Goal: Use online tool/utility: Utilize a website feature to perform a specific function

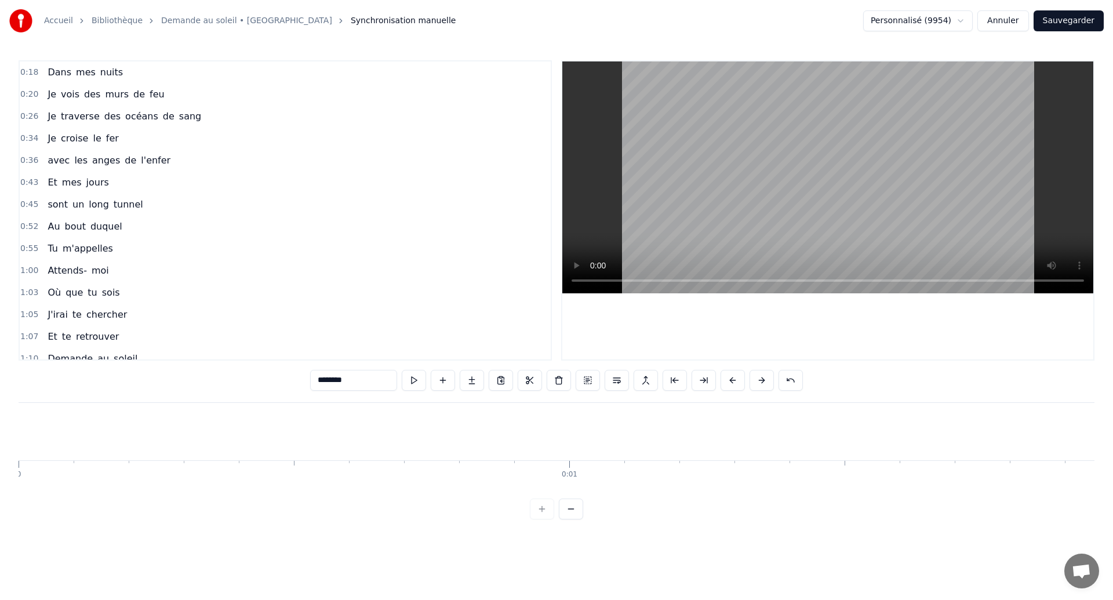
scroll to position [0, 69598]
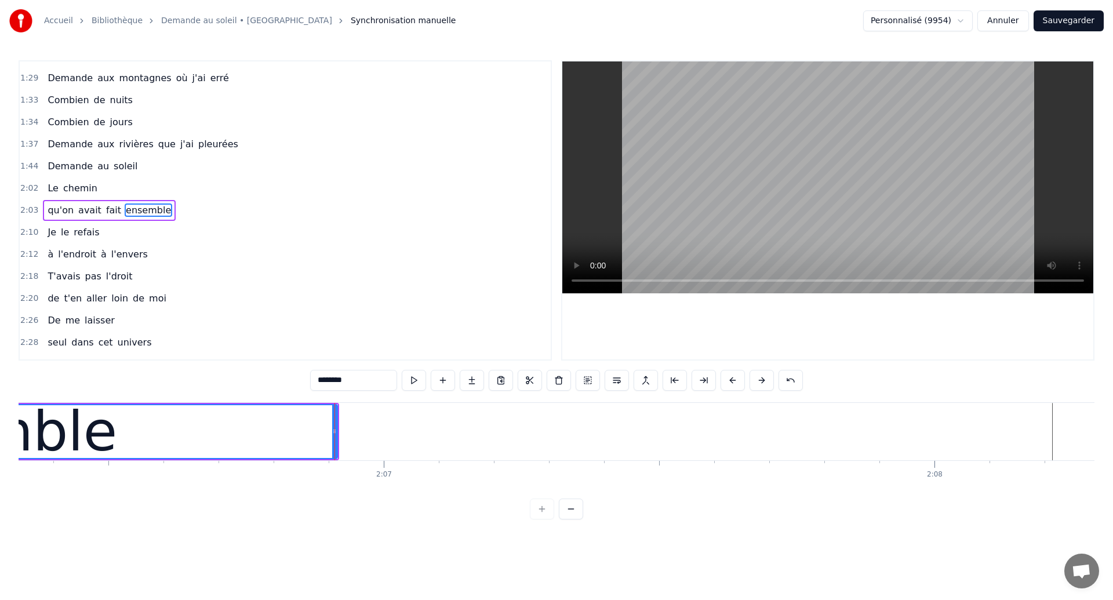
drag, startPoint x: 0, startPoint y: 0, endPoint x: 301, endPoint y: 369, distance: 476.0
click at [301, 371] on div "0:18 Dans mes nuits 0:20 Je vois des murs de feu 0:26 Je traverse des océans de…" at bounding box center [557, 289] width 1076 height 459
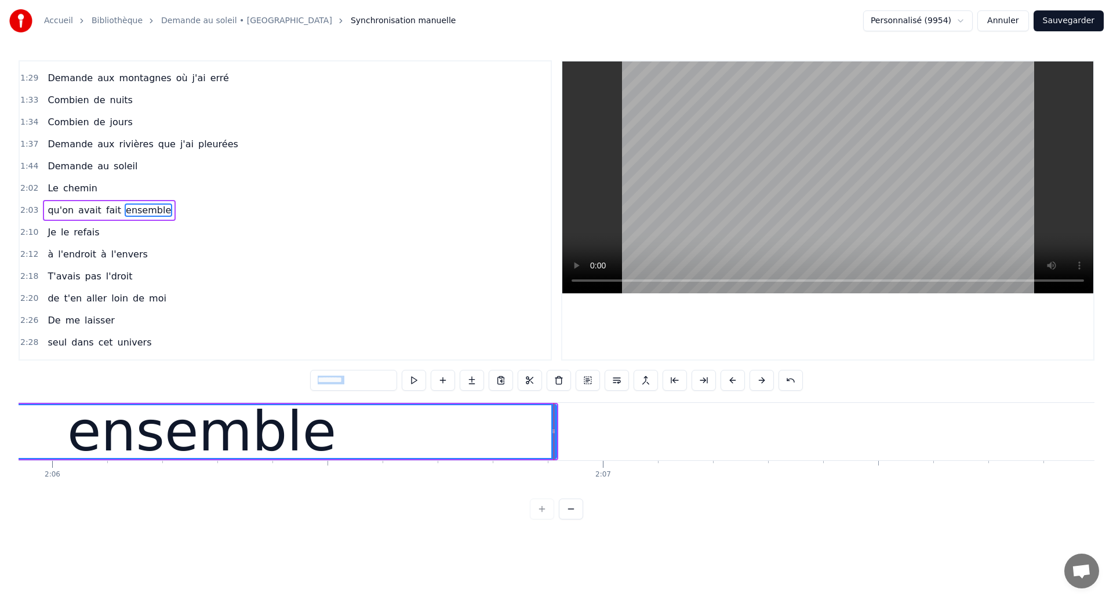
scroll to position [0, 69248]
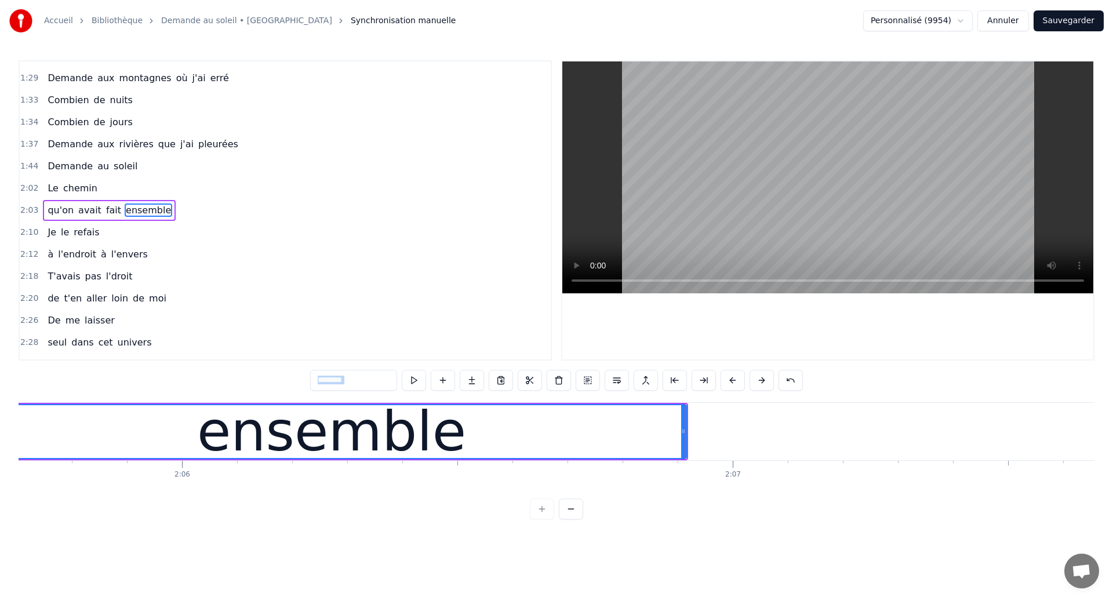
click at [158, 431] on div "ensemble" at bounding box center [331, 431] width 709 height 53
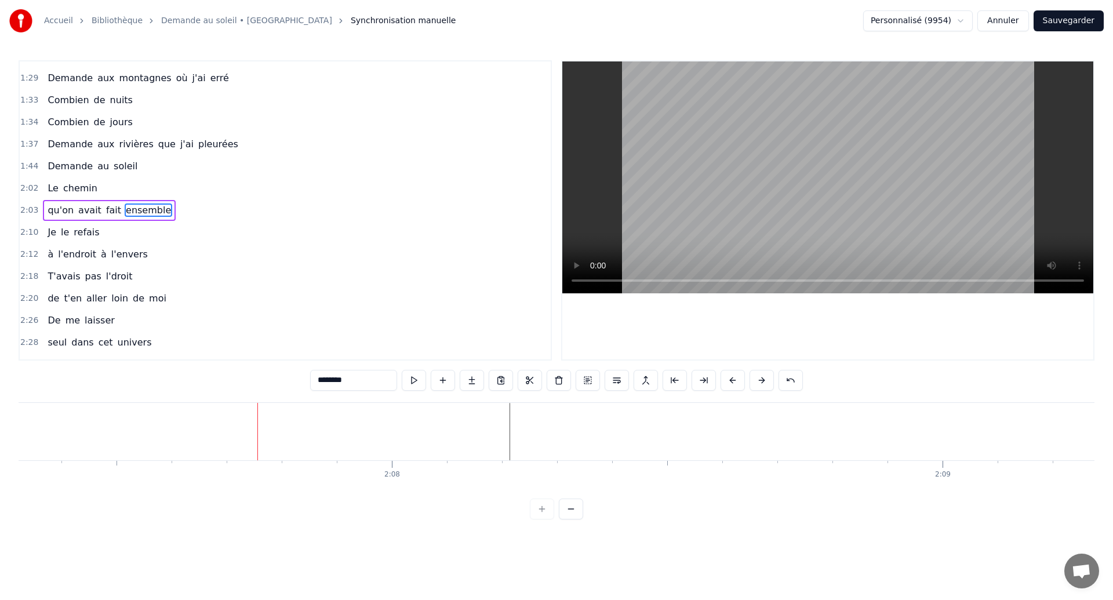
scroll to position [0, 70321]
click at [211, 465] on div "2:08" at bounding box center [211, 464] width 1 height 7
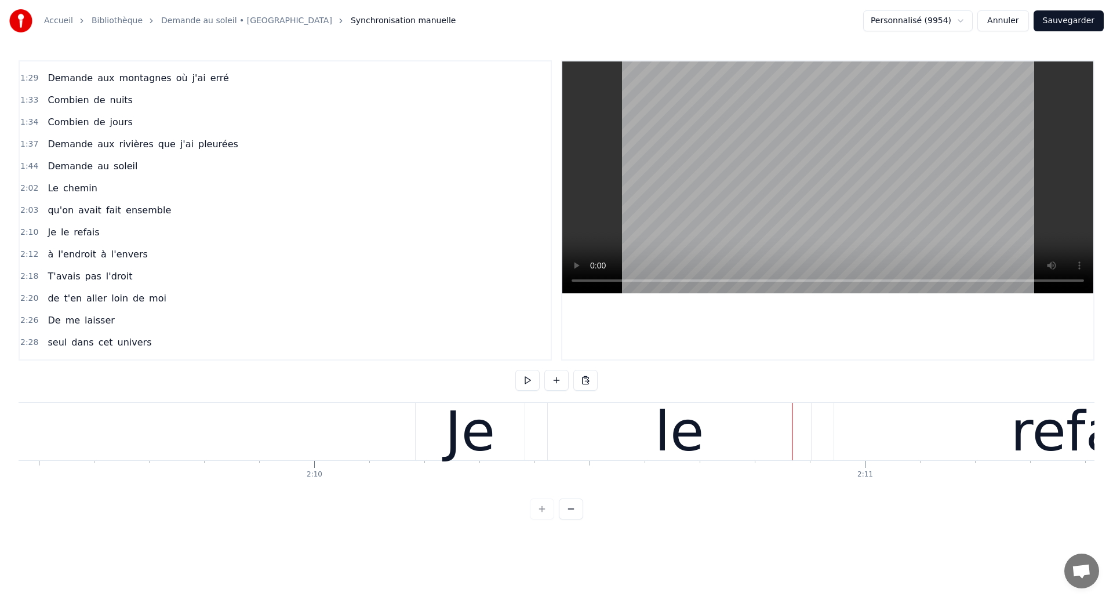
scroll to position [0, 71313]
click at [547, 451] on div "Je le refais" at bounding box center [886, 431] width 928 height 57
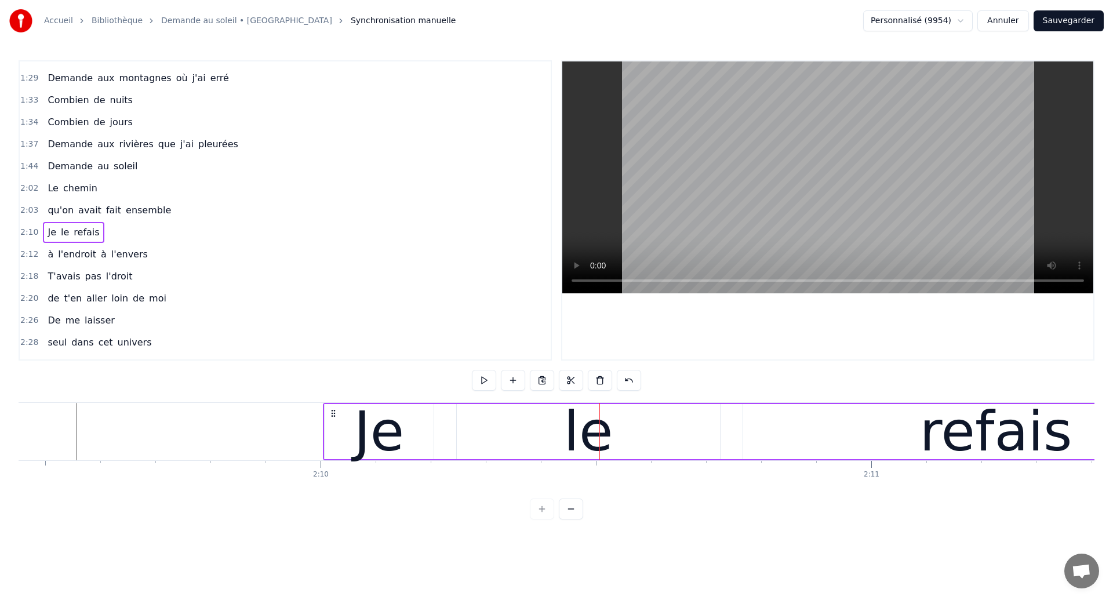
drag, startPoint x: 434, startPoint y: 414, endPoint x: 335, endPoint y: 440, distance: 102.0
click at [335, 440] on div "Je le refais" at bounding box center [787, 431] width 928 height 57
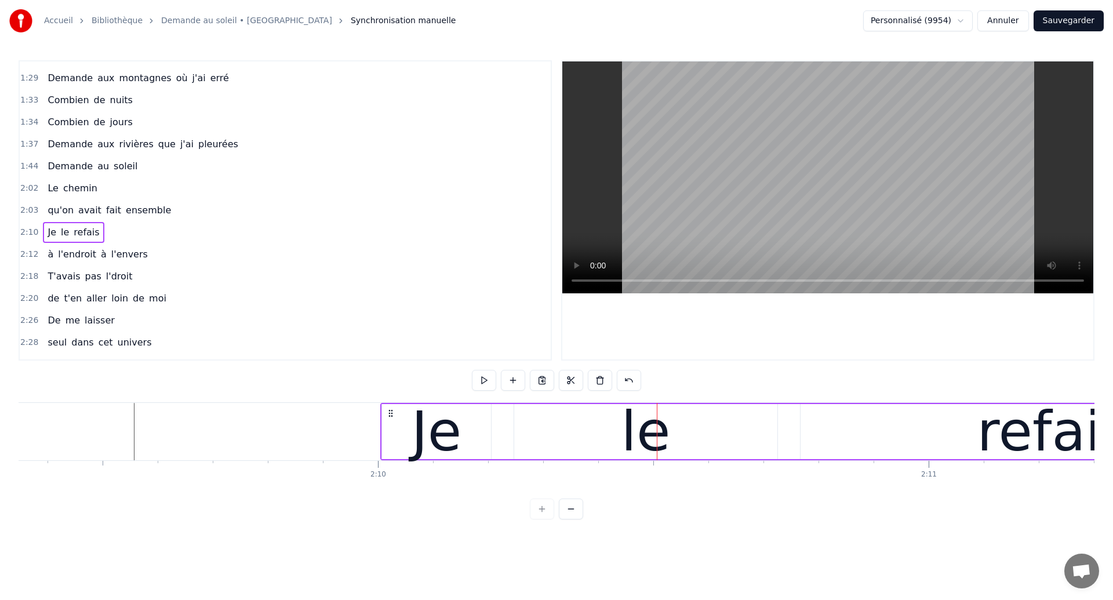
scroll to position [0, 71237]
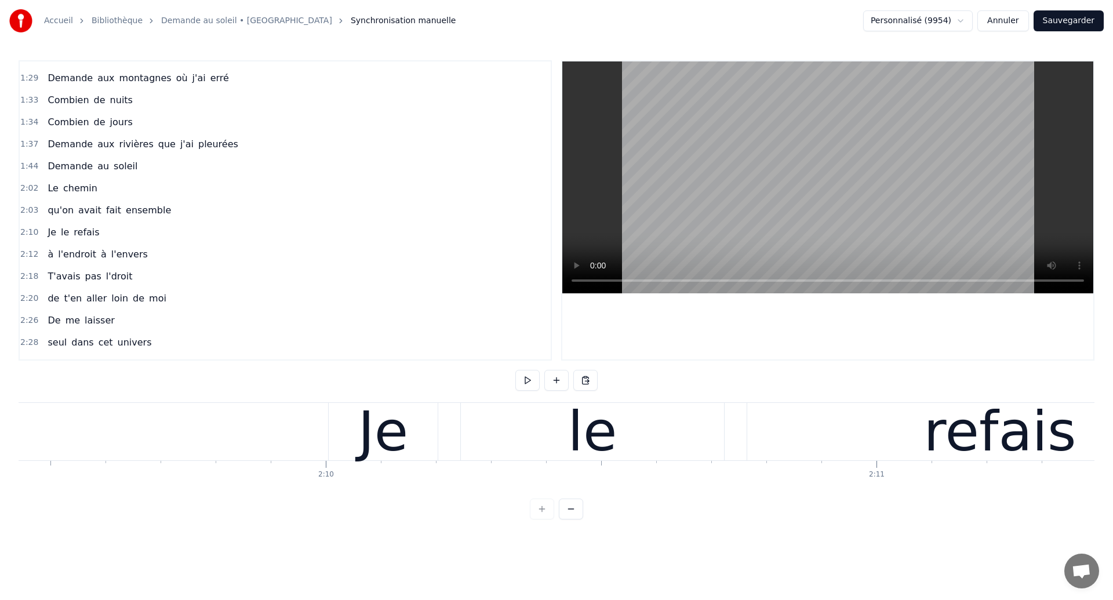
scroll to position [0, 71274]
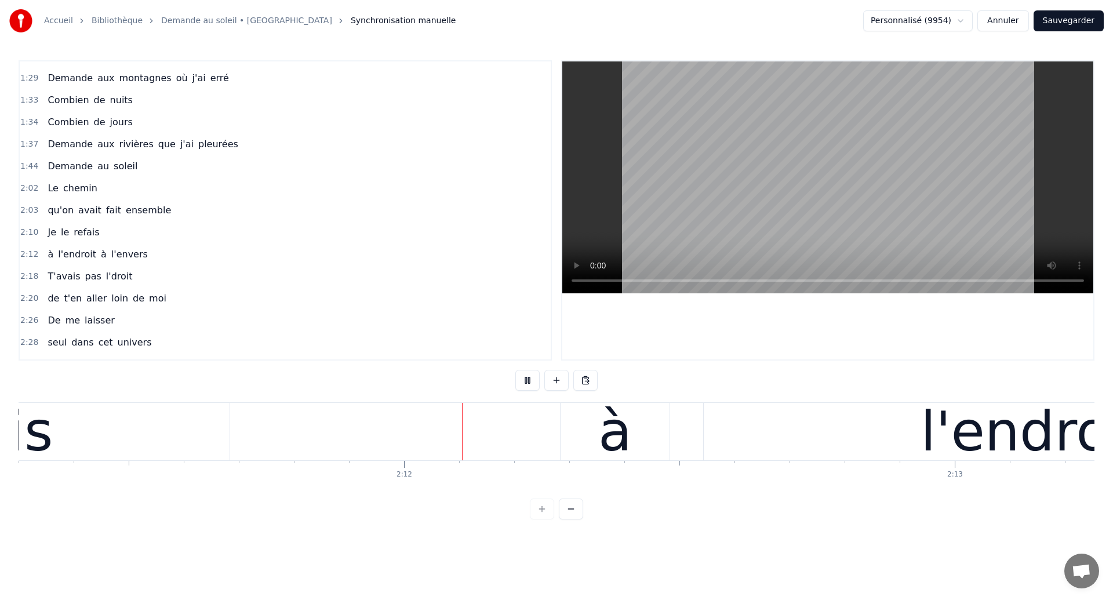
scroll to position [0, 72362]
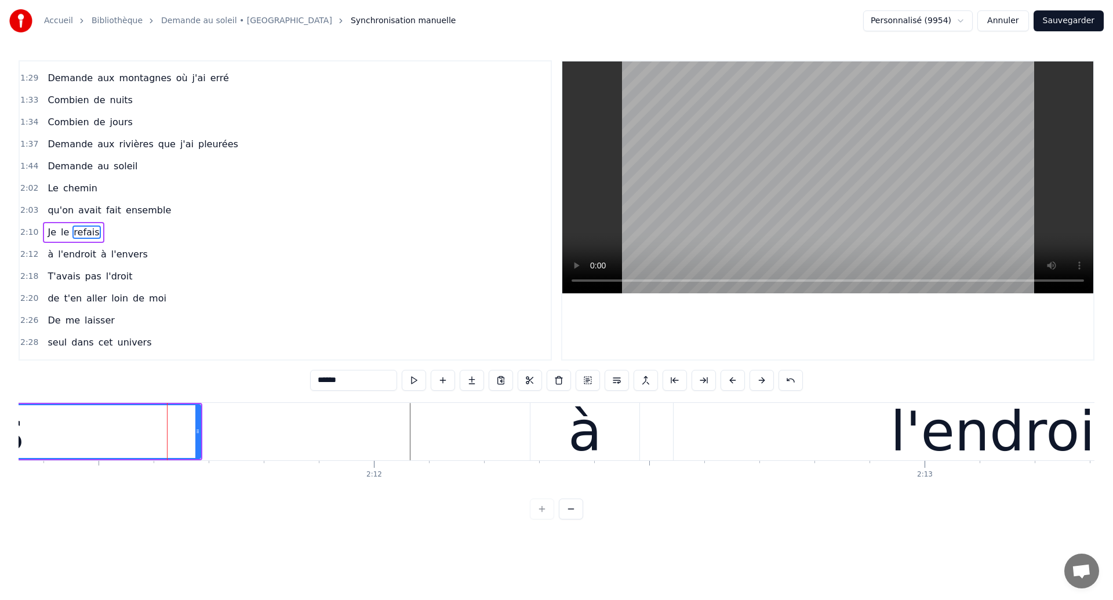
scroll to position [413, 0]
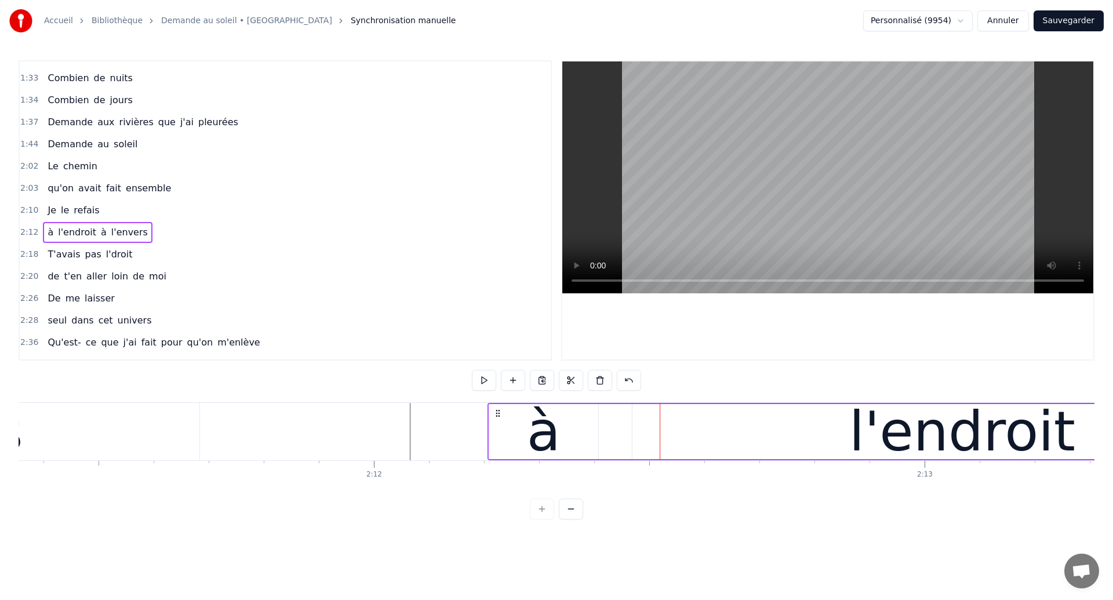
drag, startPoint x: 541, startPoint y: 412, endPoint x: 498, endPoint y: 424, distance: 44.6
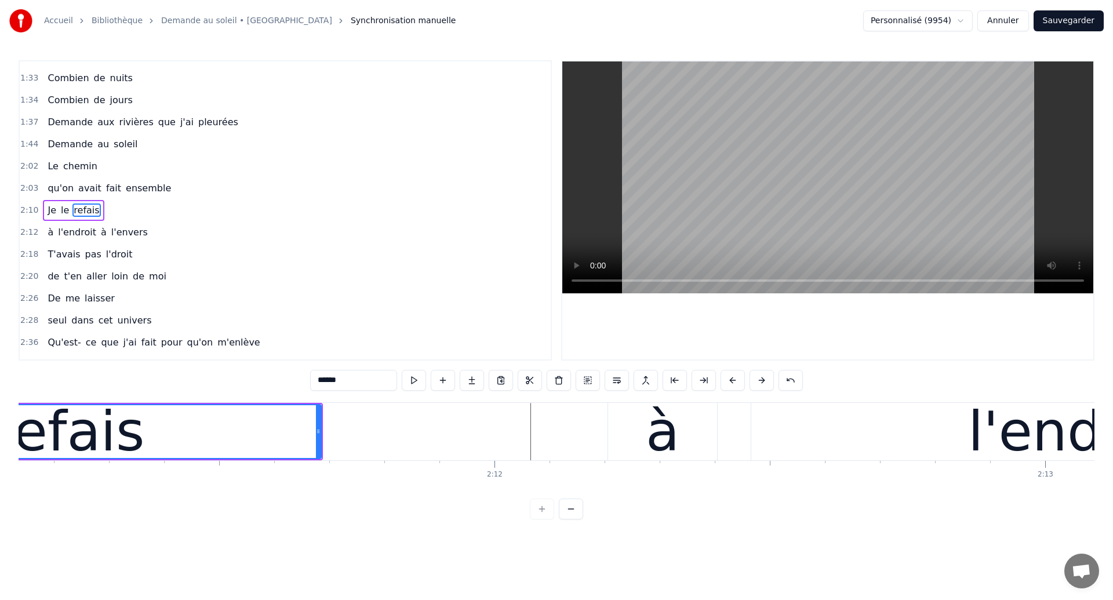
scroll to position [0, 72237]
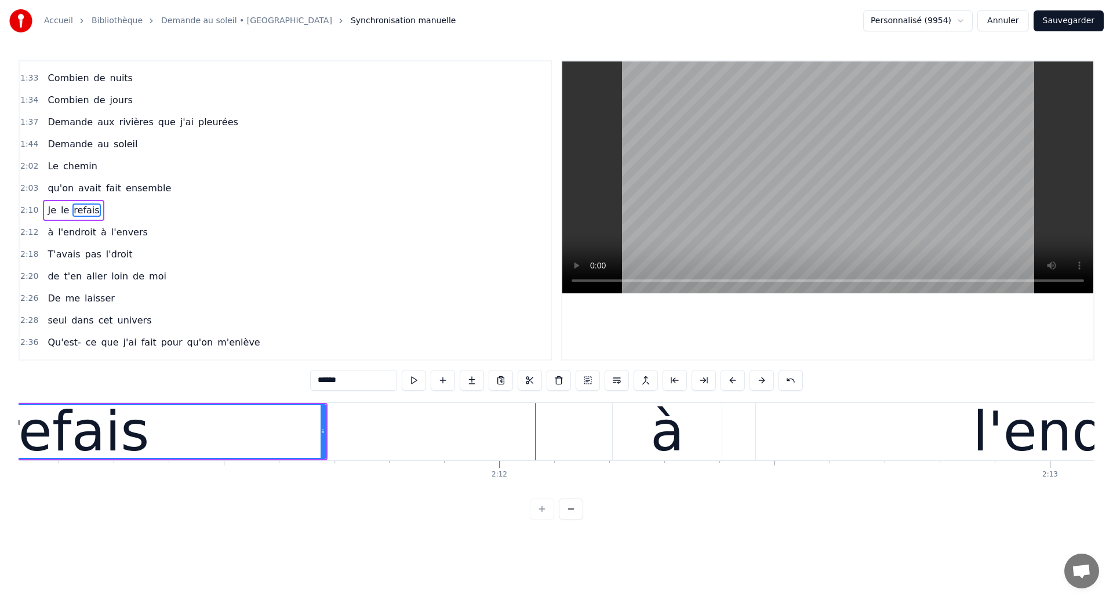
click at [200, 435] on div "refais" at bounding box center [73, 431] width 504 height 53
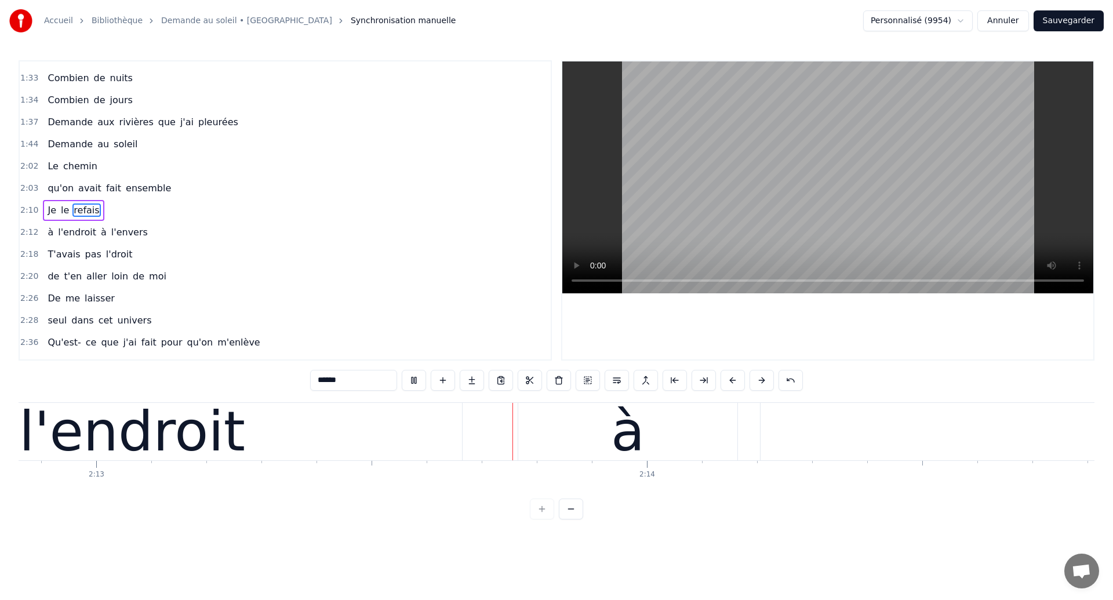
scroll to position [0, 73207]
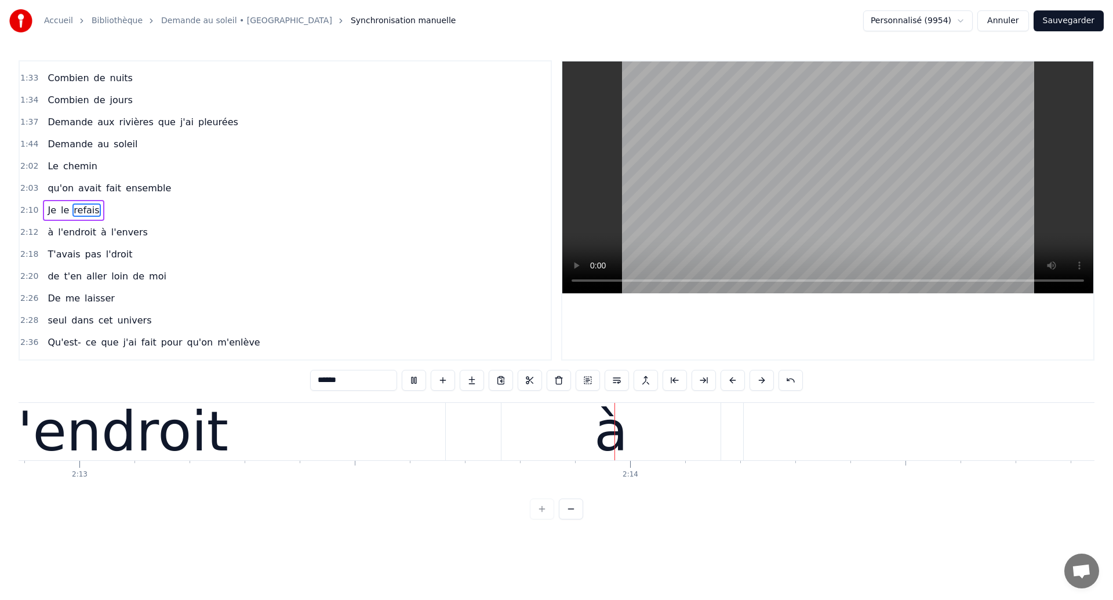
click at [404, 442] on div "l'endroit" at bounding box center [115, 431] width 660 height 57
type input "*********"
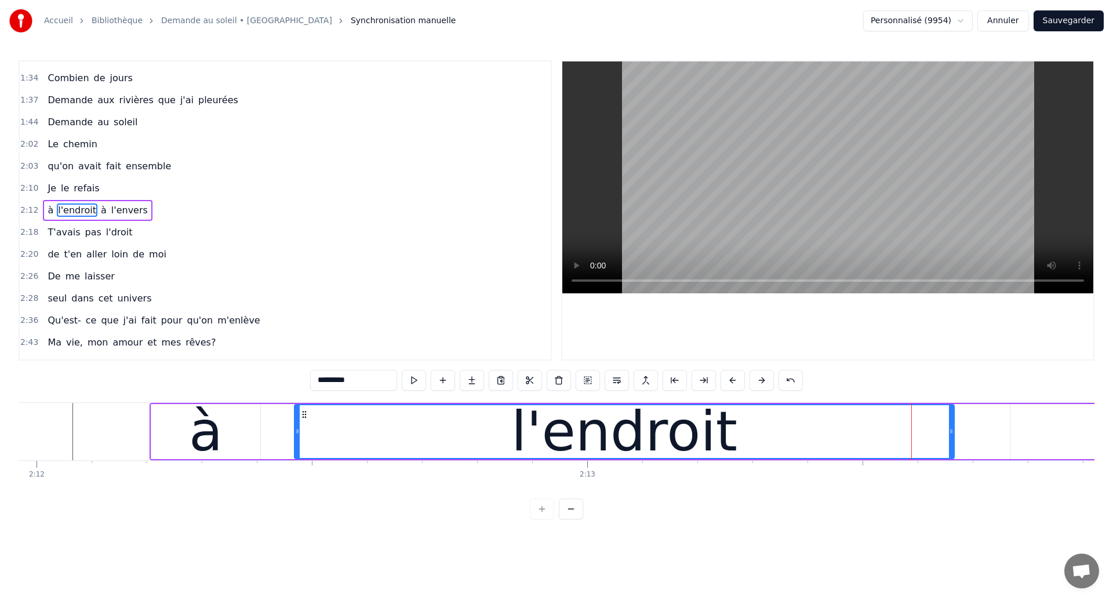
scroll to position [0, 72661]
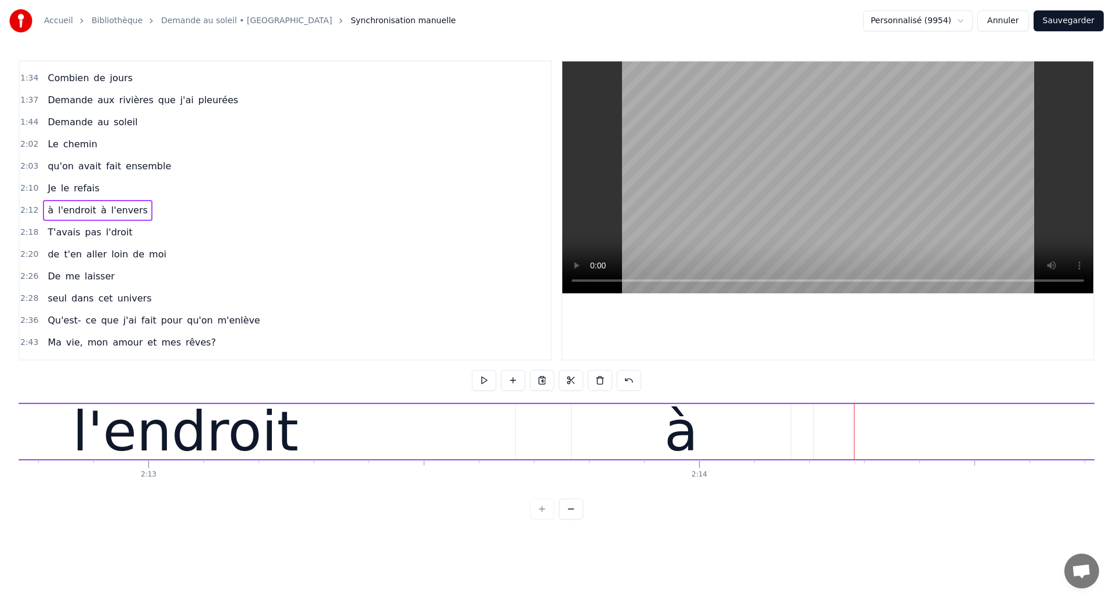
scroll to position [0, 73130]
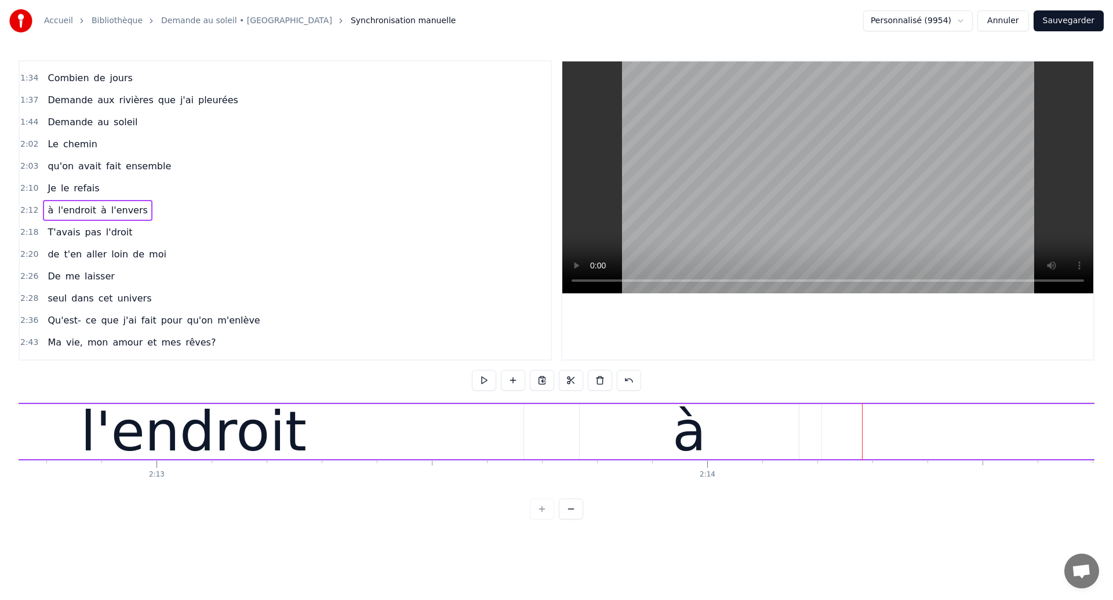
click at [231, 432] on div "l'endroit" at bounding box center [194, 431] width 226 height 83
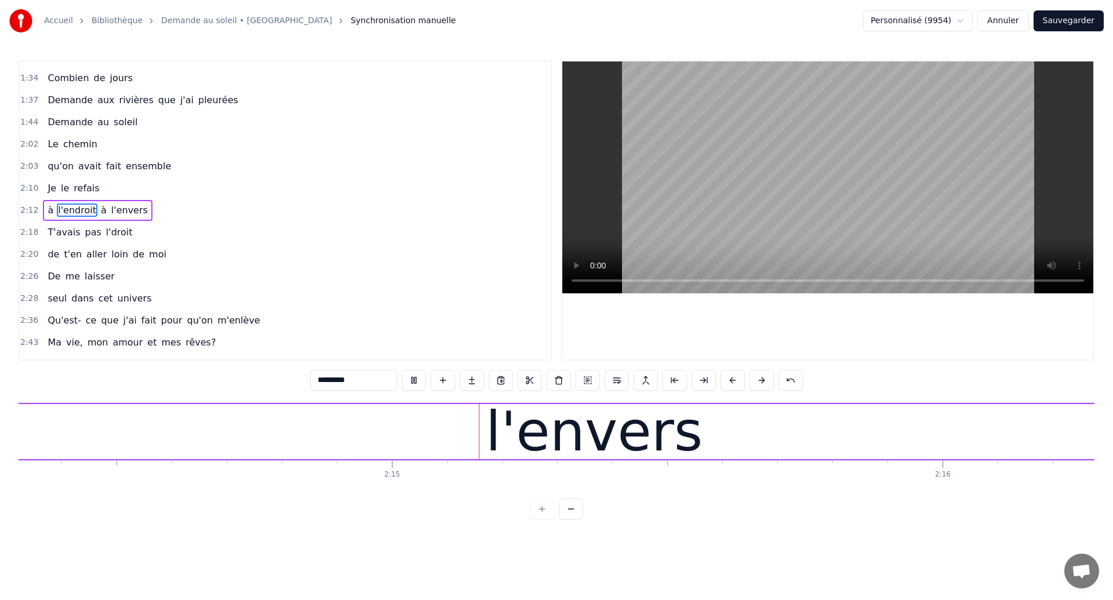
scroll to position [0, 74126]
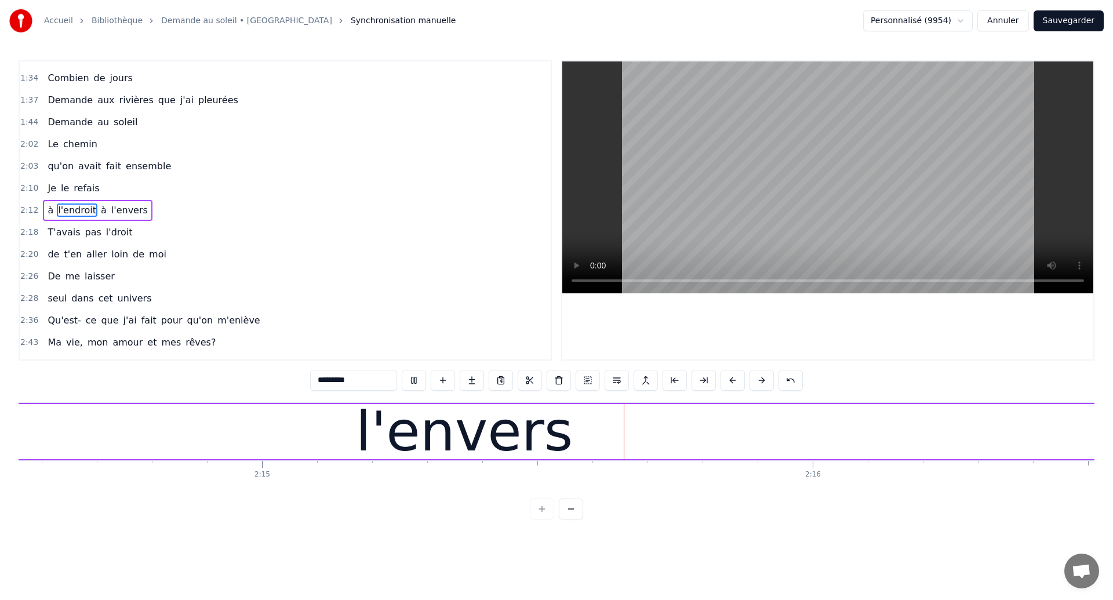
click at [394, 424] on div "l'envers" at bounding box center [464, 431] width 217 height 83
type input "********"
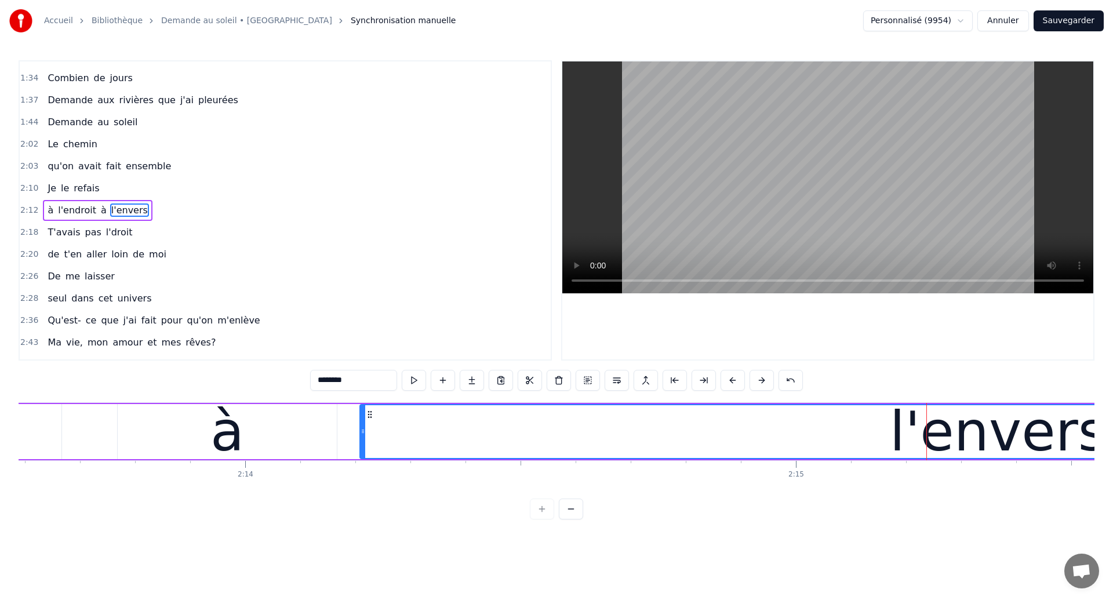
scroll to position [0, 73577]
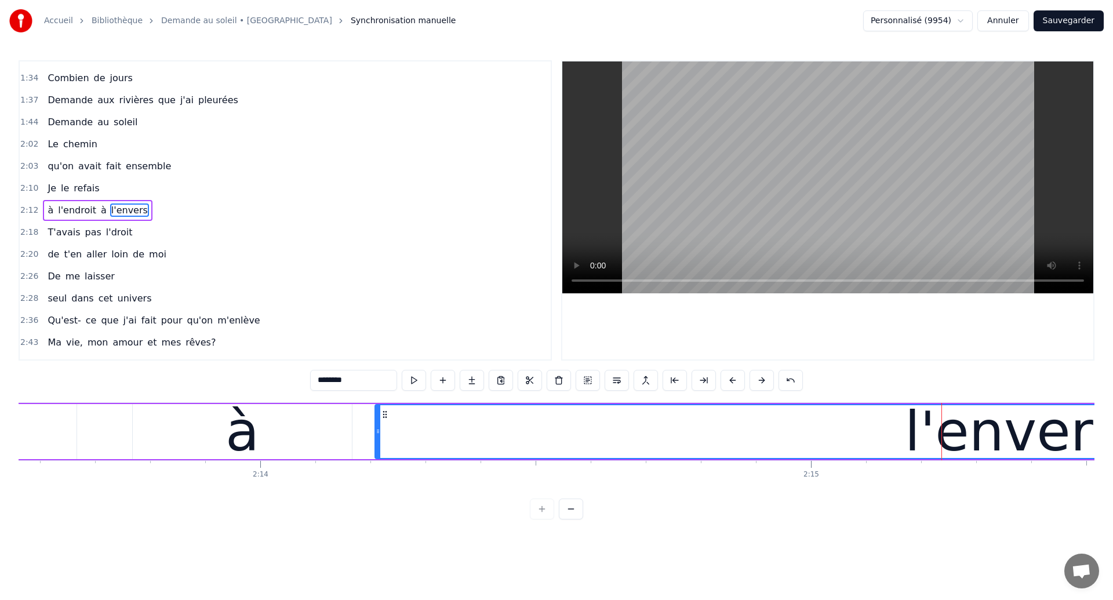
click at [115, 437] on div "à l'endroit à l'envers" at bounding box center [463, 431] width 2382 height 57
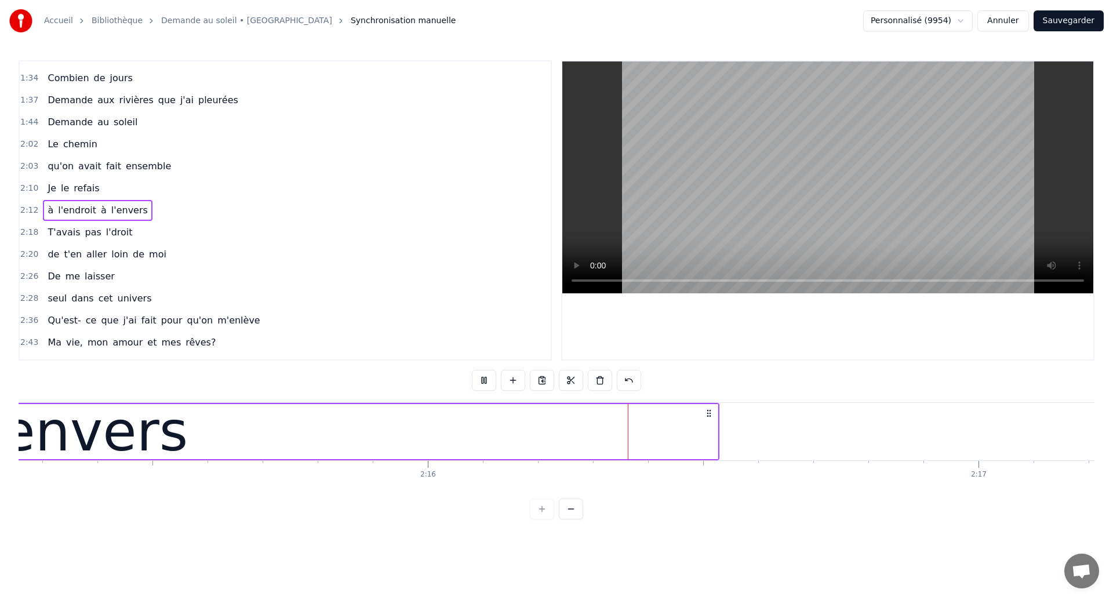
scroll to position [0, 74753]
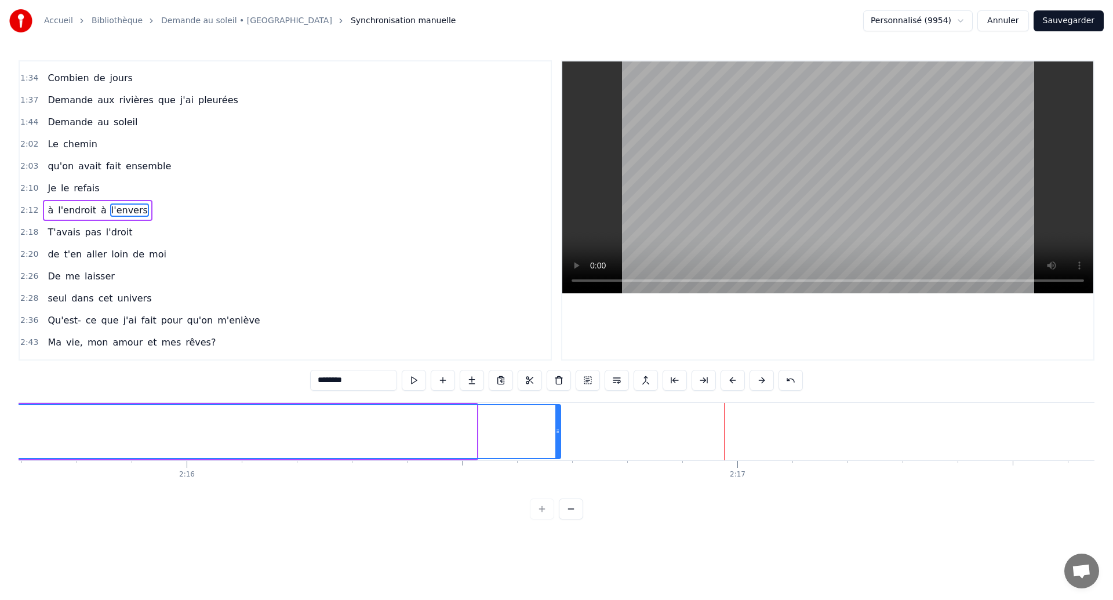
drag, startPoint x: 473, startPoint y: 440, endPoint x: 557, endPoint y: 448, distance: 84.5
click at [557, 448] on div at bounding box center [558, 431] width 5 height 53
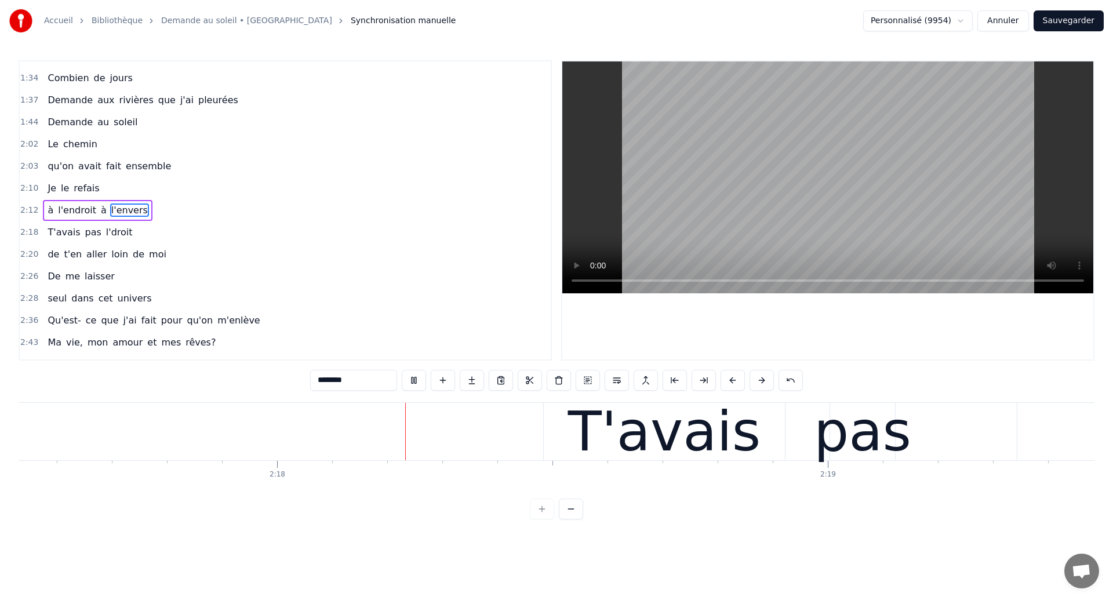
scroll to position [0, 75765]
click at [608, 440] on div "T'avais" at bounding box center [664, 431] width 193 height 83
type input "*******"
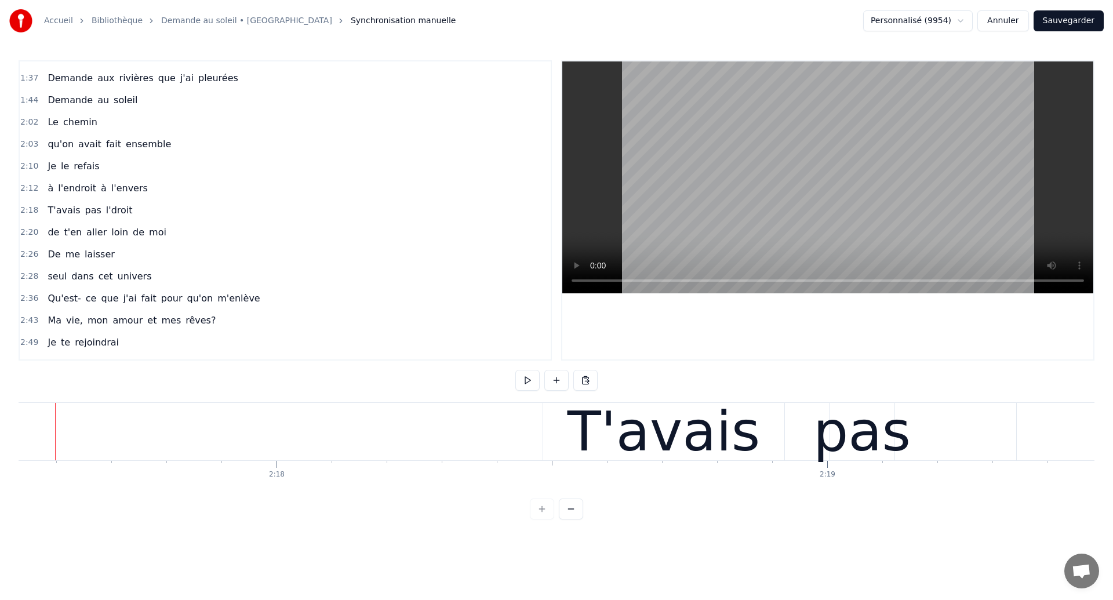
scroll to position [0, 75743]
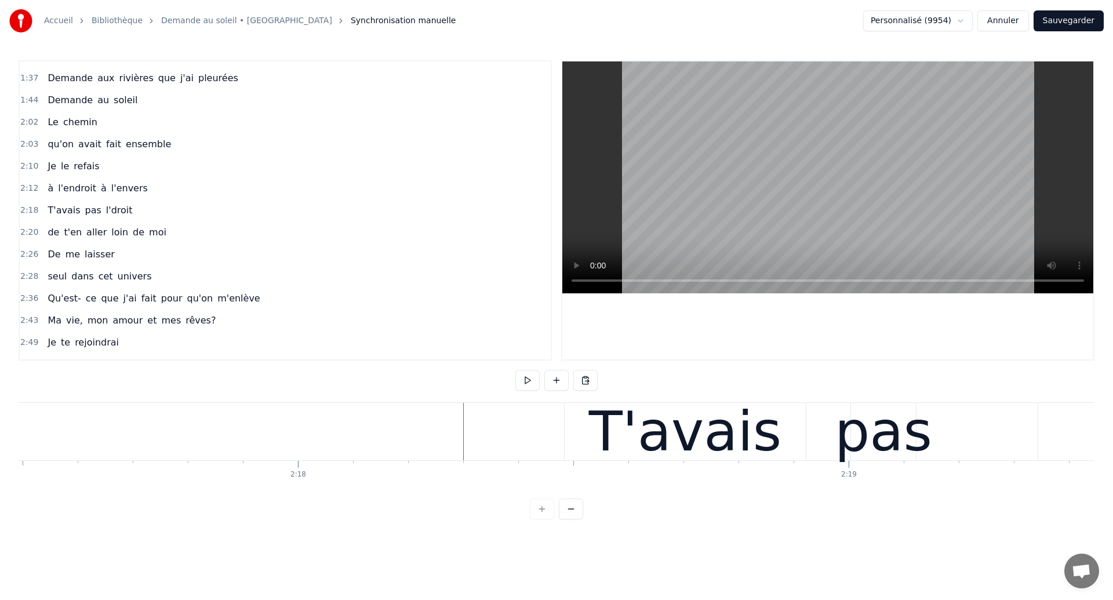
click at [822, 425] on div "T'avais pas l'droit" at bounding box center [1039, 431] width 950 height 57
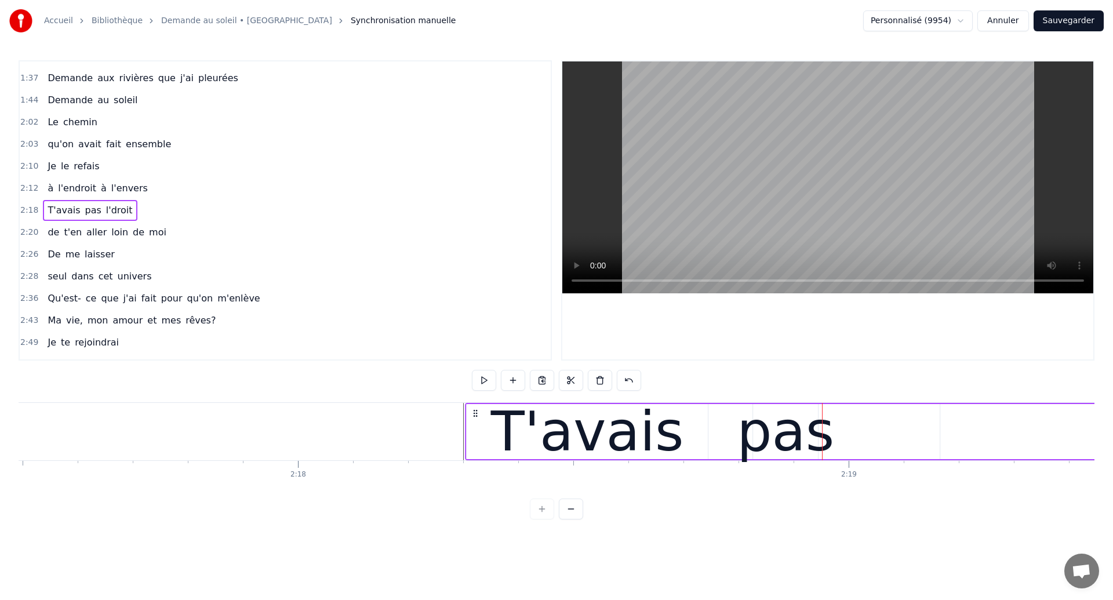
drag, startPoint x: 574, startPoint y: 413, endPoint x: 475, endPoint y: 426, distance: 100.0
click at [475, 426] on div "T'avais pas l'droit" at bounding box center [940, 431] width 950 height 57
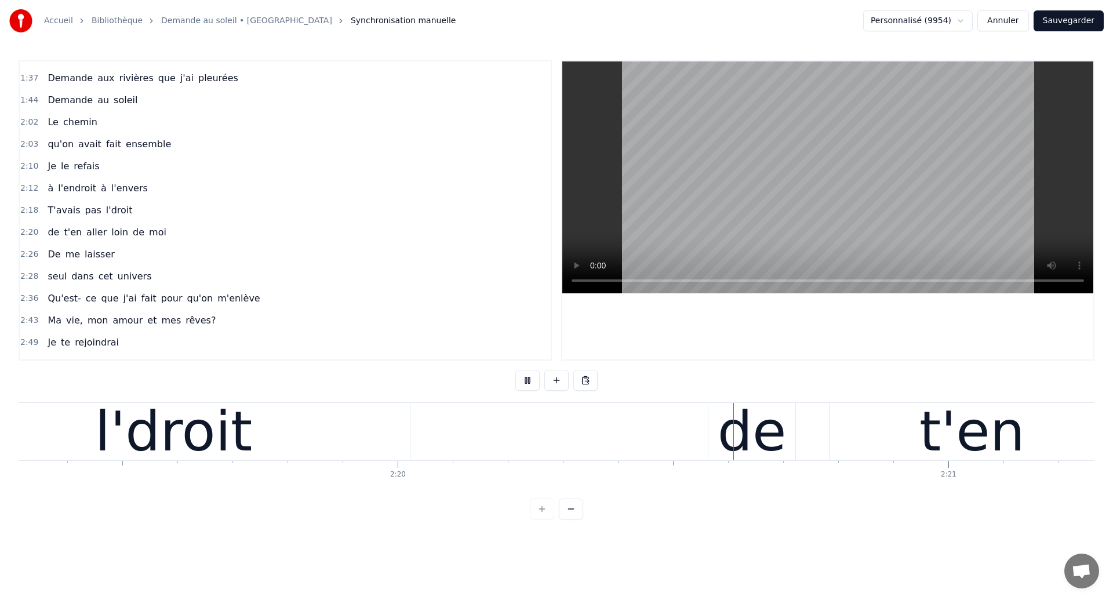
click at [311, 416] on div "l'droit" at bounding box center [173, 431] width 473 height 57
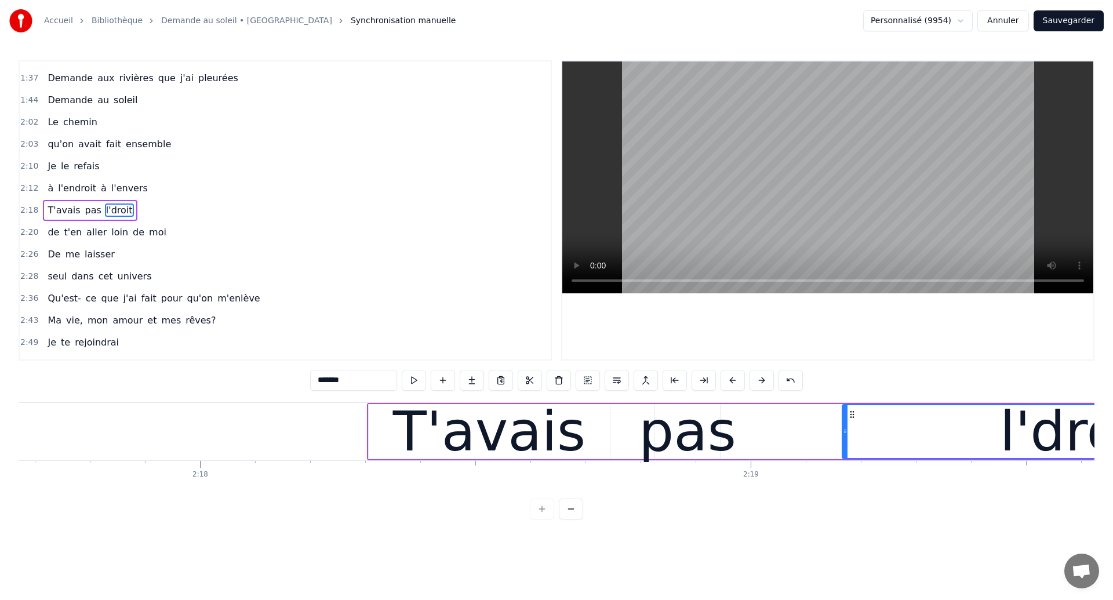
scroll to position [0, 75784]
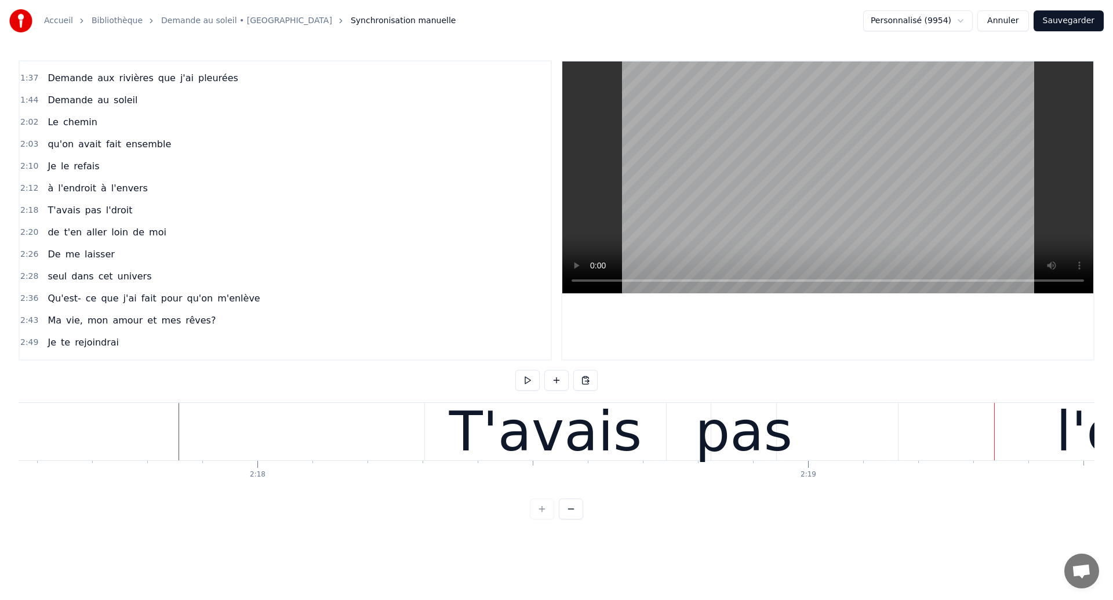
click at [729, 422] on div "pas" at bounding box center [743, 431] width 97 height 83
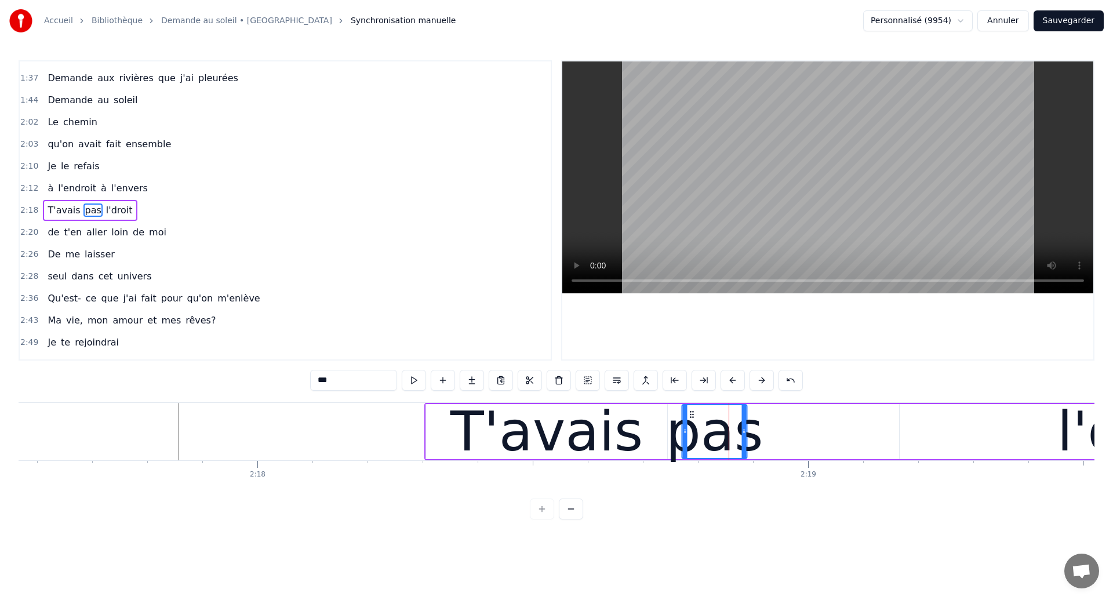
drag, startPoint x: 723, startPoint y: 412, endPoint x: 692, endPoint y: 426, distance: 34.0
click at [692, 426] on div "pas" at bounding box center [715, 431] width 64 height 53
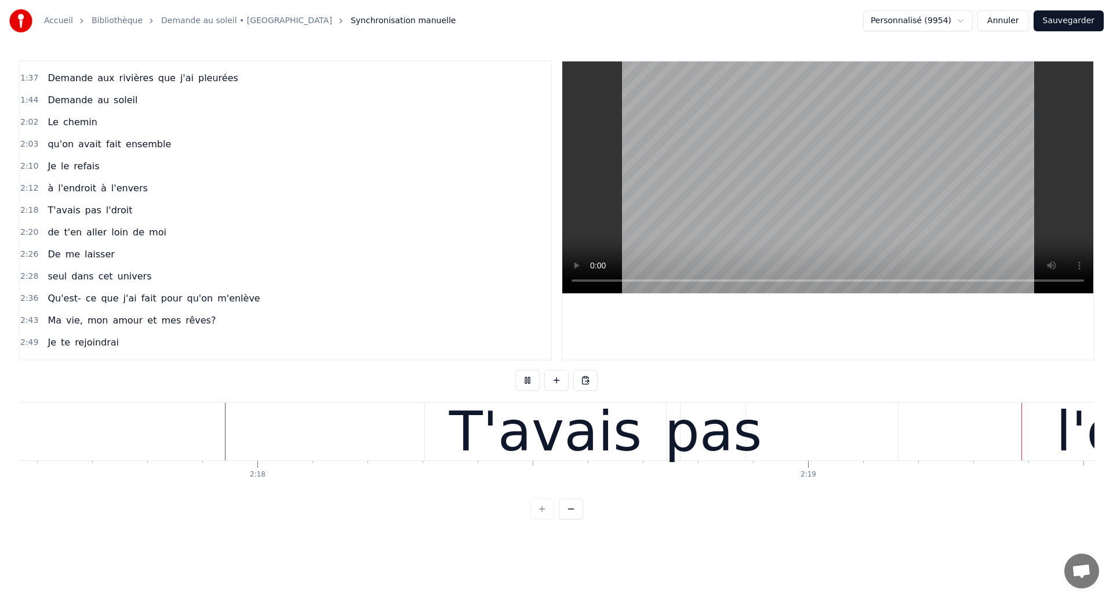
click at [707, 423] on div "pas" at bounding box center [713, 431] width 97 height 83
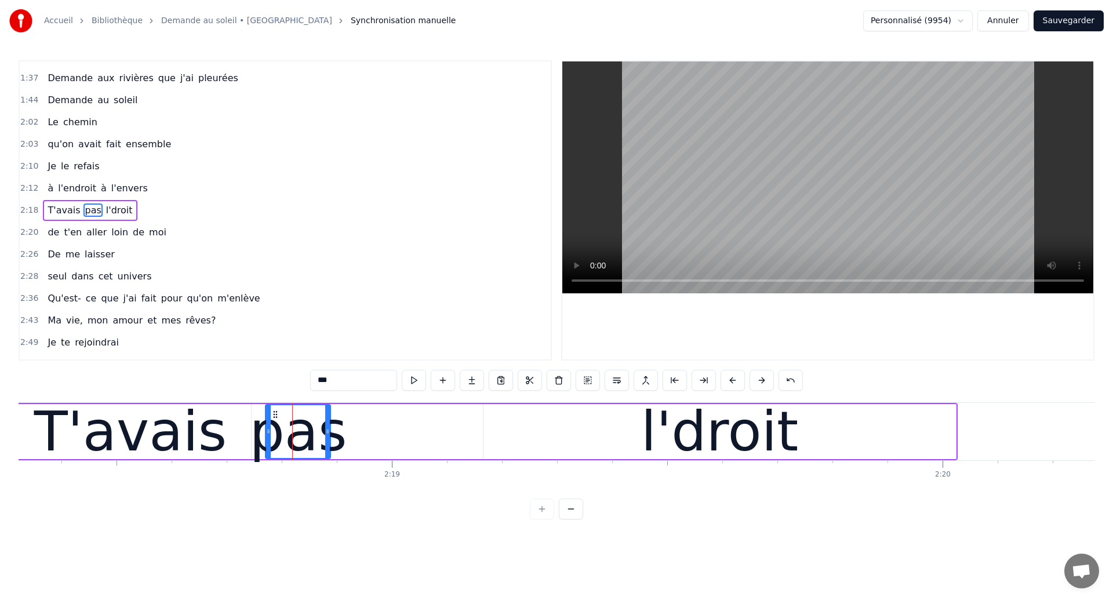
scroll to position [0, 76118]
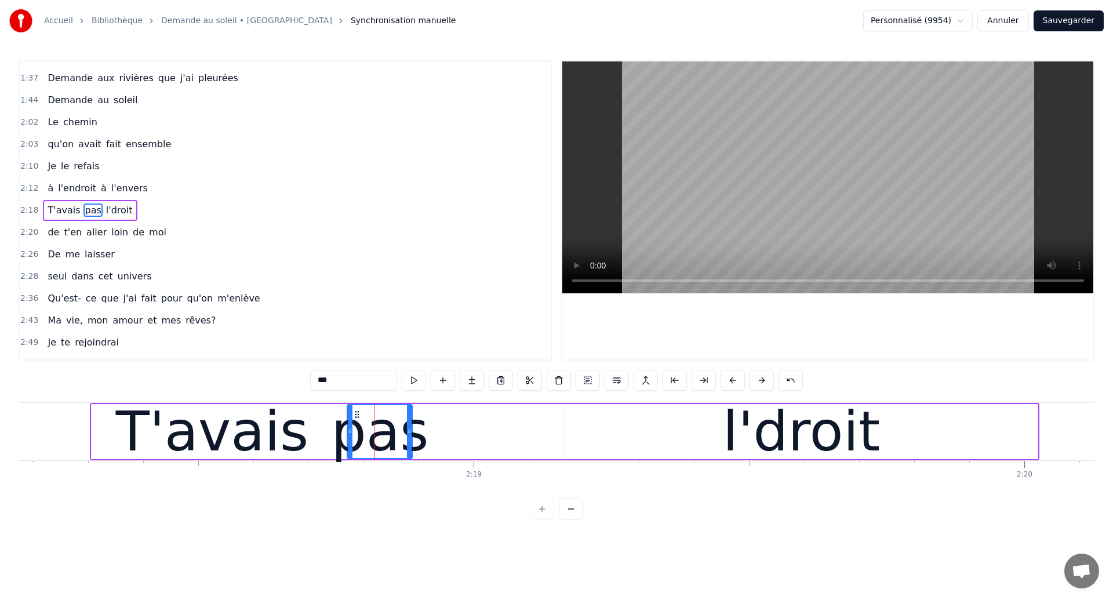
click at [289, 423] on div "T'avais" at bounding box center [212, 431] width 193 height 83
type input "*******"
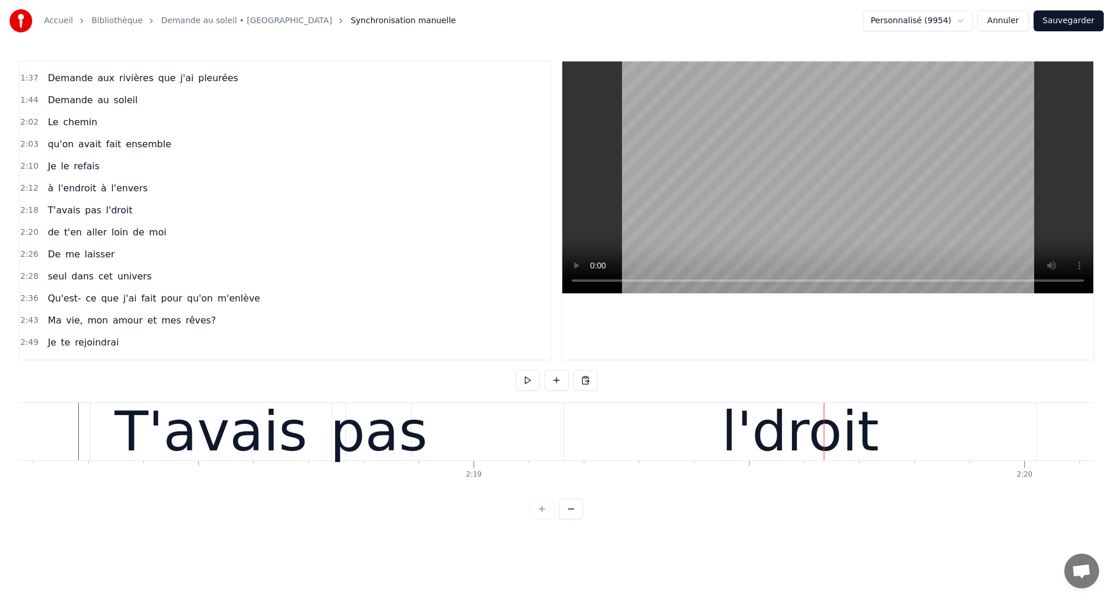
click at [605, 440] on div "l'droit" at bounding box center [800, 431] width 473 height 57
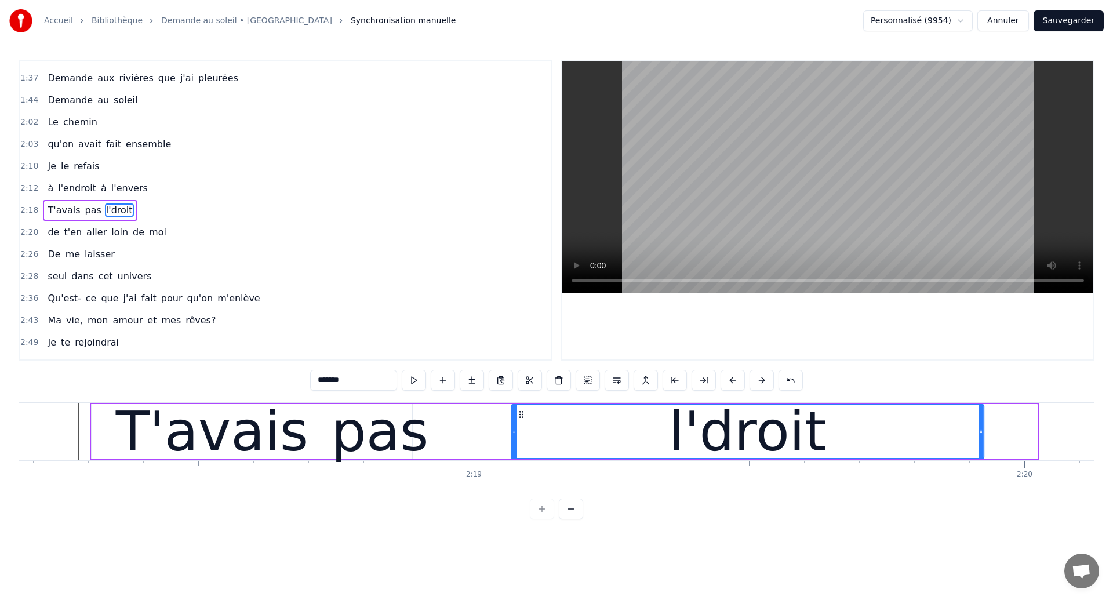
drag, startPoint x: 578, startPoint y: 415, endPoint x: 524, endPoint y: 433, distance: 56.8
click at [524, 433] on div "l'droit" at bounding box center [747, 431] width 471 height 53
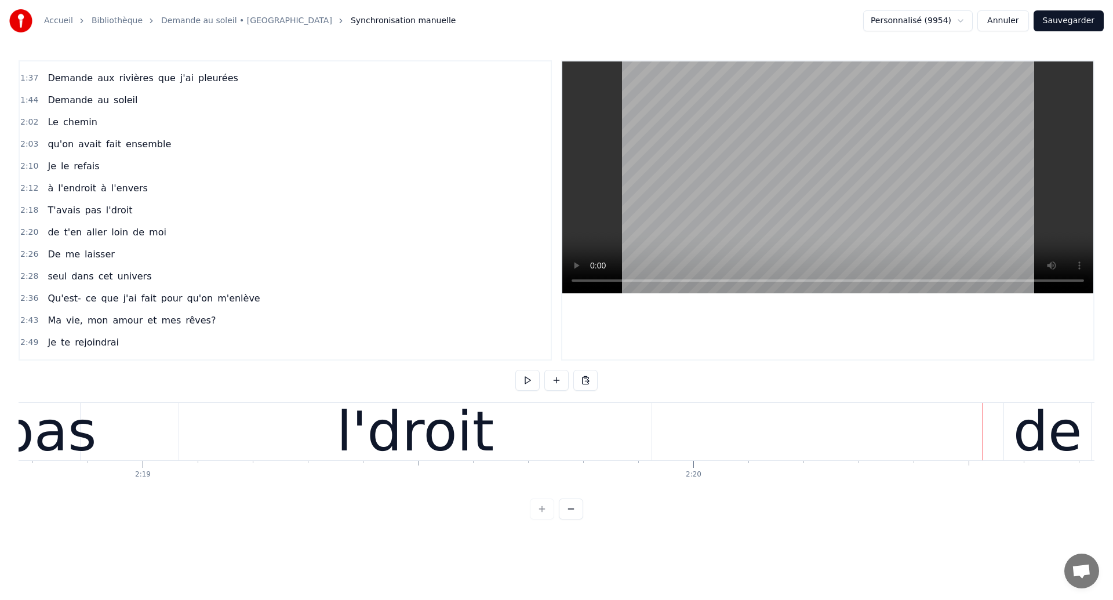
scroll to position [0, 76343]
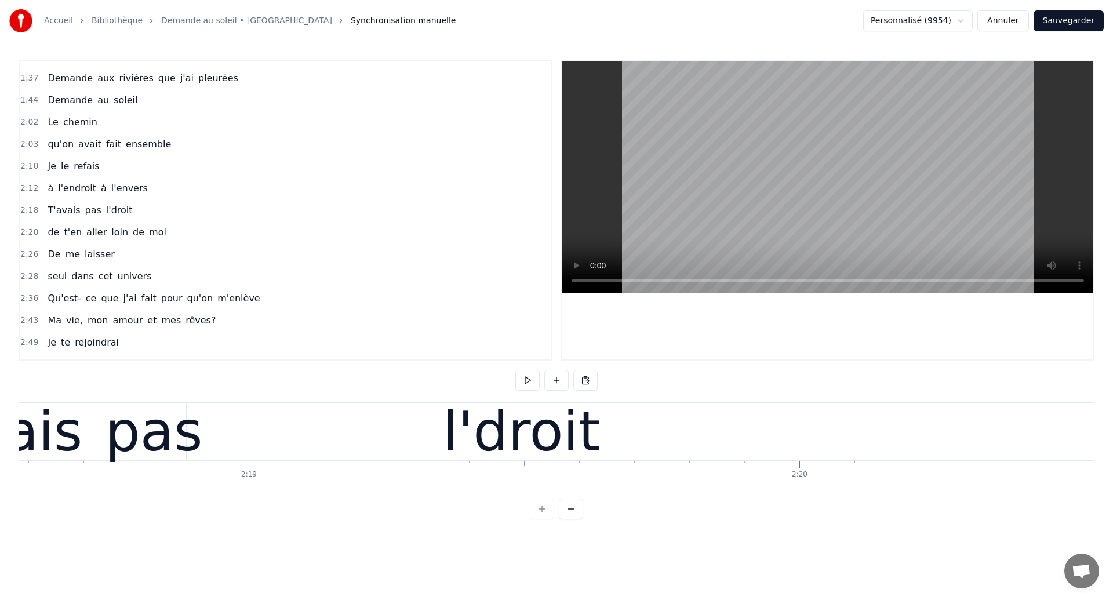
click at [165, 429] on div "pas" at bounding box center [153, 431] width 97 height 83
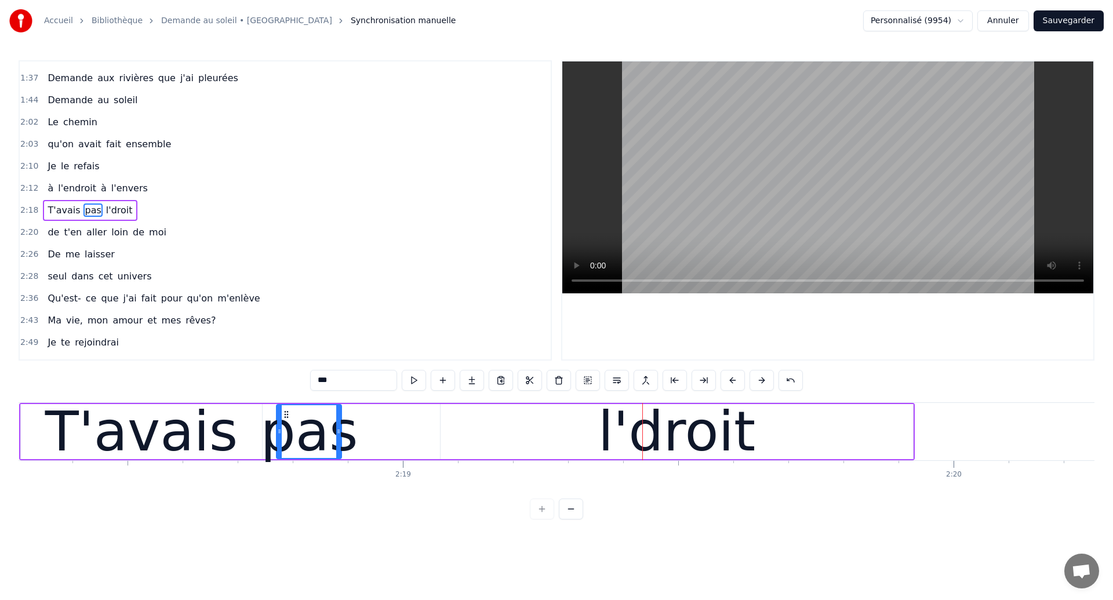
scroll to position [0, 76154]
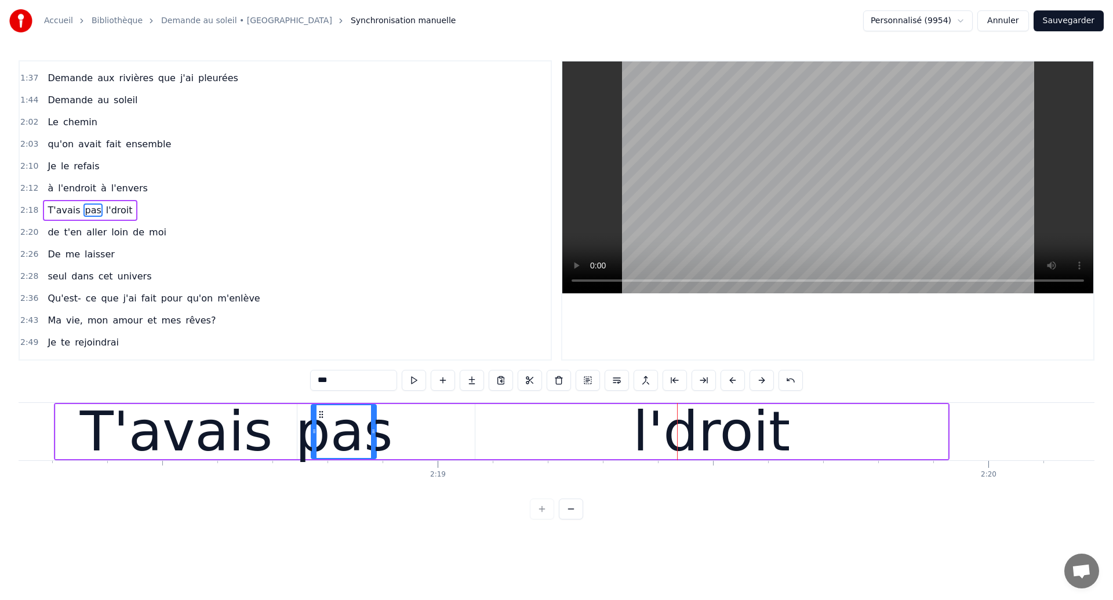
click at [89, 425] on div "T'avais" at bounding box center [176, 431] width 241 height 55
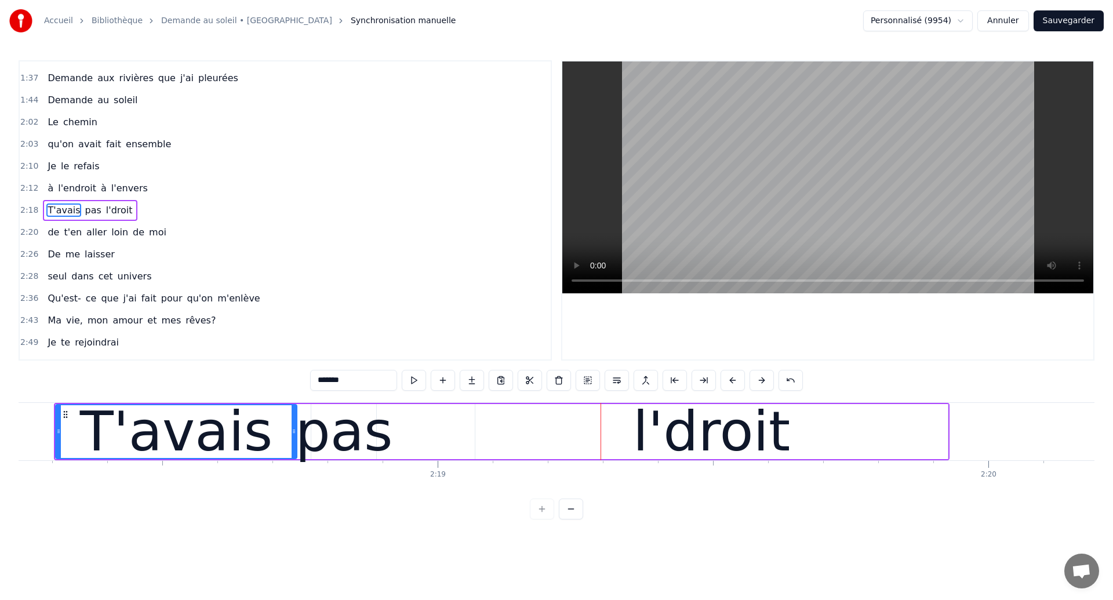
click at [347, 433] on div "pas" at bounding box center [343, 431] width 97 height 83
type input "***"
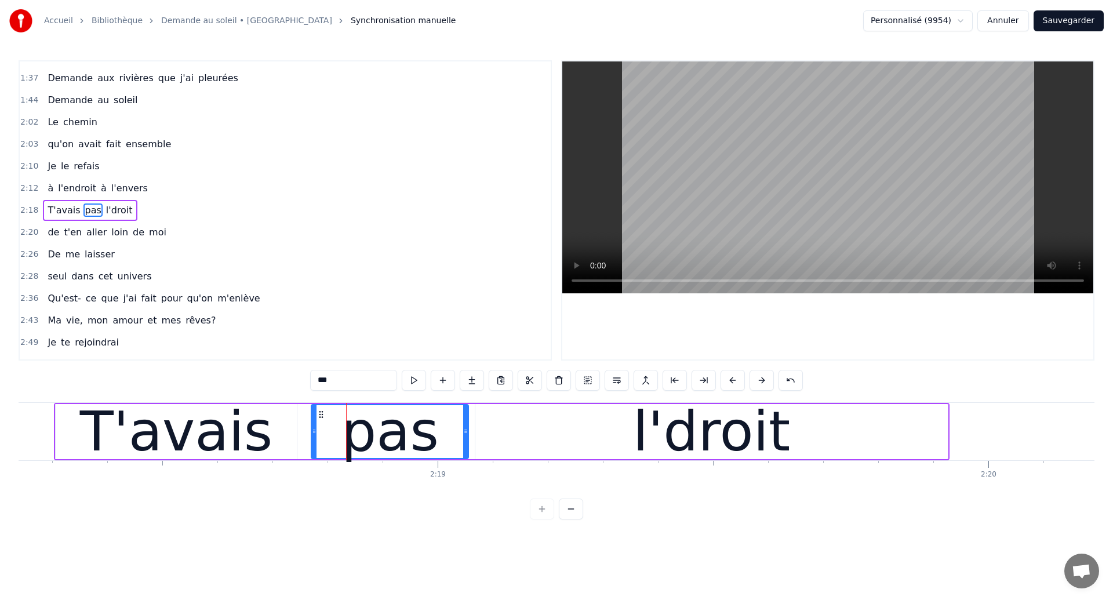
drag, startPoint x: 373, startPoint y: 435, endPoint x: 466, endPoint y: 454, distance: 94.2
click at [466, 454] on div at bounding box center [465, 431] width 5 height 53
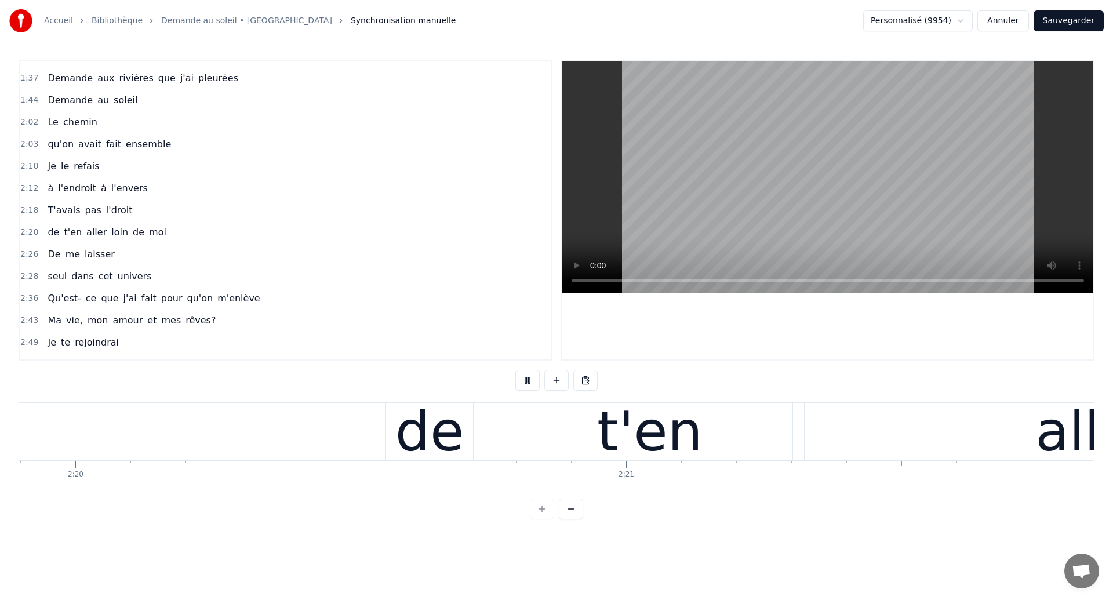
scroll to position [0, 77100]
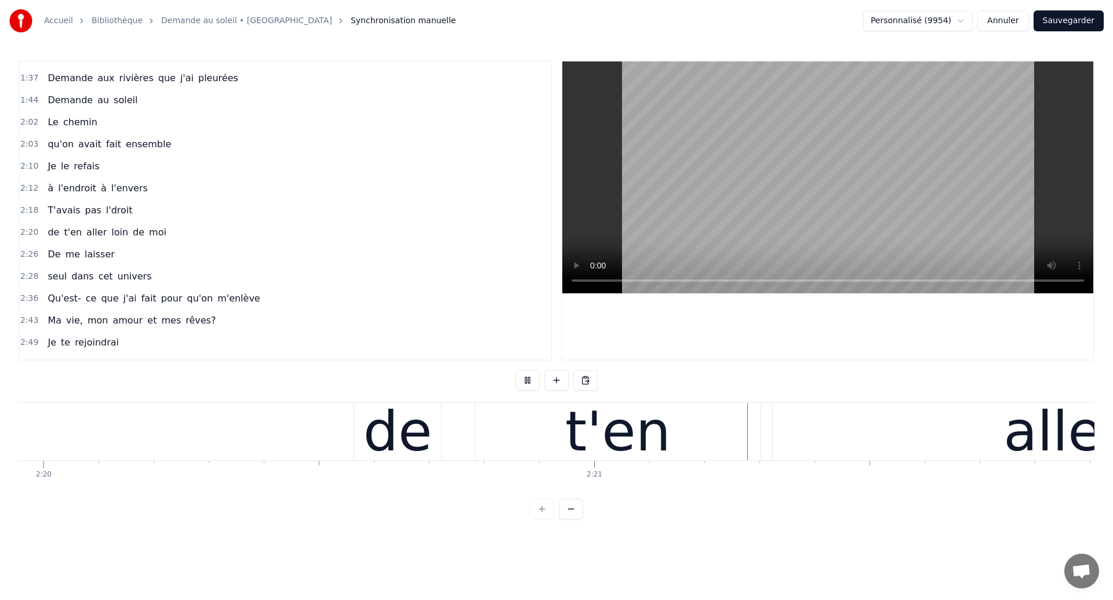
click at [433, 420] on div "de" at bounding box center [397, 431] width 87 height 57
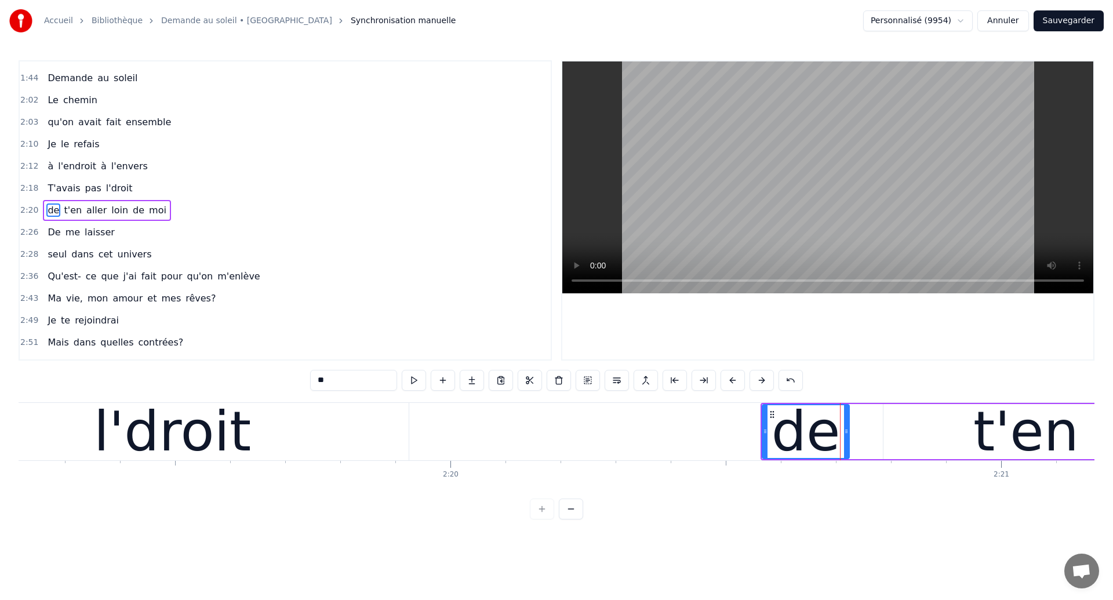
scroll to position [0, 76704]
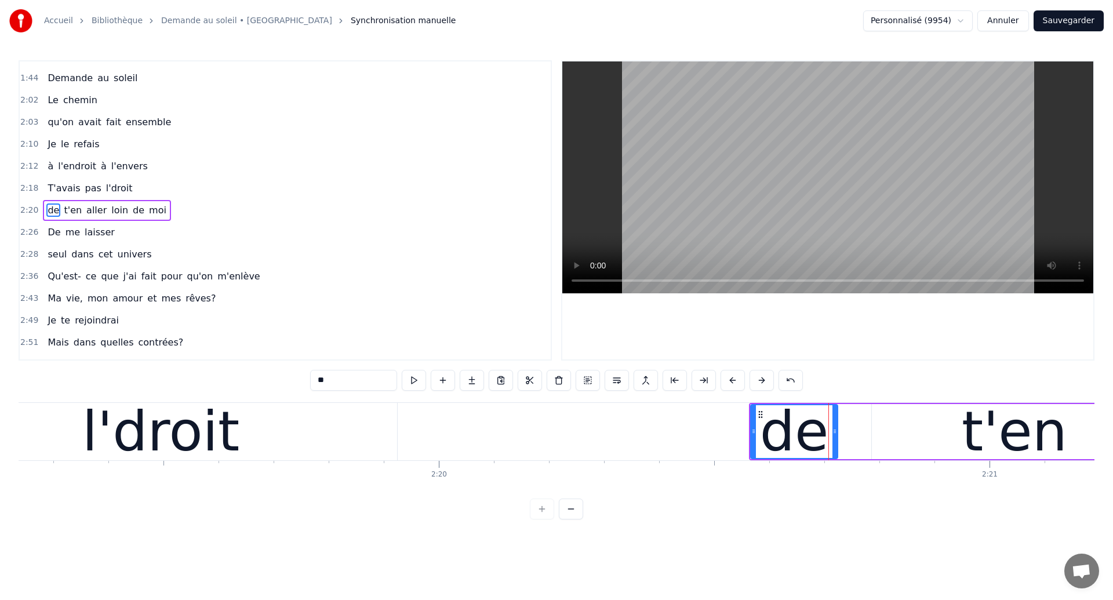
click at [289, 455] on div "l'droit" at bounding box center [161, 431] width 473 height 57
type input "*******"
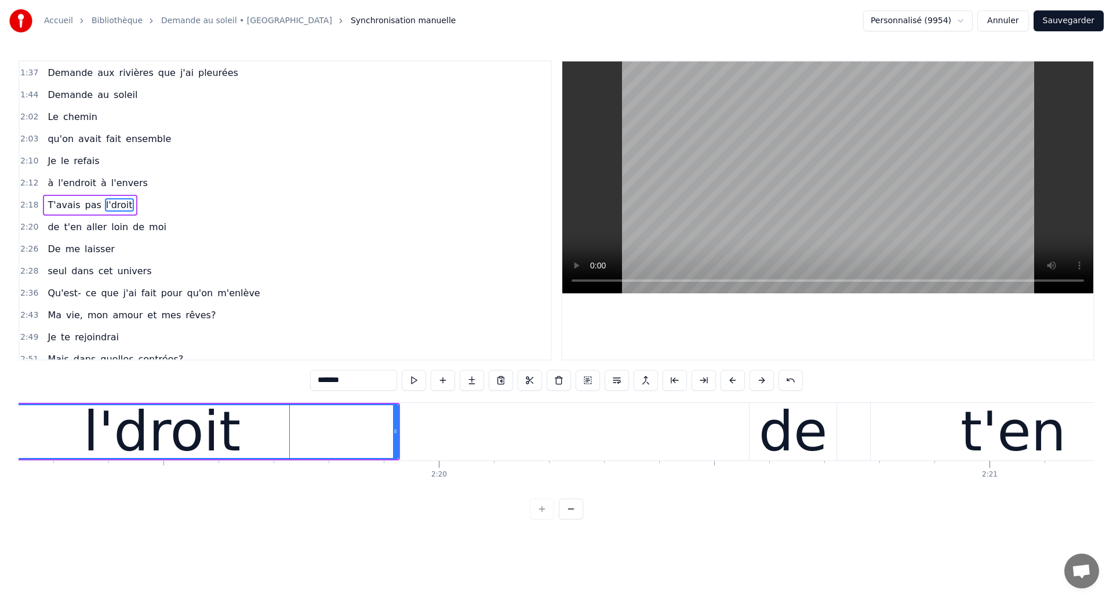
scroll to position [457, 0]
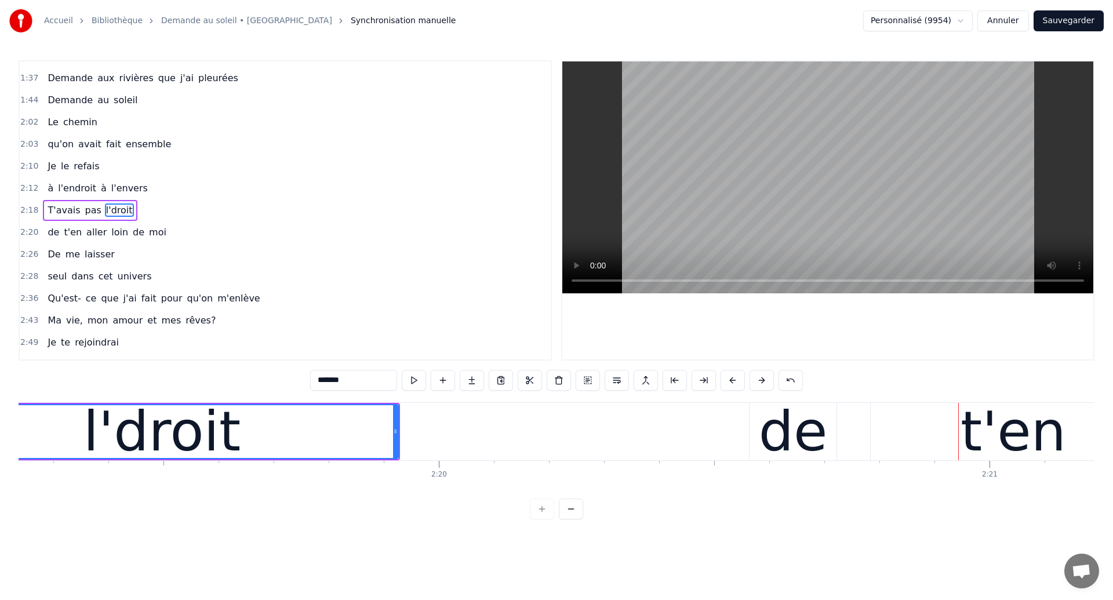
click at [201, 436] on div "l'droit" at bounding box center [163, 431] width 158 height 83
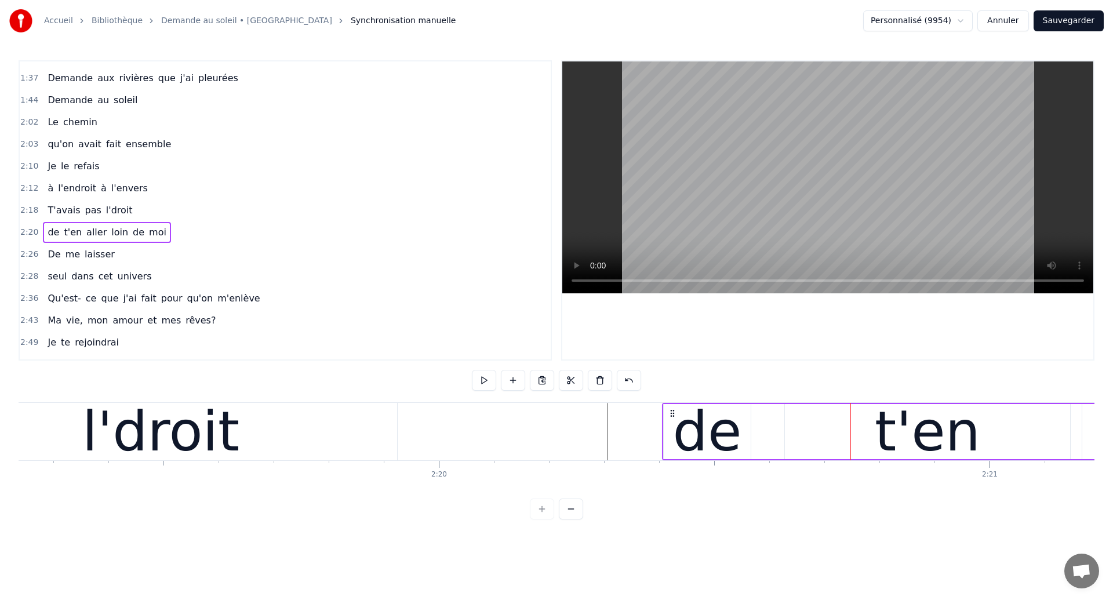
drag, startPoint x: 761, startPoint y: 412, endPoint x: 674, endPoint y: 440, distance: 91.3
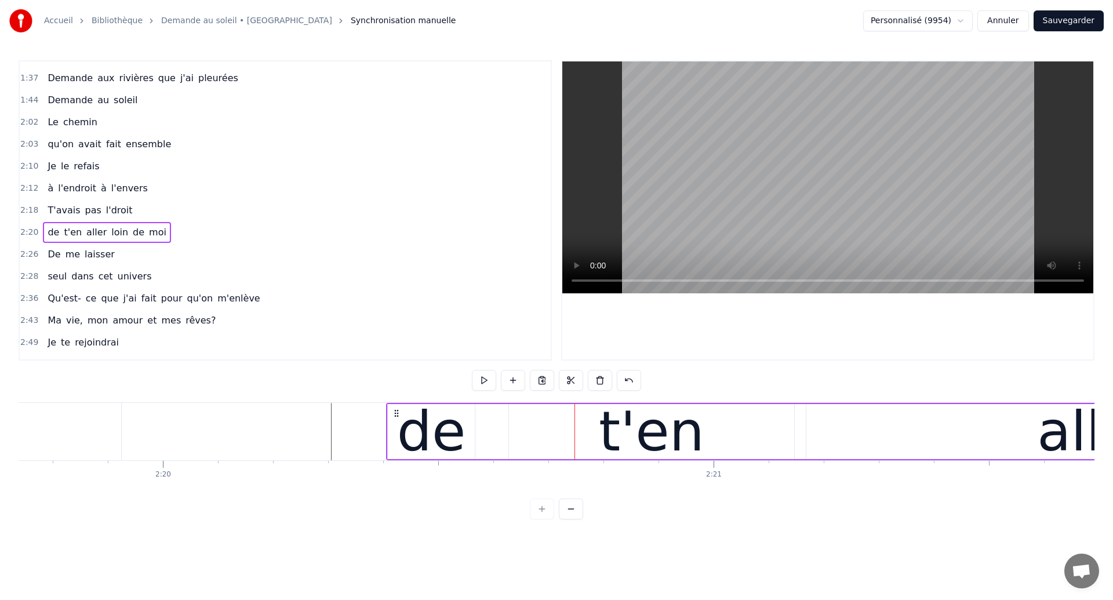
scroll to position [0, 77014]
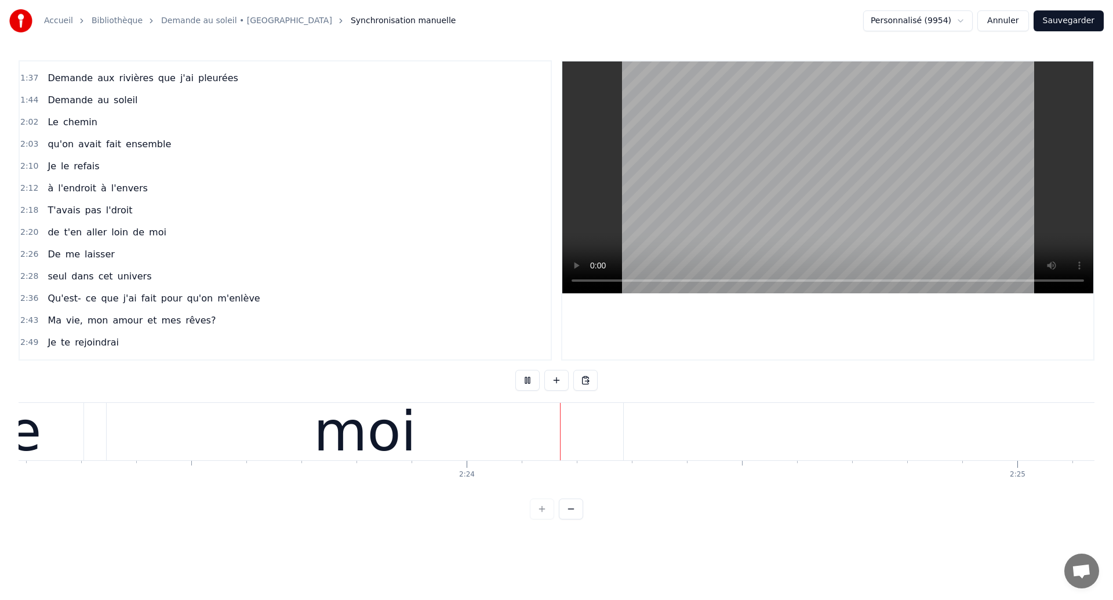
scroll to position [0, 79084]
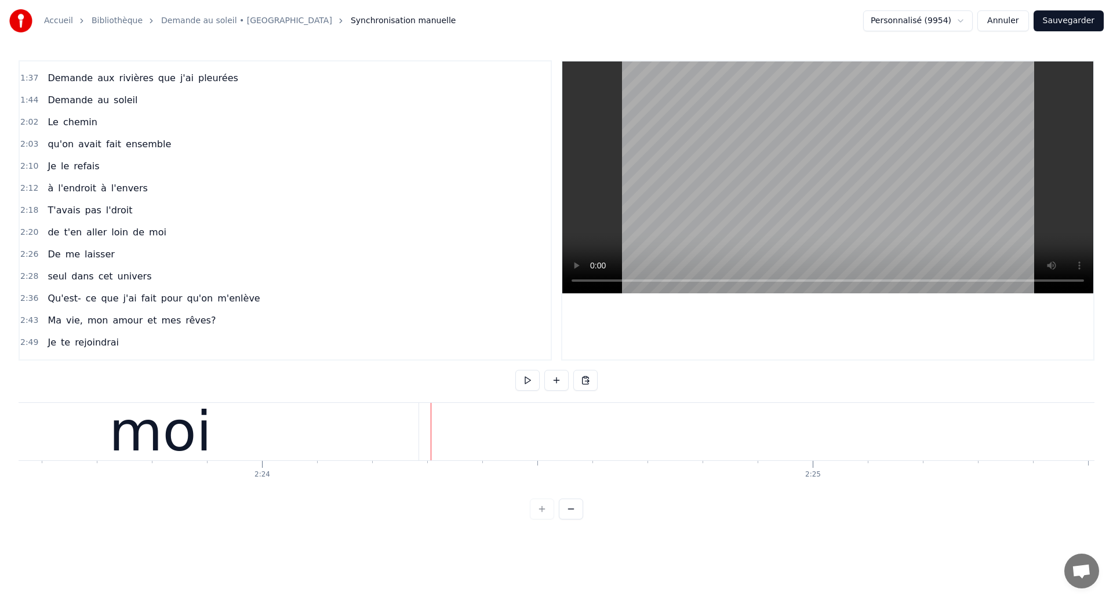
click at [393, 442] on div "moi" at bounding box center [160, 431] width 517 height 57
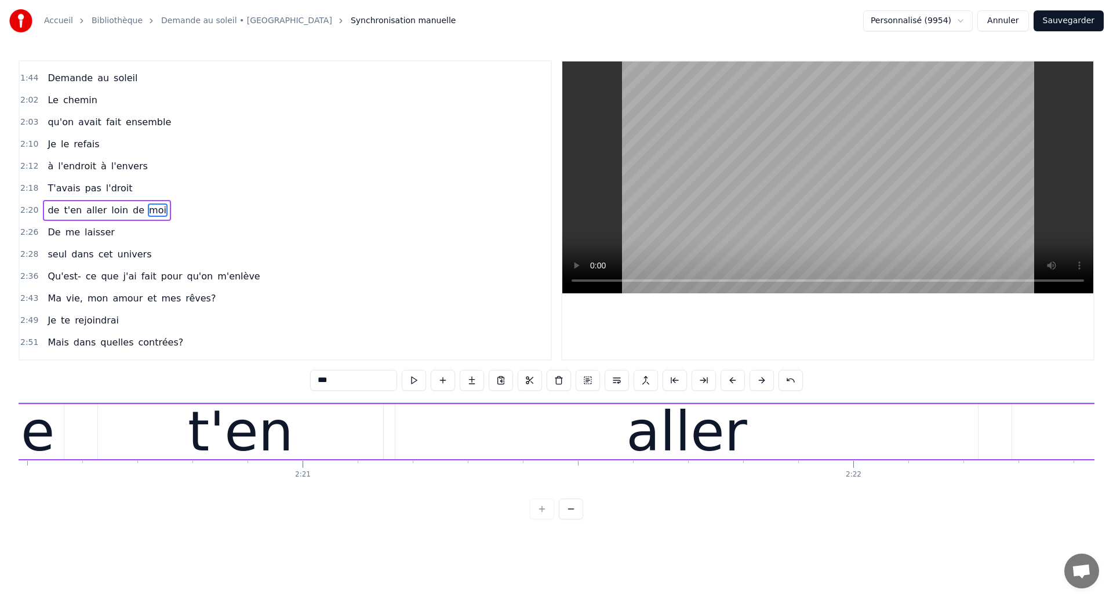
scroll to position [0, 77380]
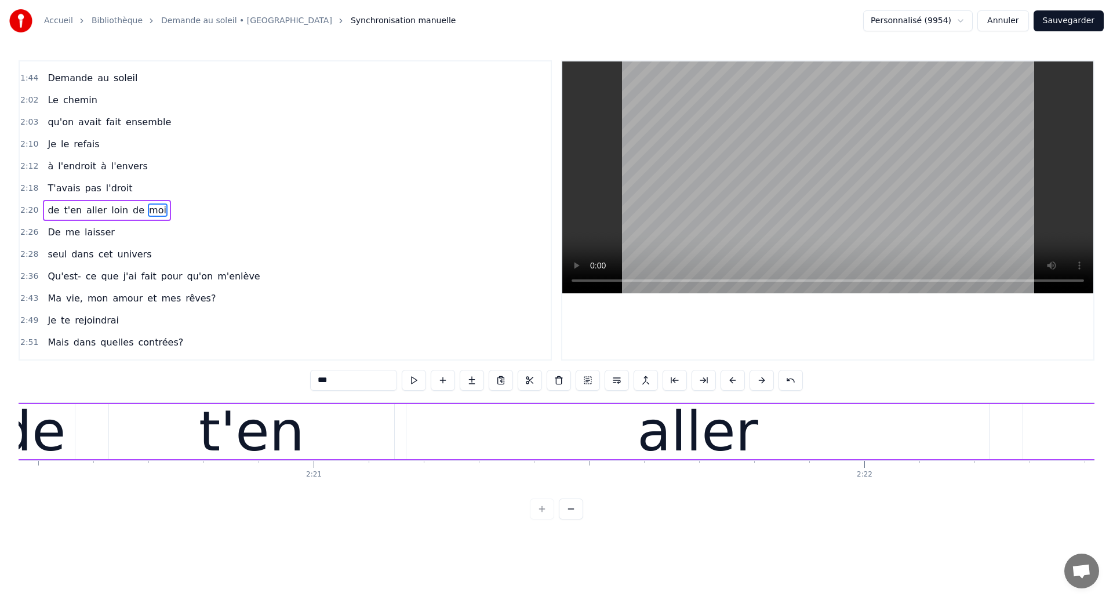
click at [238, 429] on div "t'en" at bounding box center [252, 431] width 106 height 83
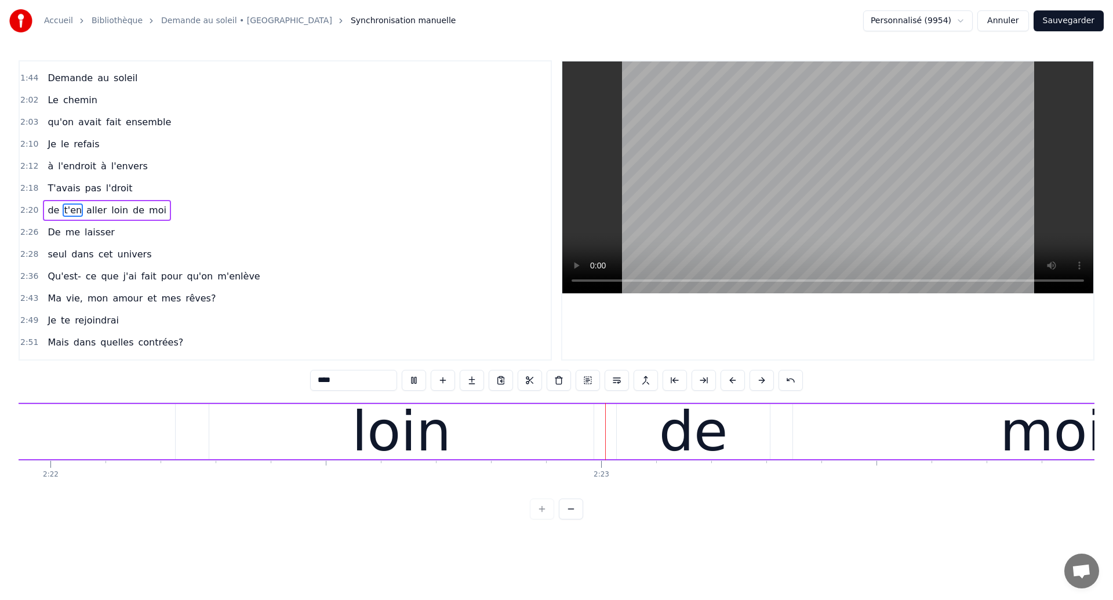
scroll to position [0, 78387]
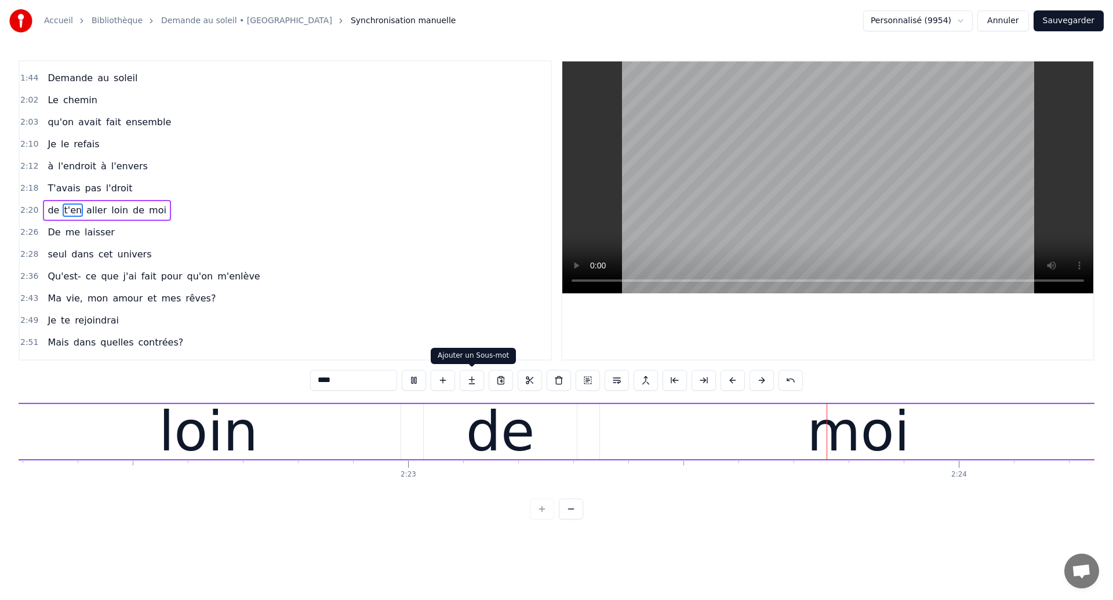
click at [383, 438] on div "loin" at bounding box center [208, 431] width 384 height 55
type input "****"
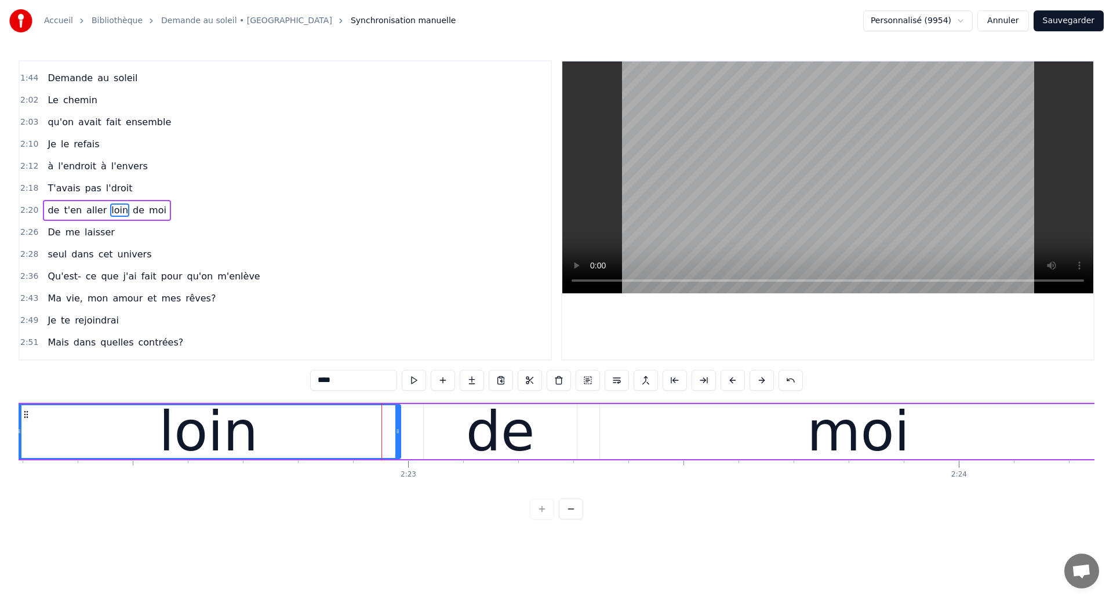
click at [149, 447] on div "loin" at bounding box center [208, 431] width 383 height 53
click at [57, 428] on div "loin" at bounding box center [208, 431] width 383 height 53
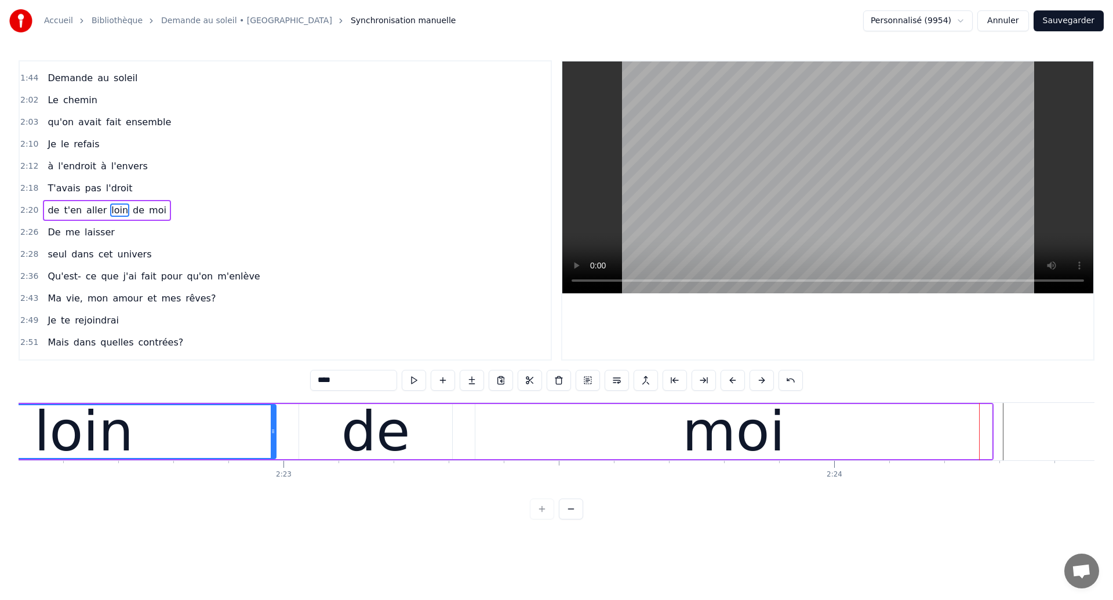
scroll to position [0, 78507]
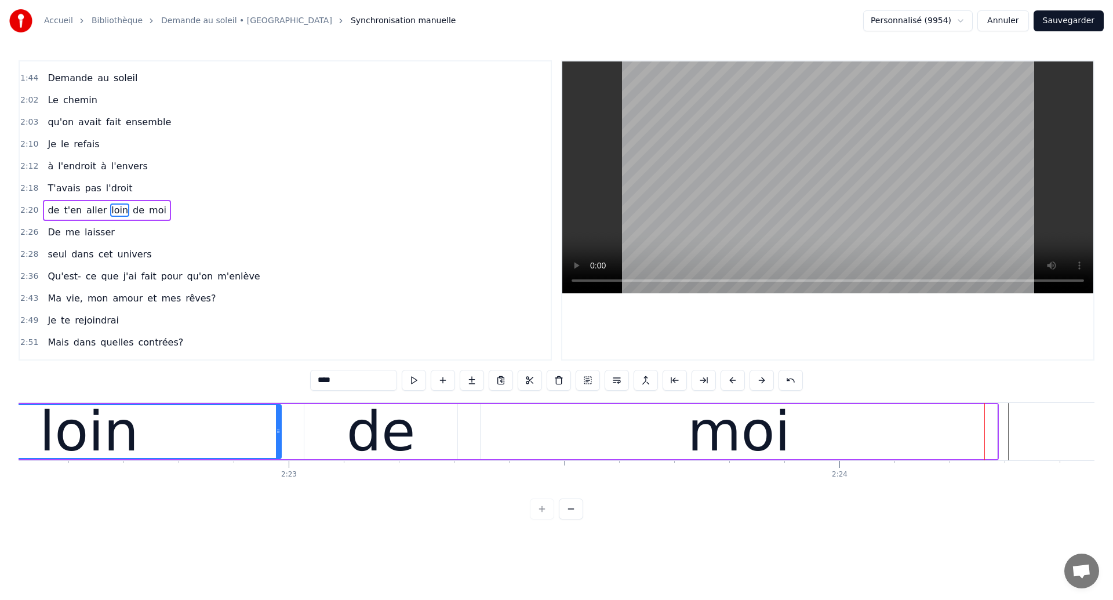
click at [206, 437] on div "loin" at bounding box center [88, 431] width 383 height 53
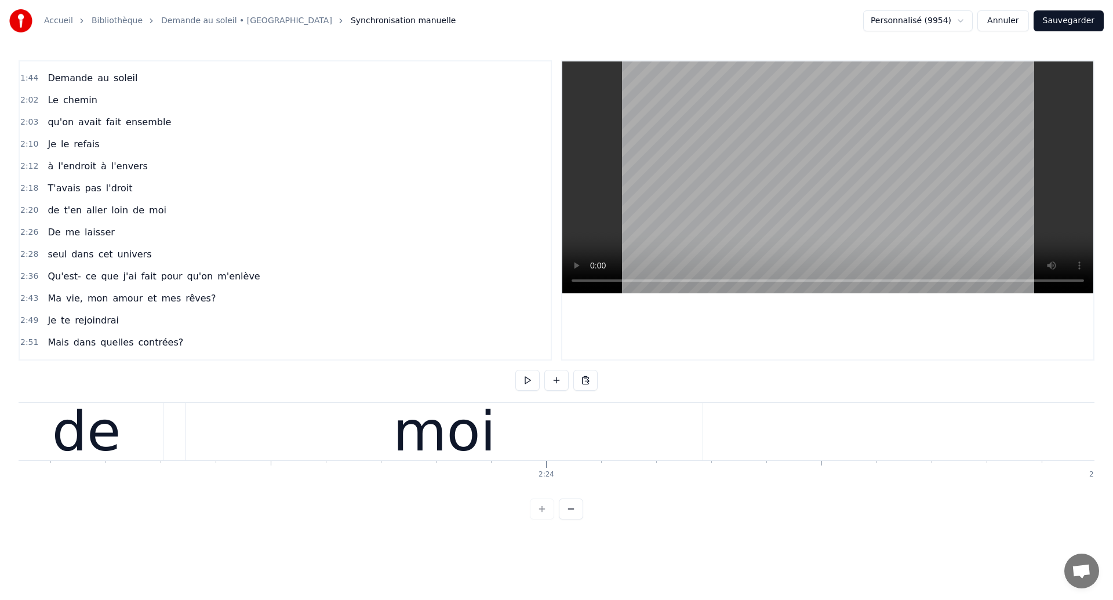
scroll to position [0, 78724]
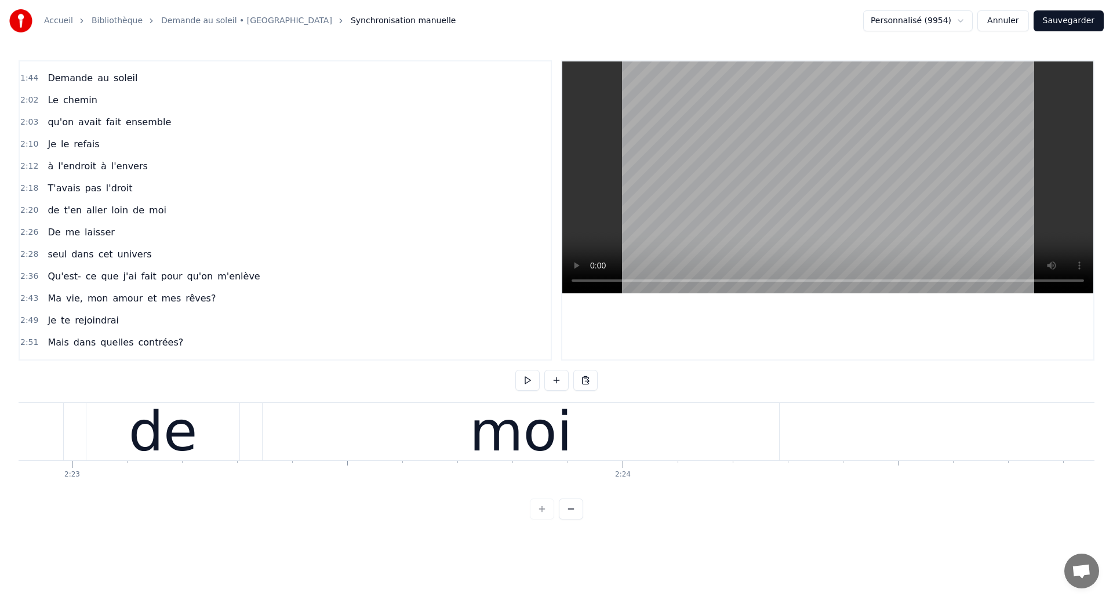
click at [275, 407] on div "moi" at bounding box center [521, 431] width 517 height 57
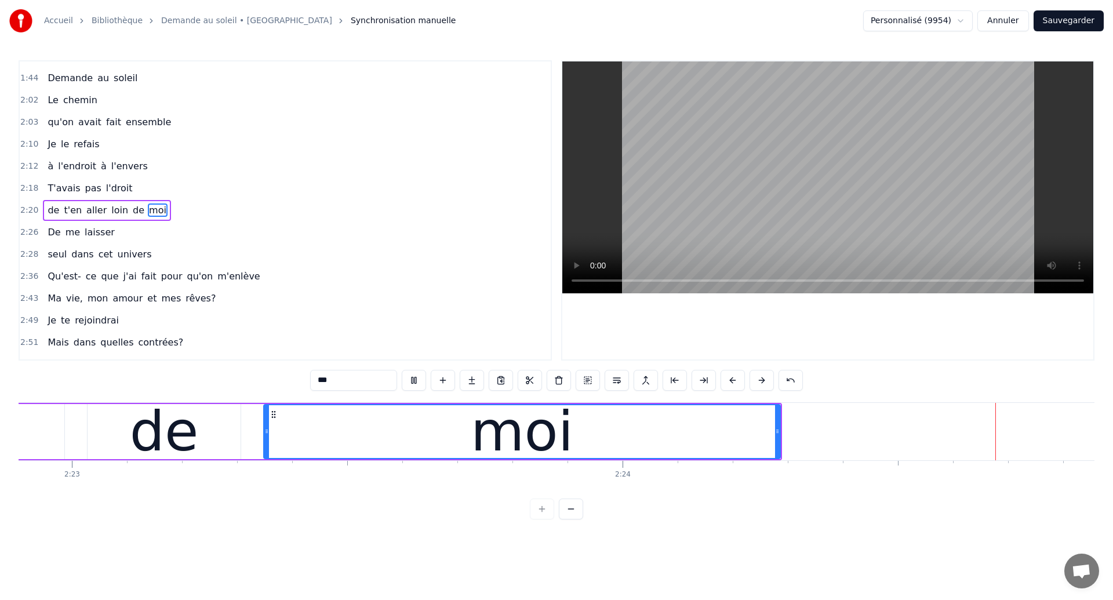
click at [682, 452] on div "moi" at bounding box center [522, 431] width 516 height 53
drag, startPoint x: 779, startPoint y: 445, endPoint x: 829, endPoint y: 449, distance: 50.6
click at [829, 449] on div at bounding box center [828, 431] width 5 height 53
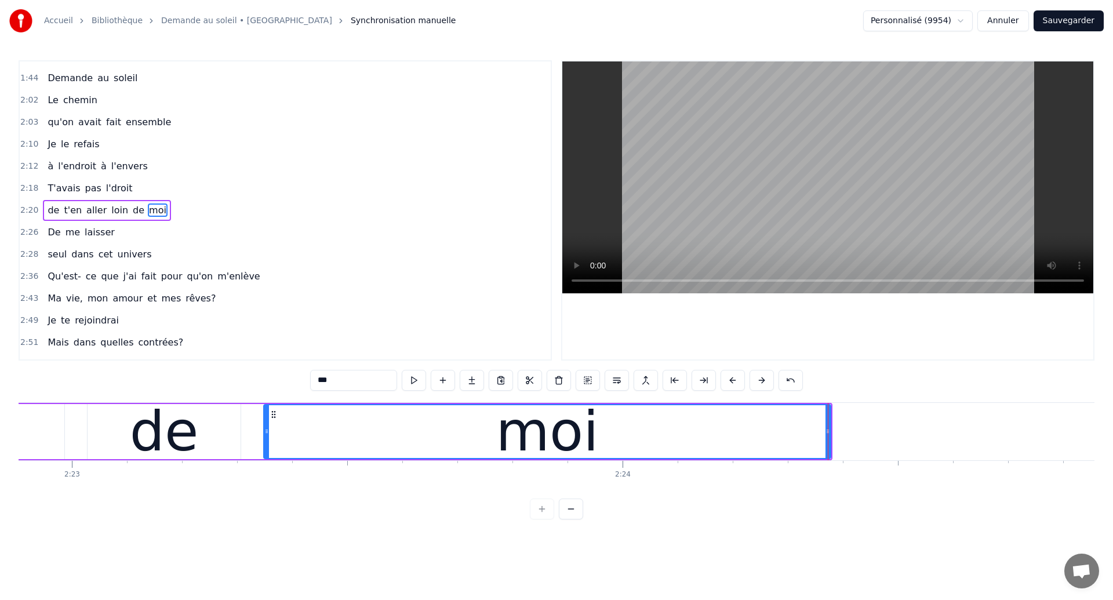
click at [147, 447] on div "de" at bounding box center [164, 431] width 69 height 83
type input "**"
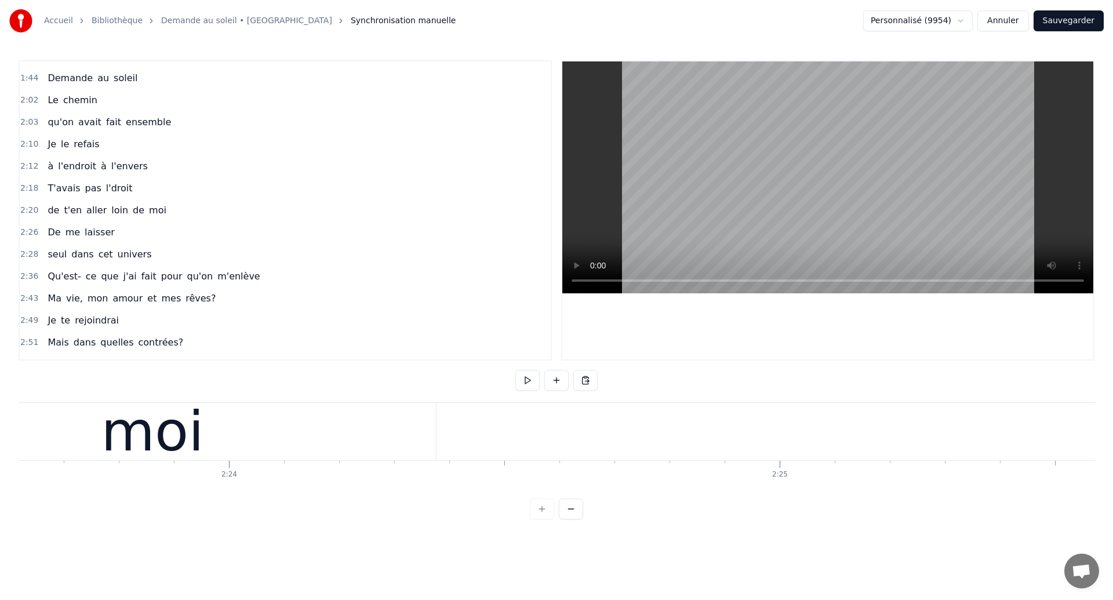
scroll to position [0, 78960]
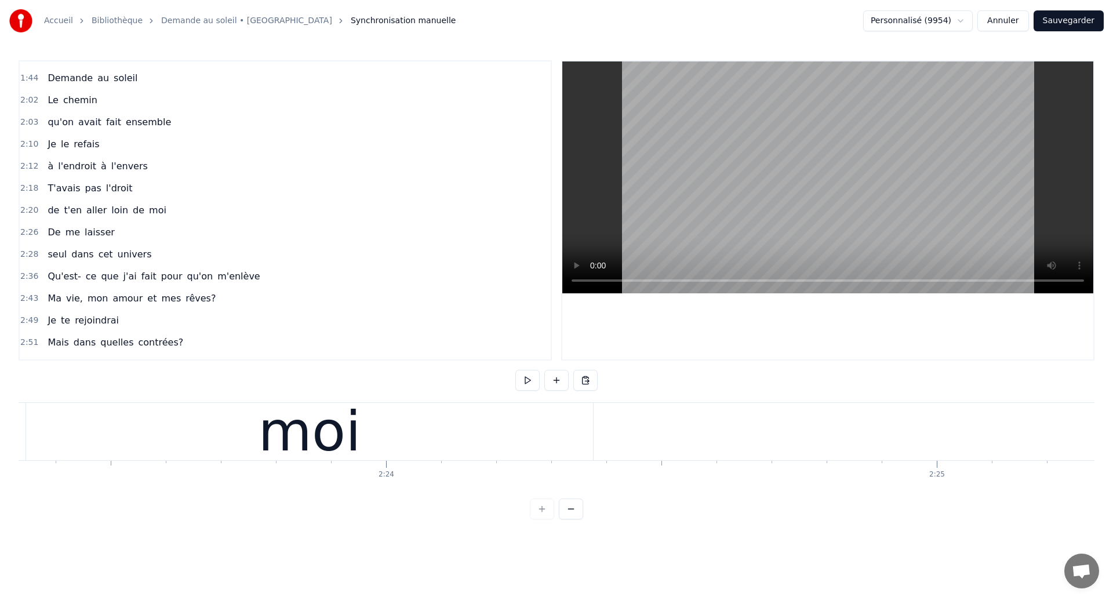
click at [344, 442] on div "moi" at bounding box center [310, 431] width 103 height 83
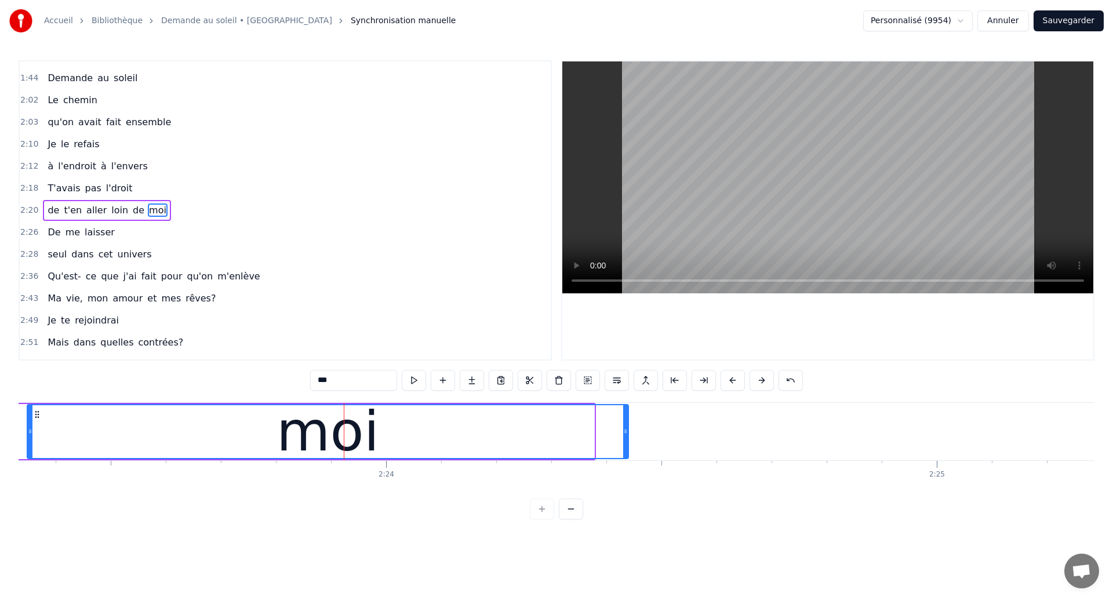
drag, startPoint x: 591, startPoint y: 429, endPoint x: 626, endPoint y: 432, distance: 34.3
click at [626, 432] on icon at bounding box center [625, 431] width 5 height 9
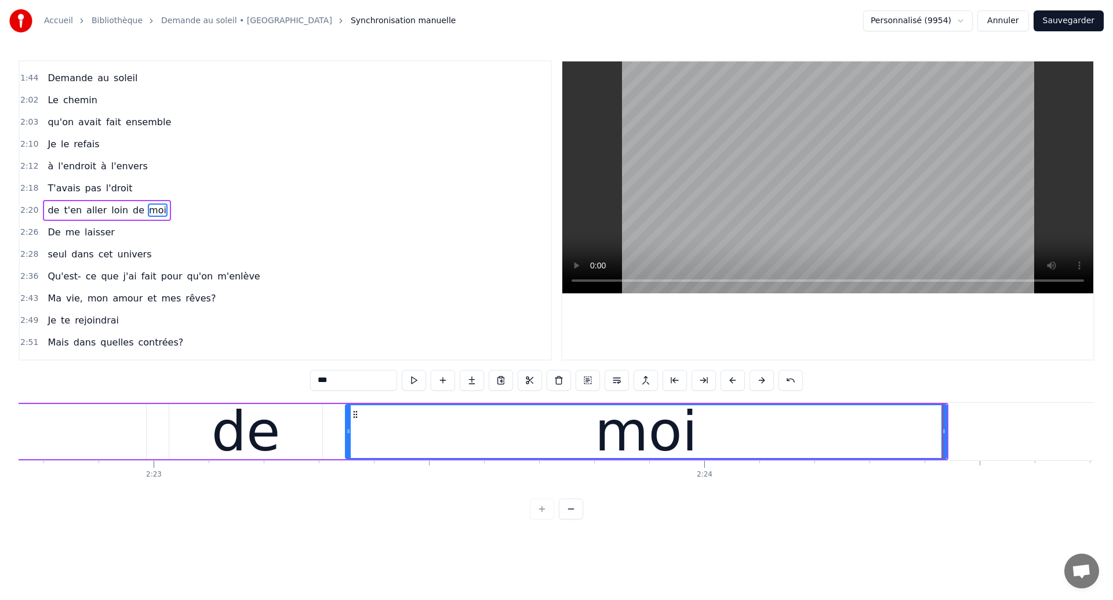
scroll to position [0, 78586]
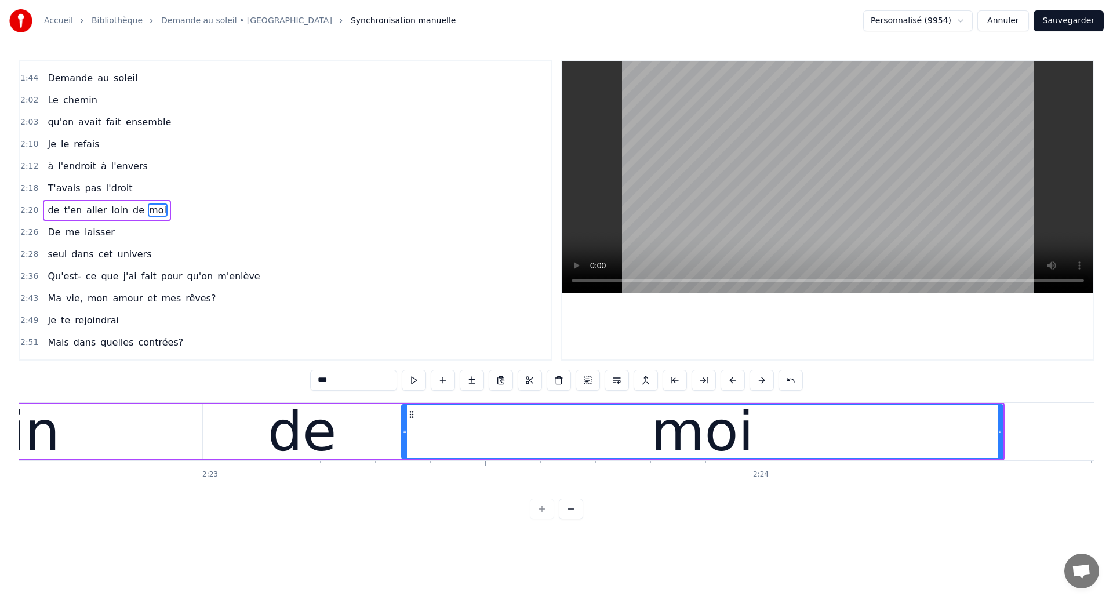
click at [93, 431] on div "loin" at bounding box center [10, 431] width 384 height 55
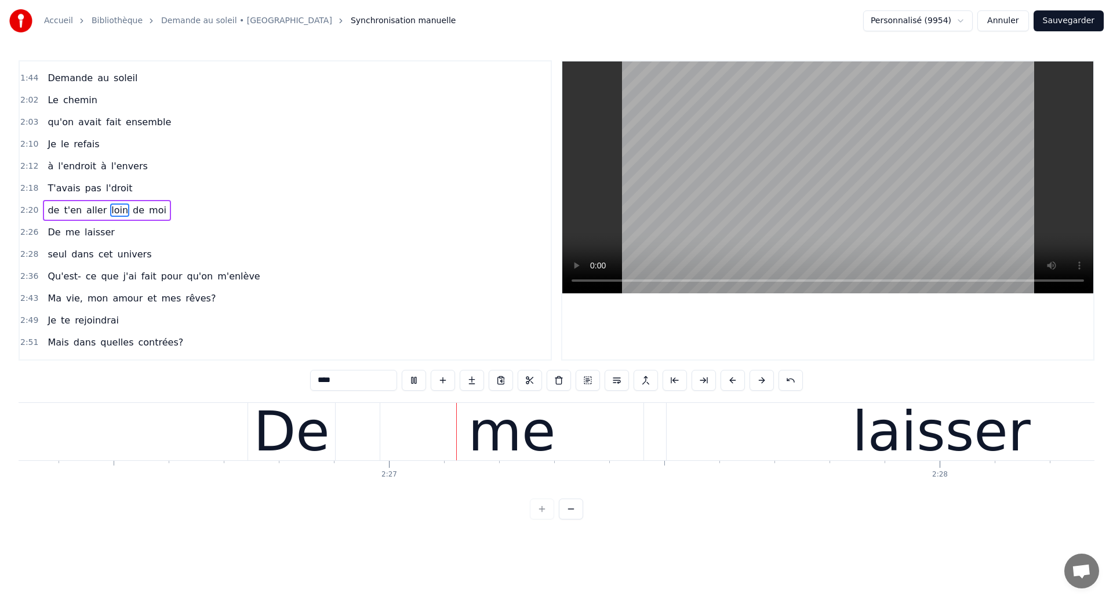
scroll to position [0, 80615]
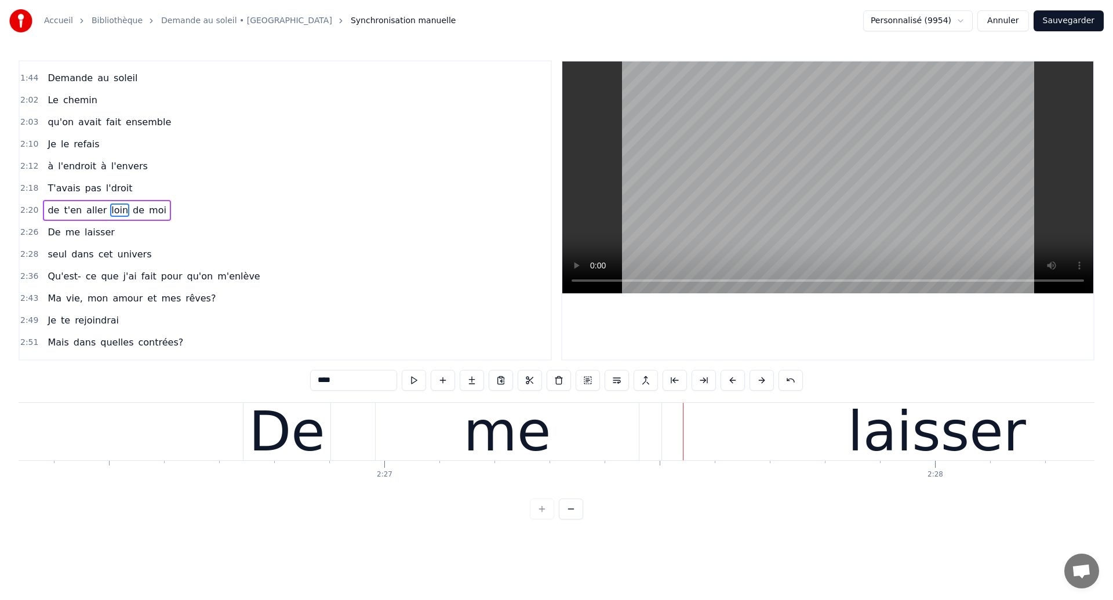
click at [396, 428] on div "me" at bounding box center [507, 431] width 263 height 57
type input "**"
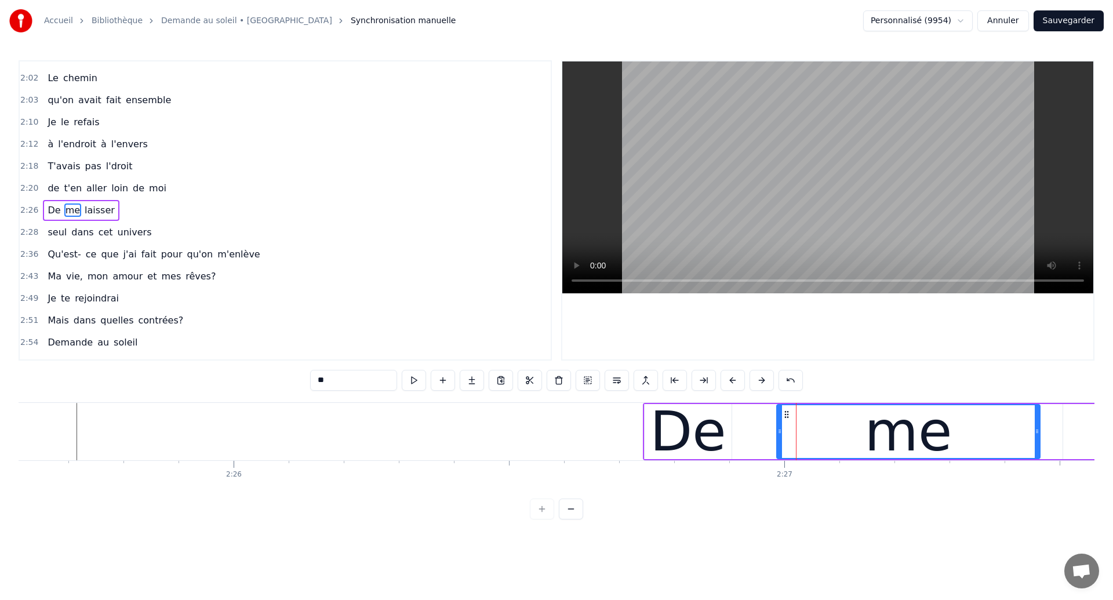
scroll to position [0, 80171]
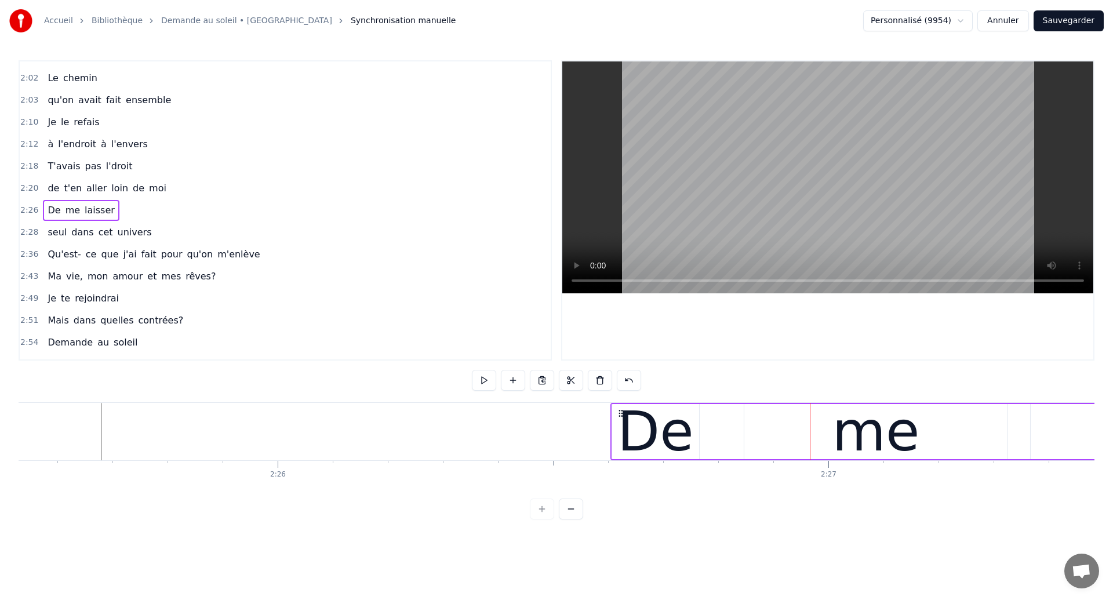
drag, startPoint x: 697, startPoint y: 415, endPoint x: 620, endPoint y: 445, distance: 82.5
click at [620, 445] on div "De me laisser" at bounding box center [1097, 431] width 972 height 57
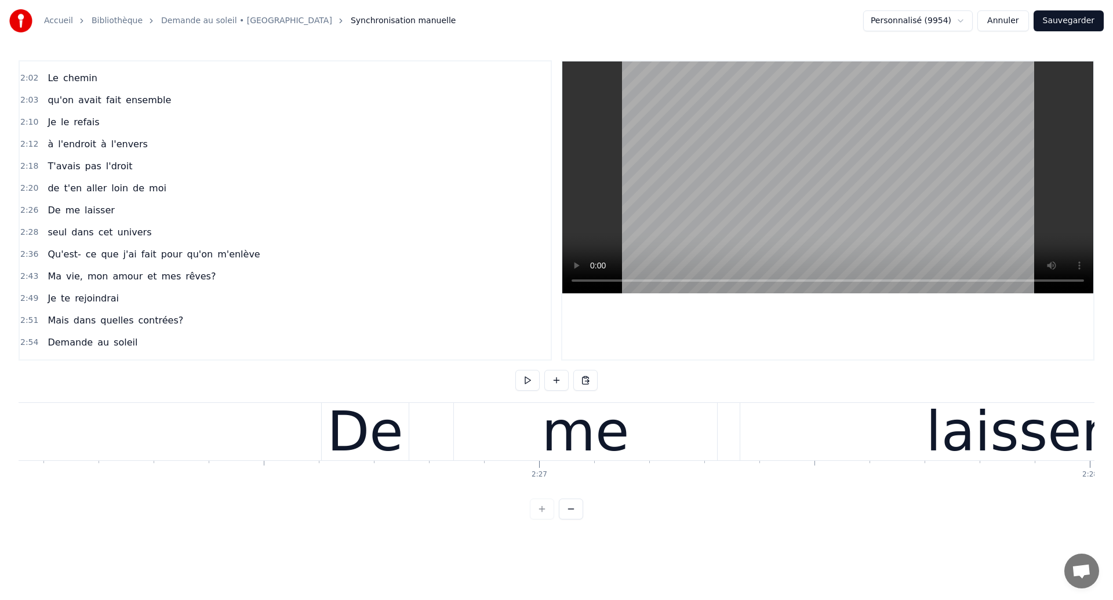
scroll to position [0, 80436]
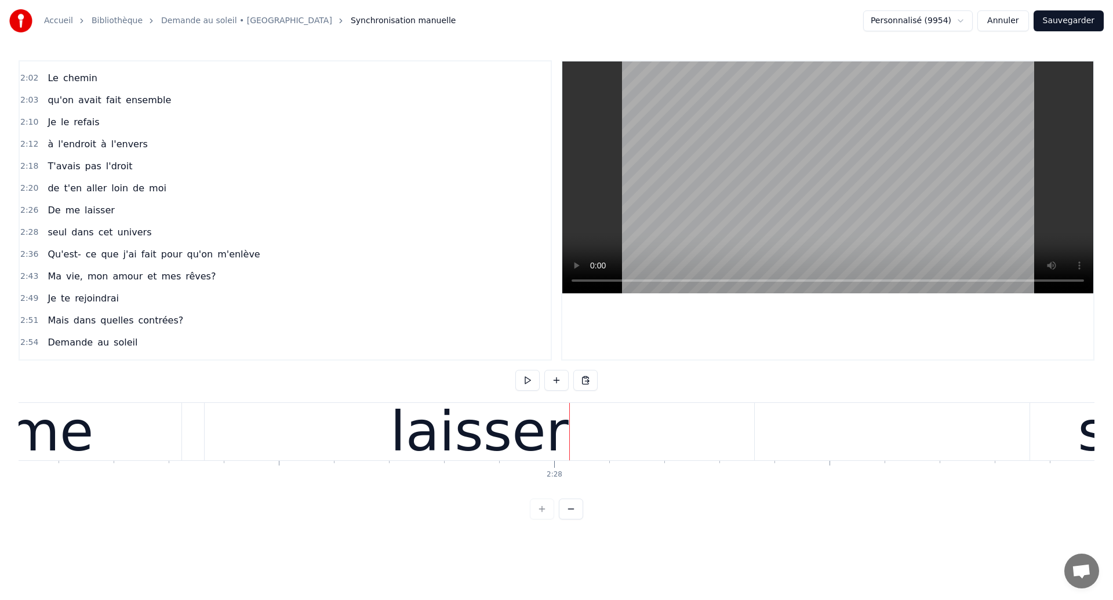
scroll to position [0, 80986]
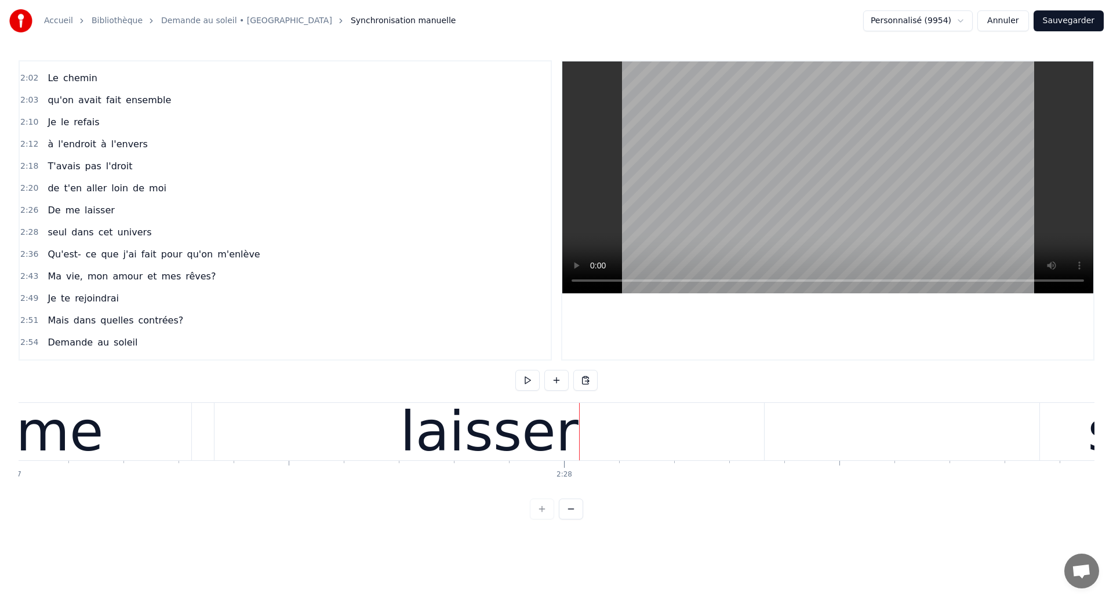
click at [95, 432] on div "me" at bounding box center [60, 431] width 88 height 83
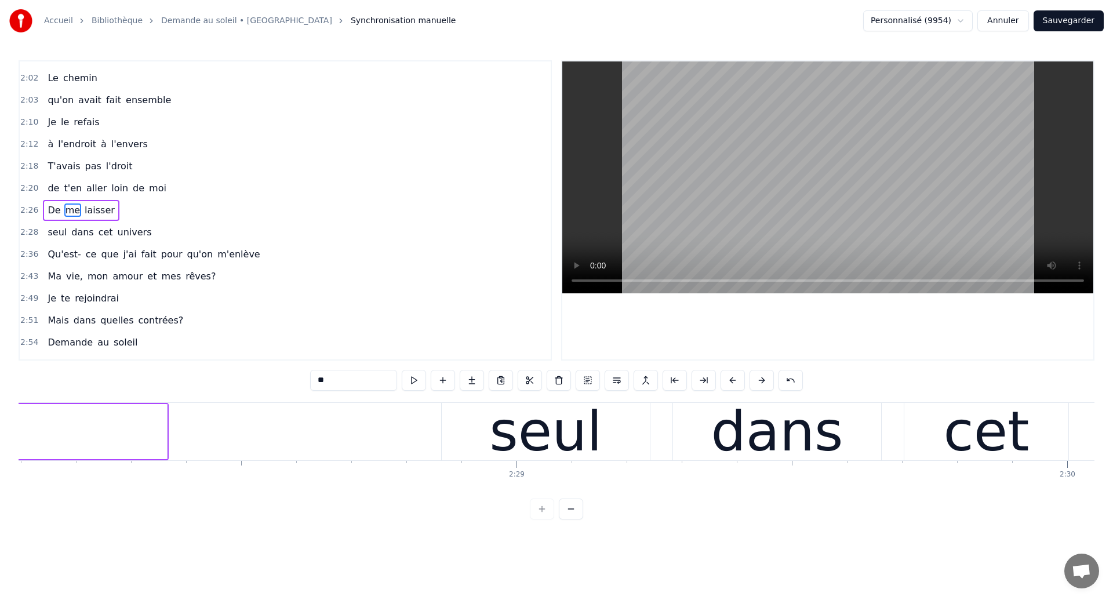
scroll to position [0, 81552]
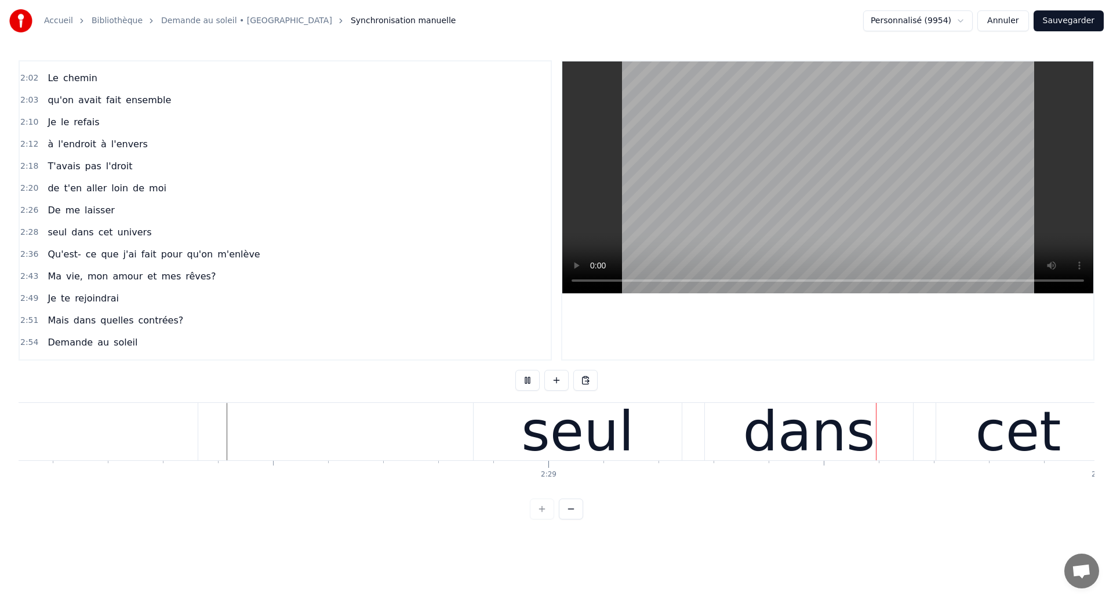
click at [609, 435] on div "seul" at bounding box center [577, 431] width 113 height 83
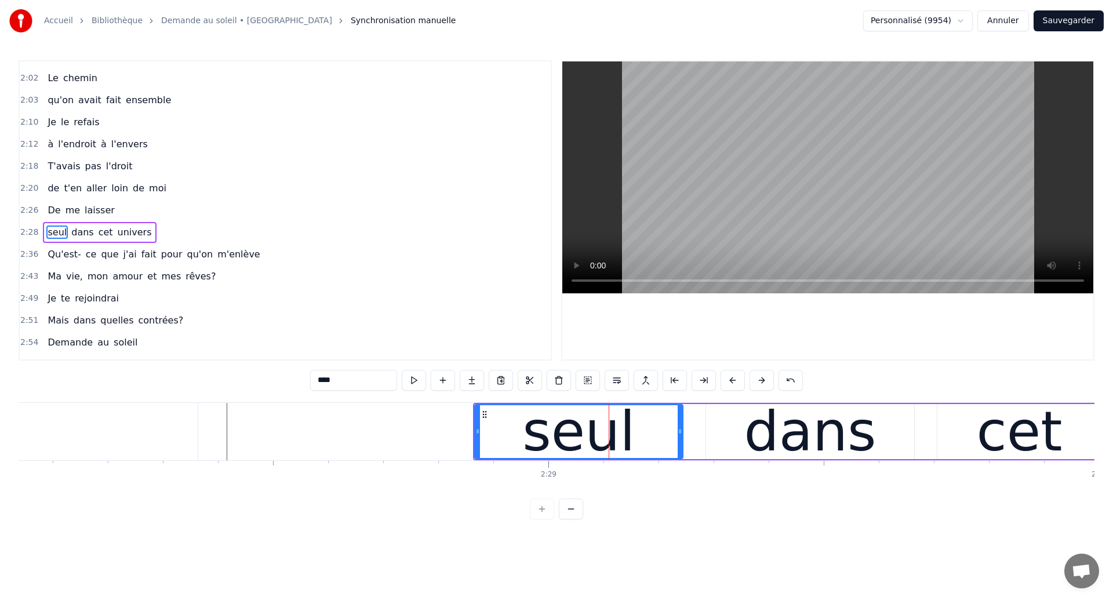
scroll to position [523, 0]
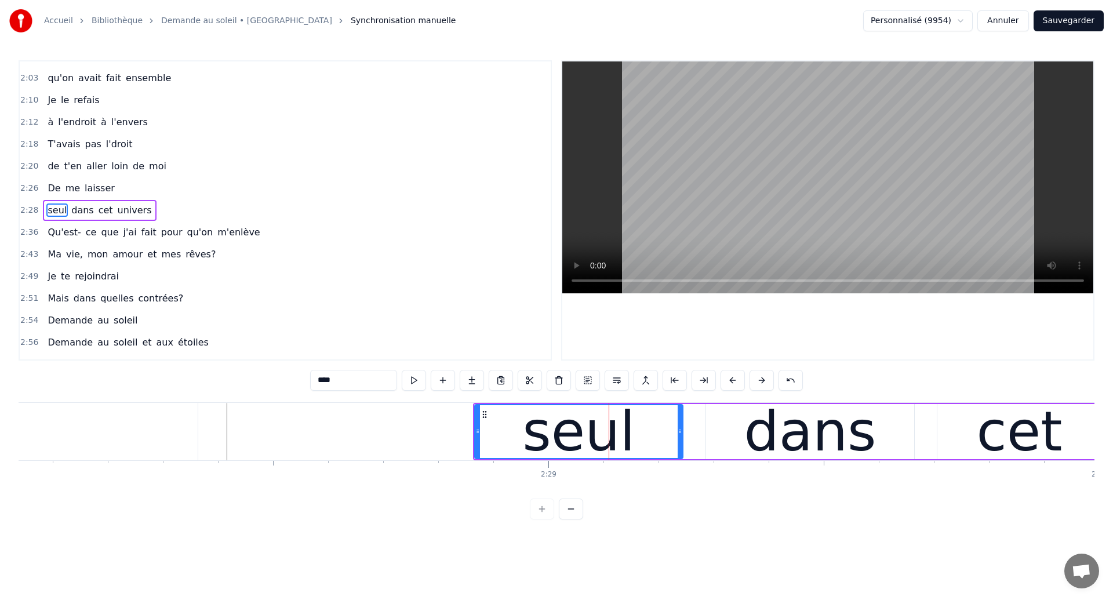
click at [753, 428] on div "dans" at bounding box center [810, 431] width 132 height 83
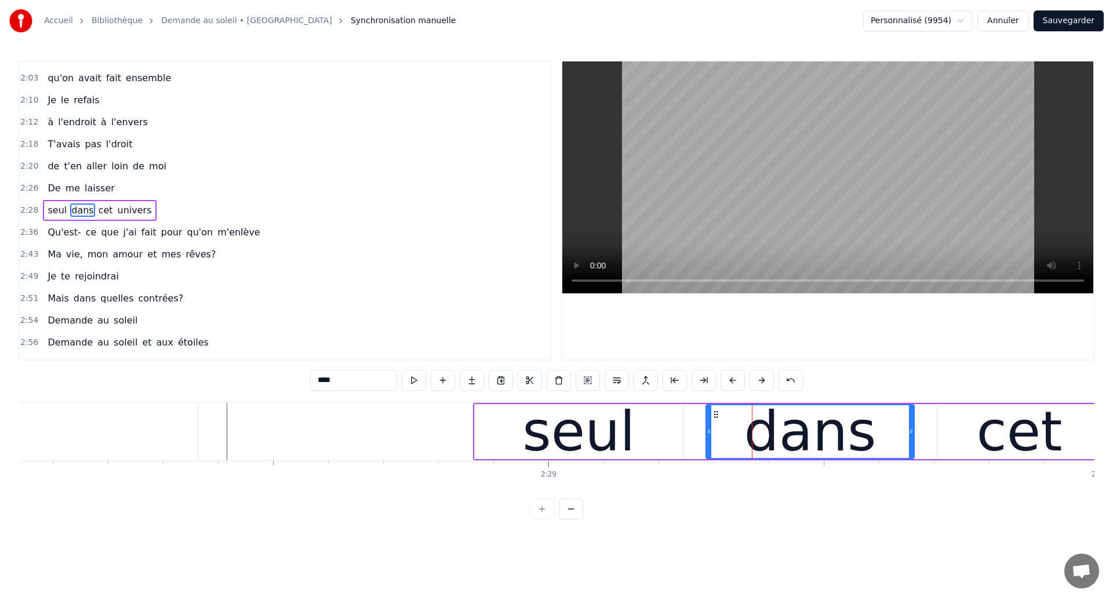
click at [669, 445] on div "seul" at bounding box center [579, 431] width 208 height 55
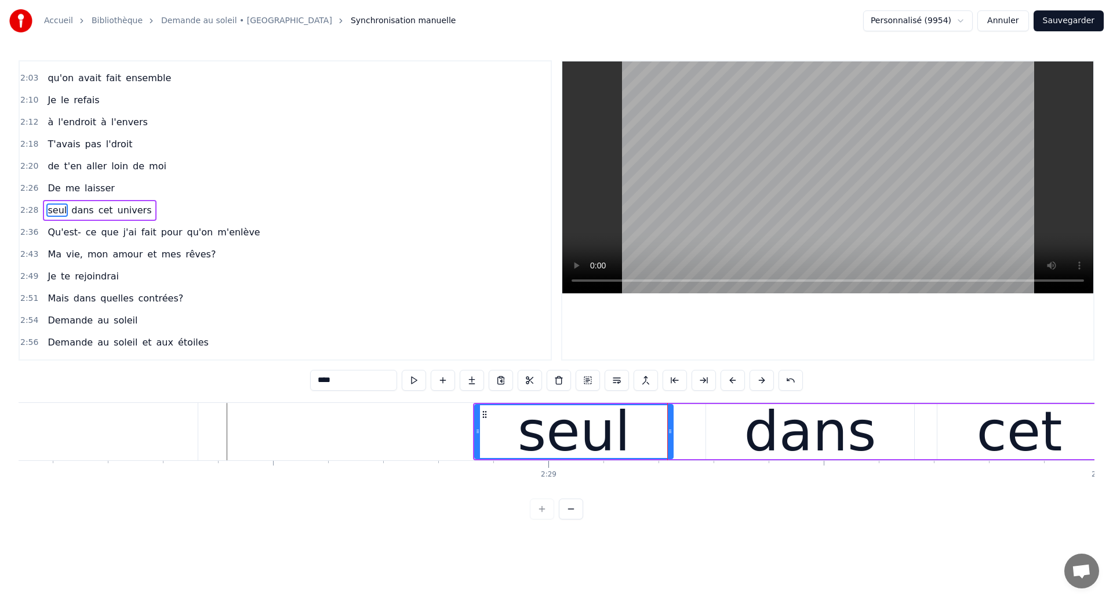
drag, startPoint x: 679, startPoint y: 442, endPoint x: 670, endPoint y: 448, distance: 10.6
click at [670, 448] on div at bounding box center [670, 431] width 5 height 53
click at [760, 419] on div "dans" at bounding box center [810, 431] width 132 height 83
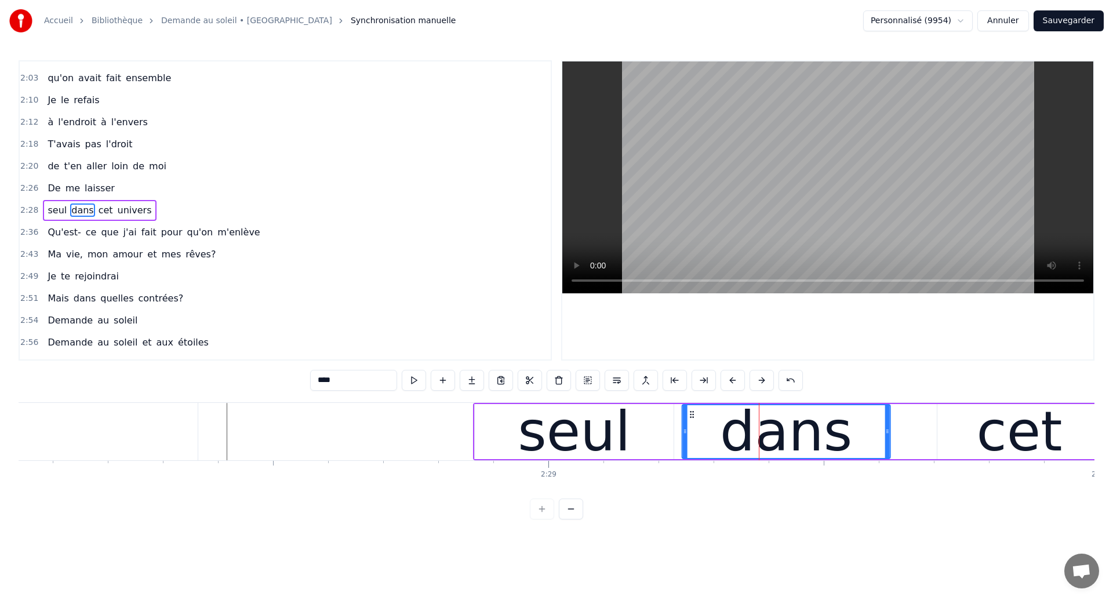
drag, startPoint x: 717, startPoint y: 412, endPoint x: 693, endPoint y: 422, distance: 25.5
click at [693, 422] on div "dans" at bounding box center [786, 431] width 207 height 53
type input "*******"
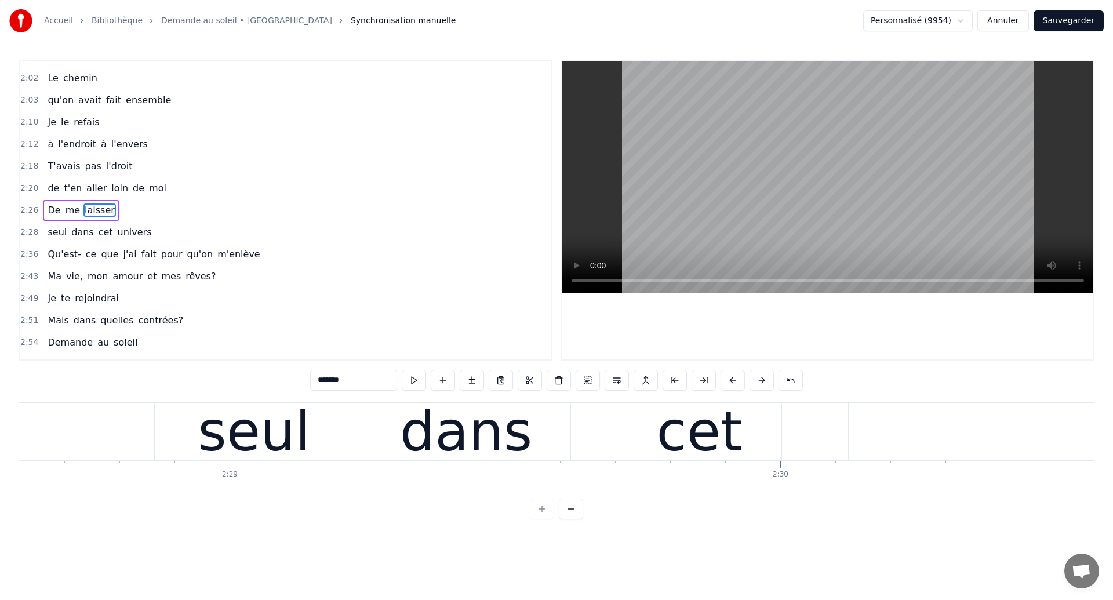
scroll to position [0, 81760]
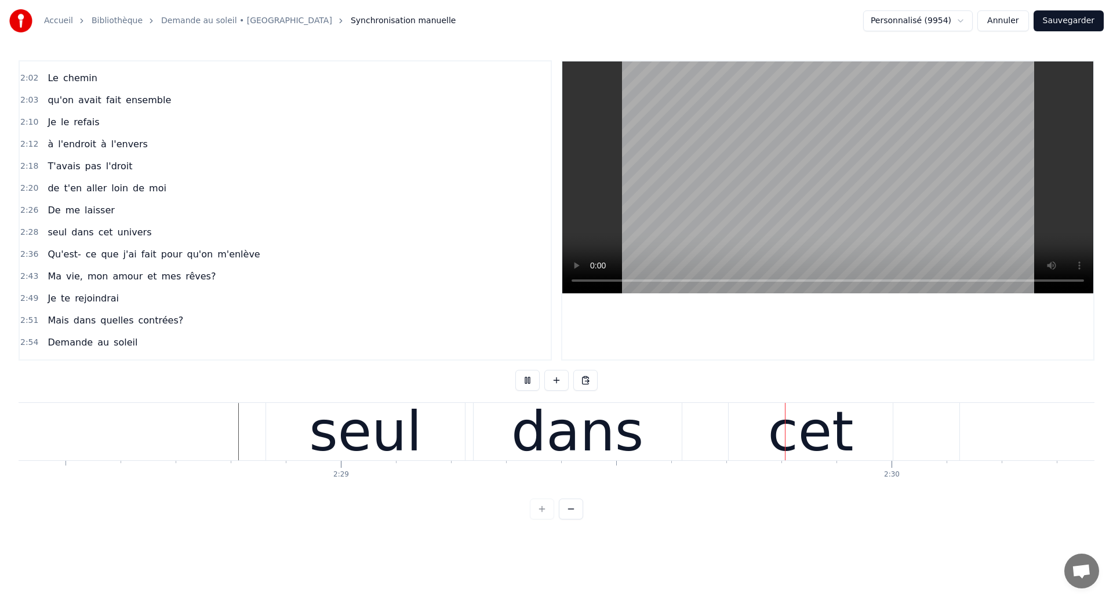
click at [645, 448] on div "dans" at bounding box center [578, 431] width 208 height 57
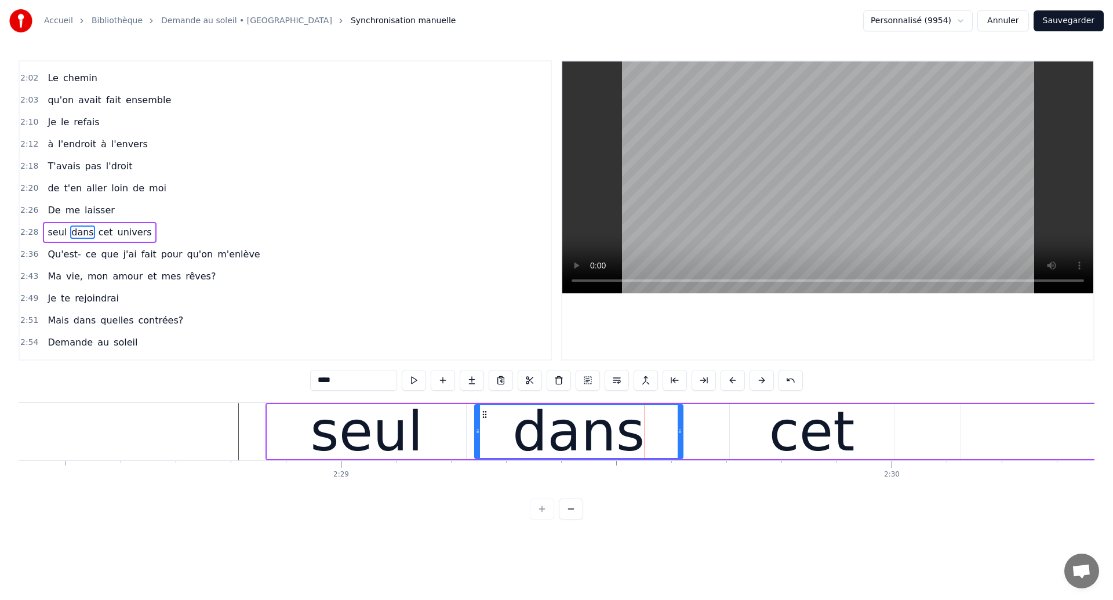
scroll to position [523, 0]
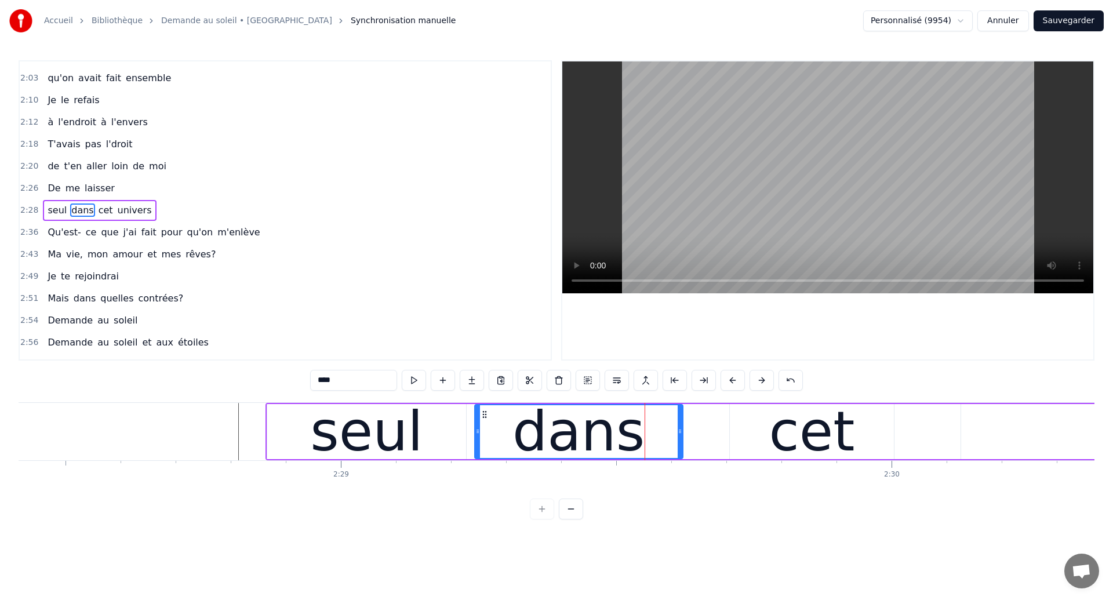
click at [807, 425] on div "cet" at bounding box center [813, 431] width 86 height 83
type input "***"
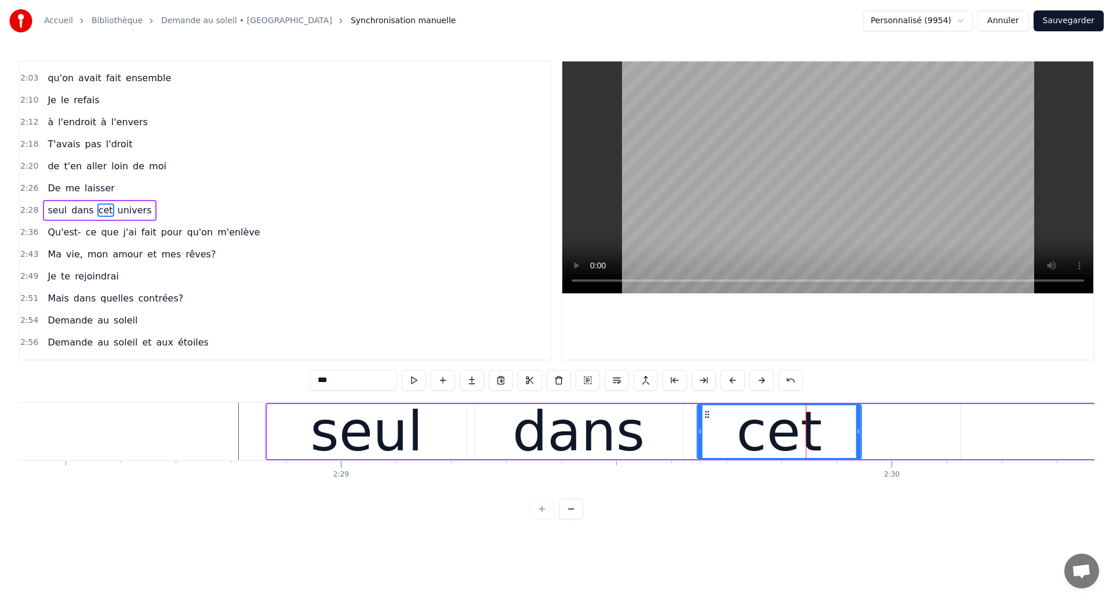
drag, startPoint x: 740, startPoint y: 414, endPoint x: 707, endPoint y: 427, distance: 35.1
click at [707, 427] on div "cet" at bounding box center [779, 431] width 163 height 53
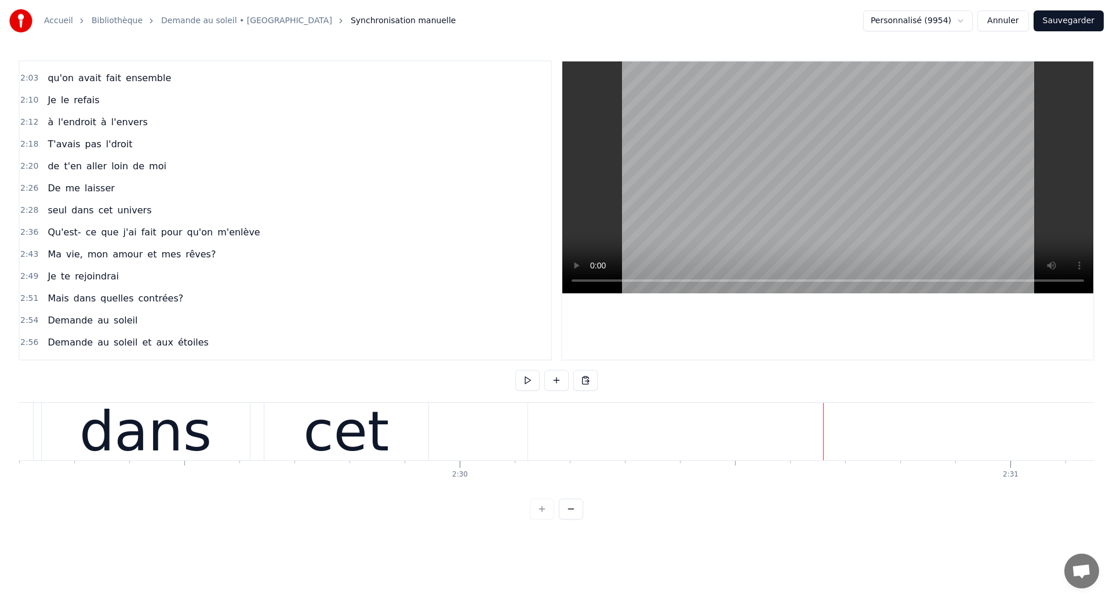
scroll to position [0, 82172]
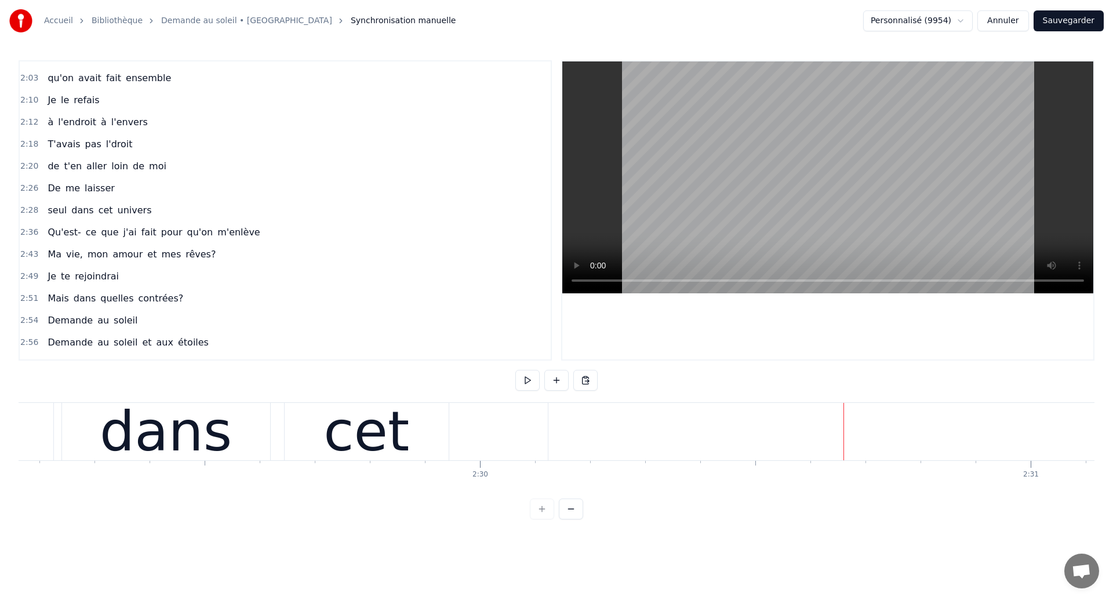
click at [167, 455] on div "dans" at bounding box center [166, 431] width 132 height 83
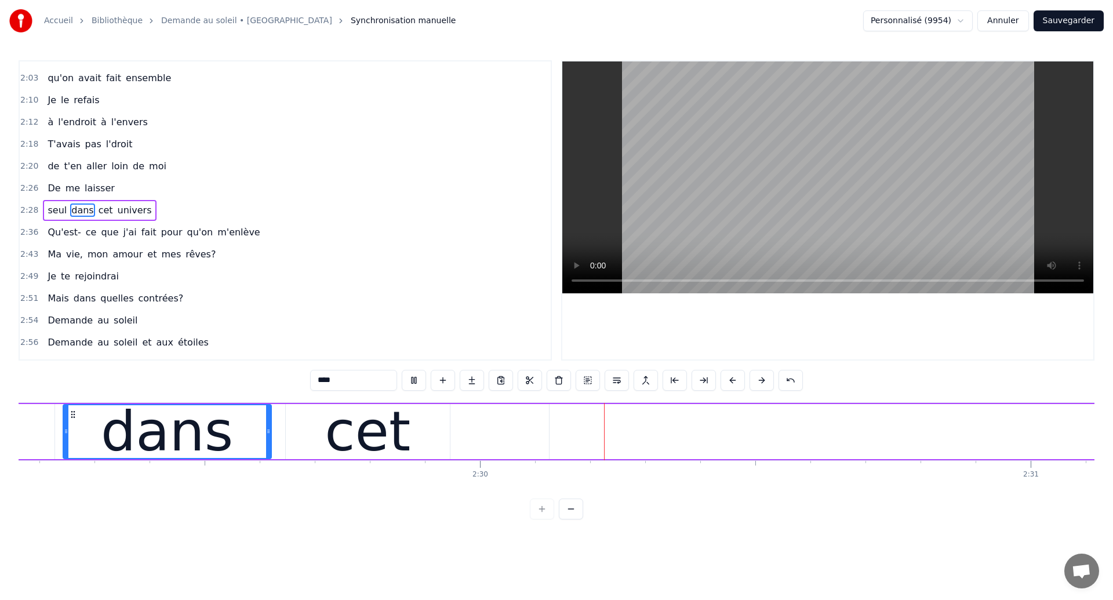
click at [528, 435] on div "seul dans cet univers" at bounding box center [957, 431] width 2206 height 57
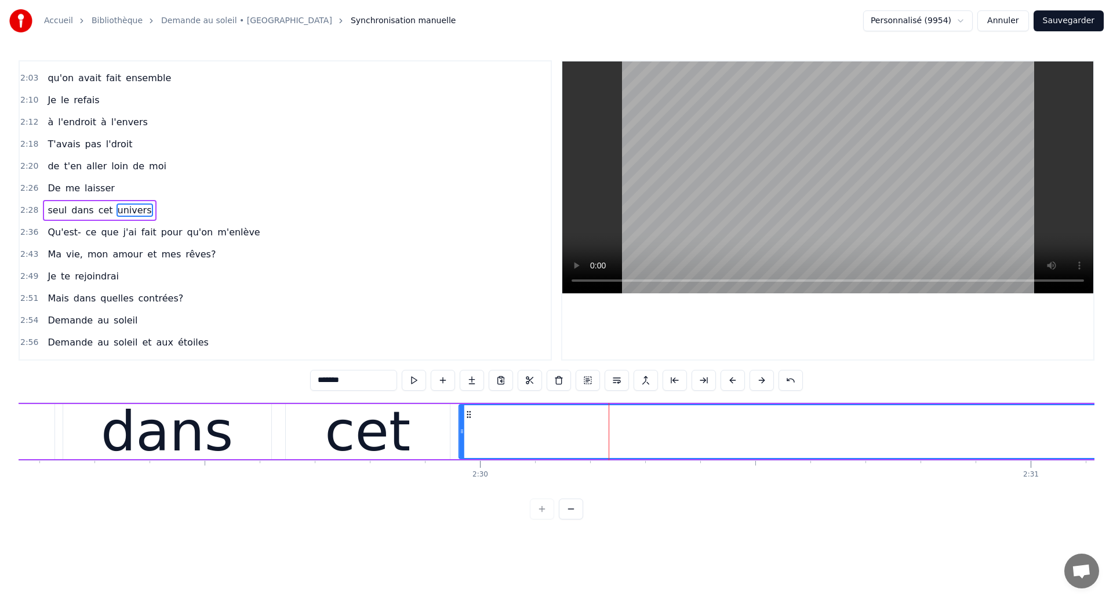
drag, startPoint x: 560, startPoint y: 413, endPoint x: 470, endPoint y: 439, distance: 94.0
click at [135, 433] on div "dans" at bounding box center [167, 431] width 132 height 83
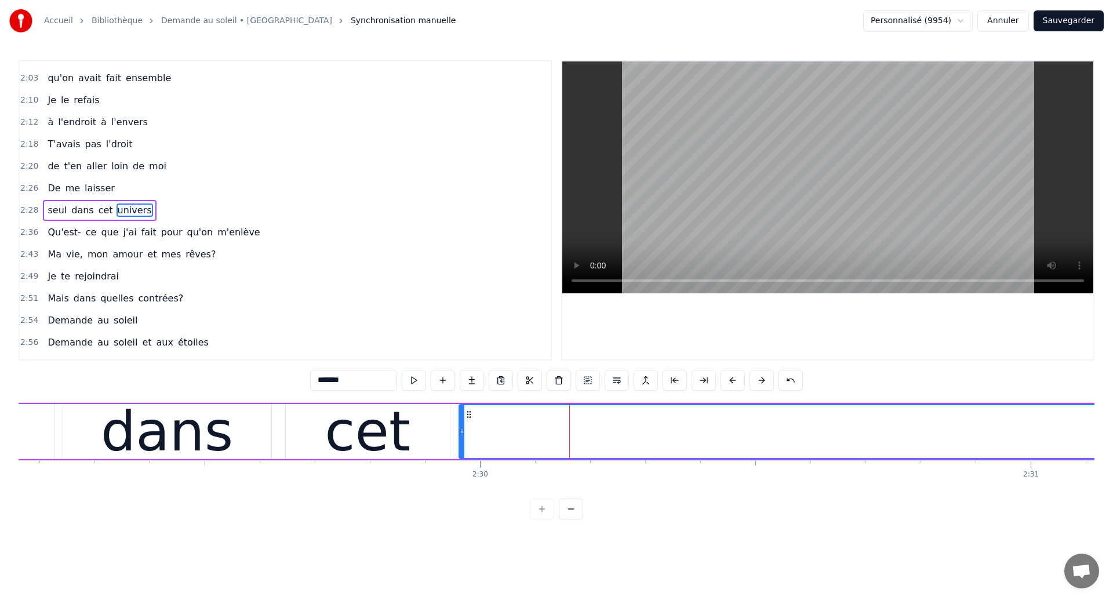
click at [434, 448] on div "cet" at bounding box center [368, 431] width 164 height 55
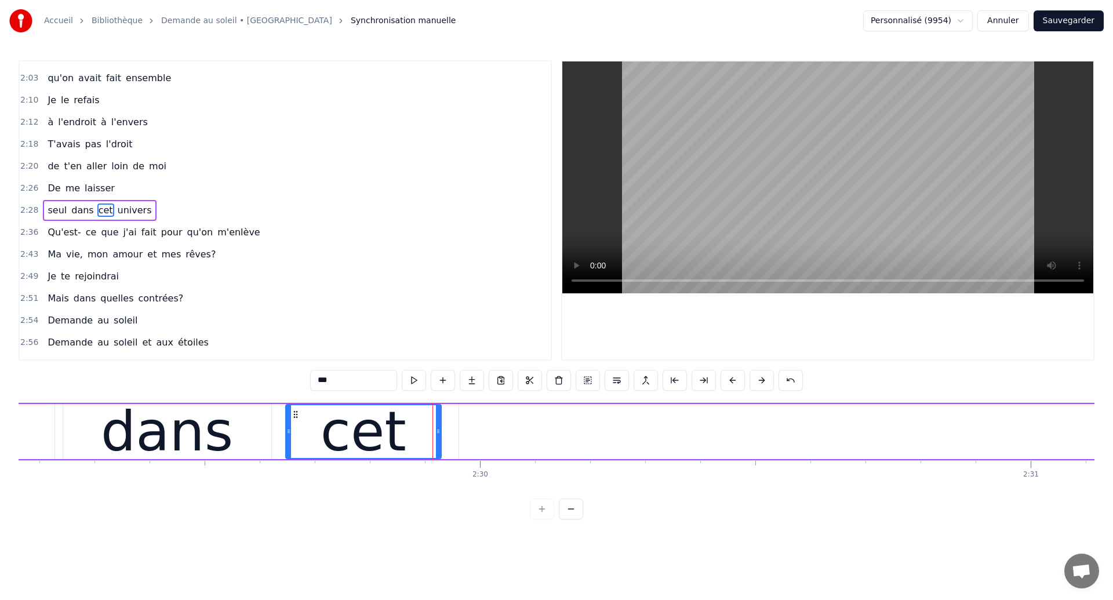
drag, startPoint x: 447, startPoint y: 443, endPoint x: 438, endPoint y: 444, distance: 8.8
click at [438, 444] on div at bounding box center [438, 431] width 5 height 53
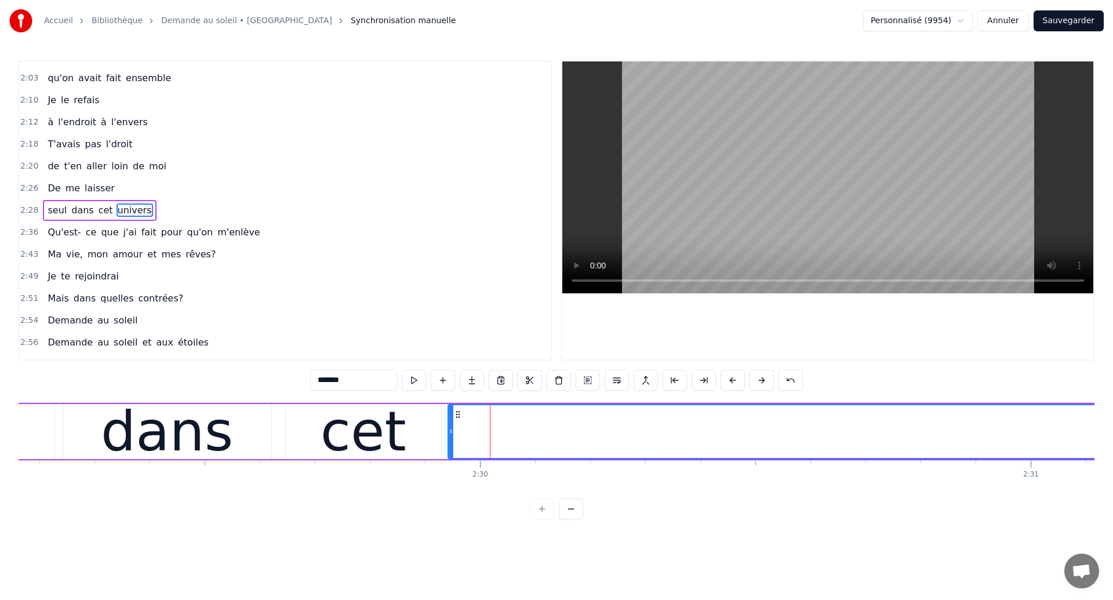
drag, startPoint x: 468, startPoint y: 413, endPoint x: 457, endPoint y: 415, distance: 11.3
click at [457, 415] on icon at bounding box center [457, 414] width 9 height 9
click at [71, 438] on div "dans" at bounding box center [167, 431] width 208 height 55
type input "****"
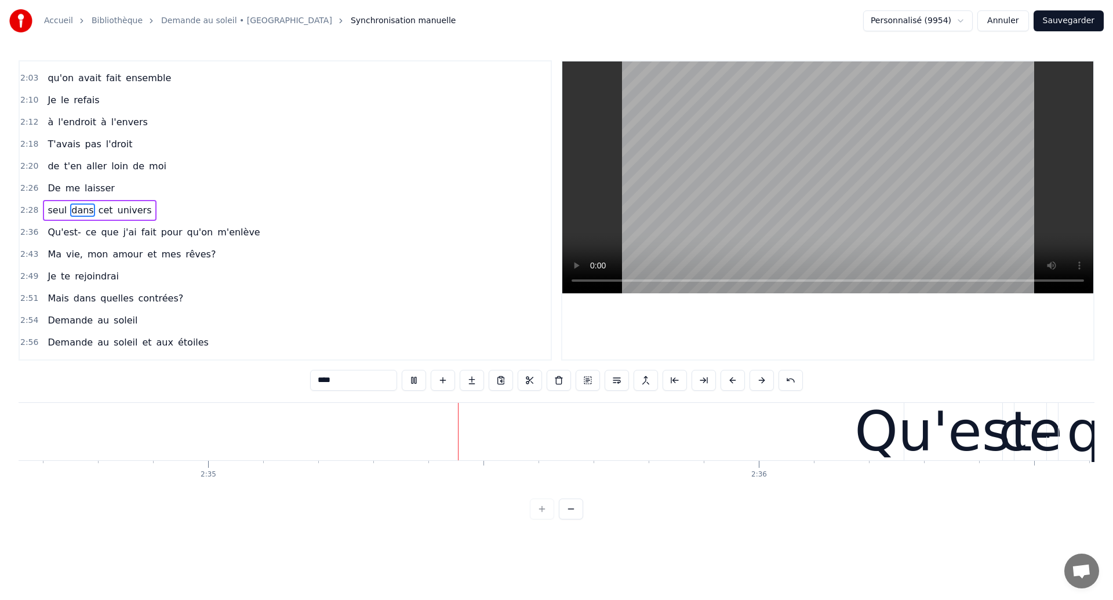
scroll to position [0, 85199]
click at [1065, 16] on button "Sauvegarder" at bounding box center [1069, 20] width 70 height 21
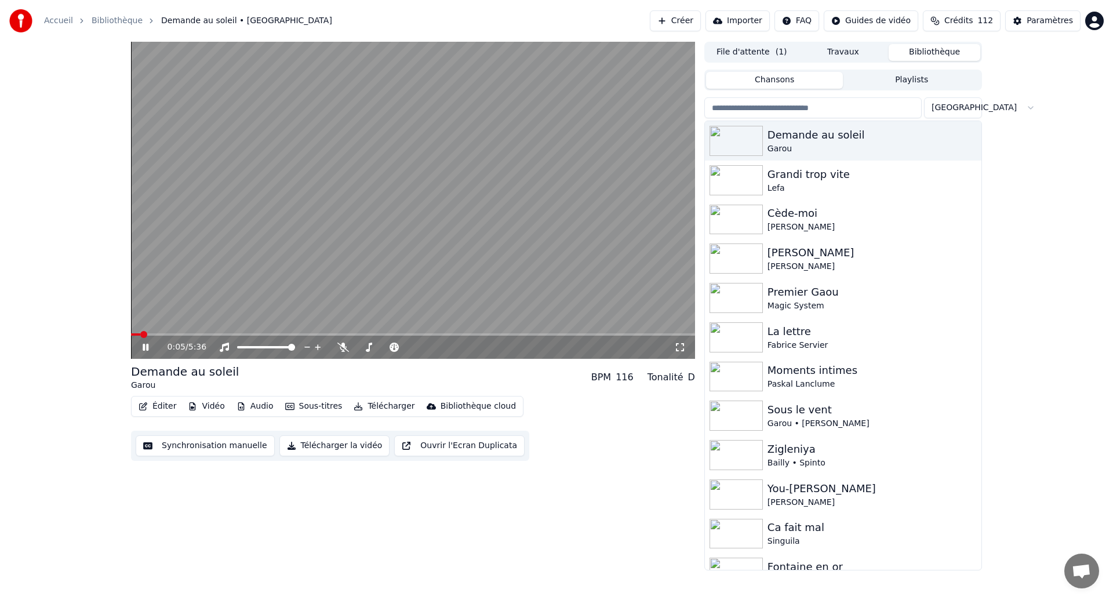
click at [680, 343] on icon at bounding box center [680, 347] width 12 height 9
click at [239, 449] on button "Synchronisation manuelle" at bounding box center [205, 445] width 139 height 21
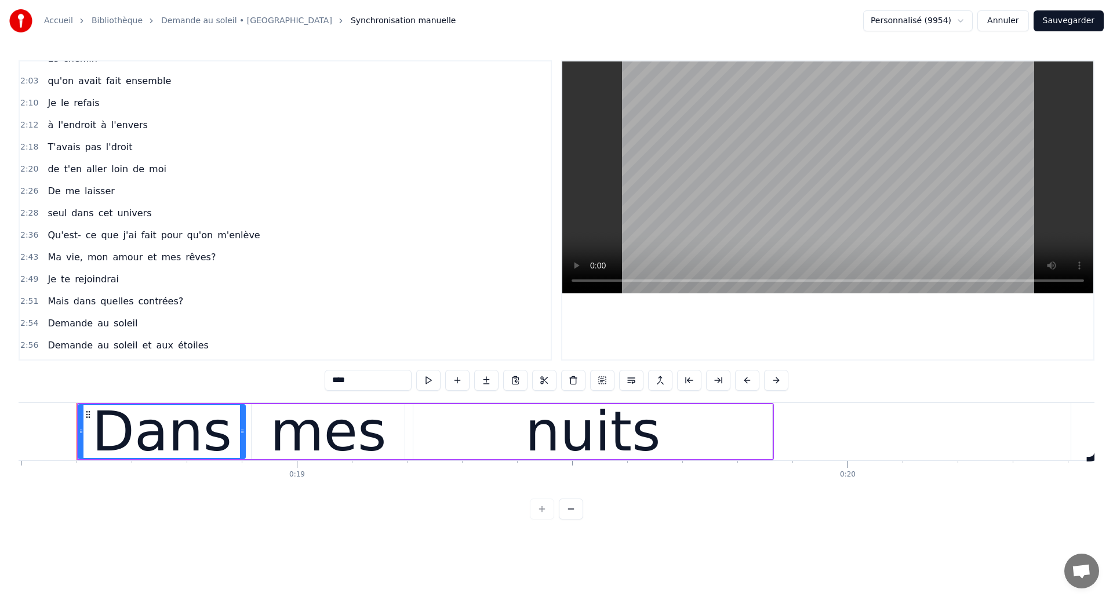
scroll to position [520, 0]
click at [61, 213] on span "seul" at bounding box center [56, 213] width 21 height 13
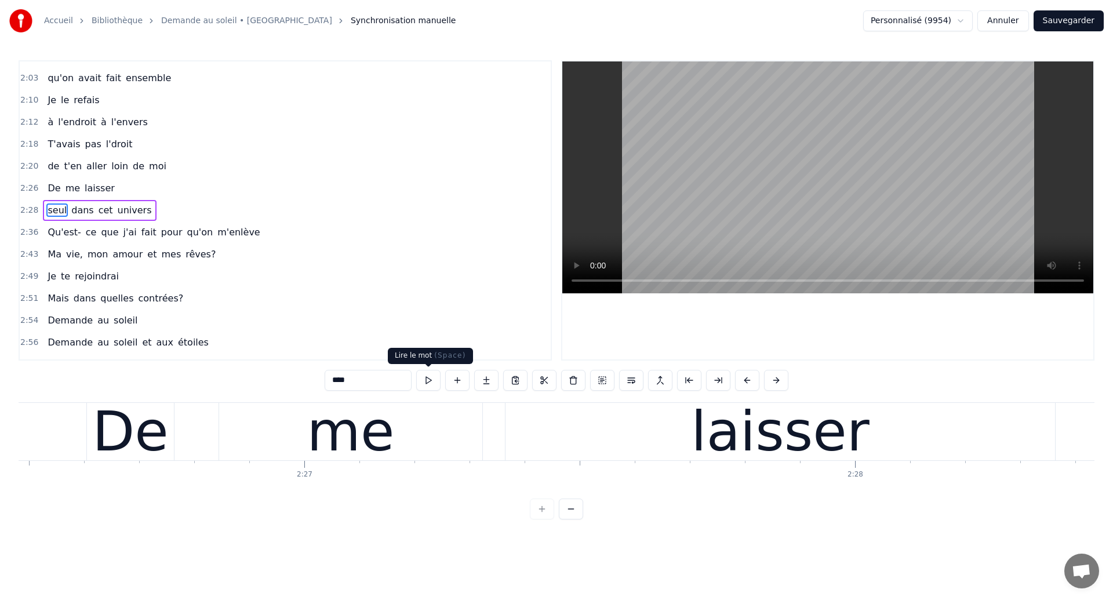
scroll to position [0, 81949]
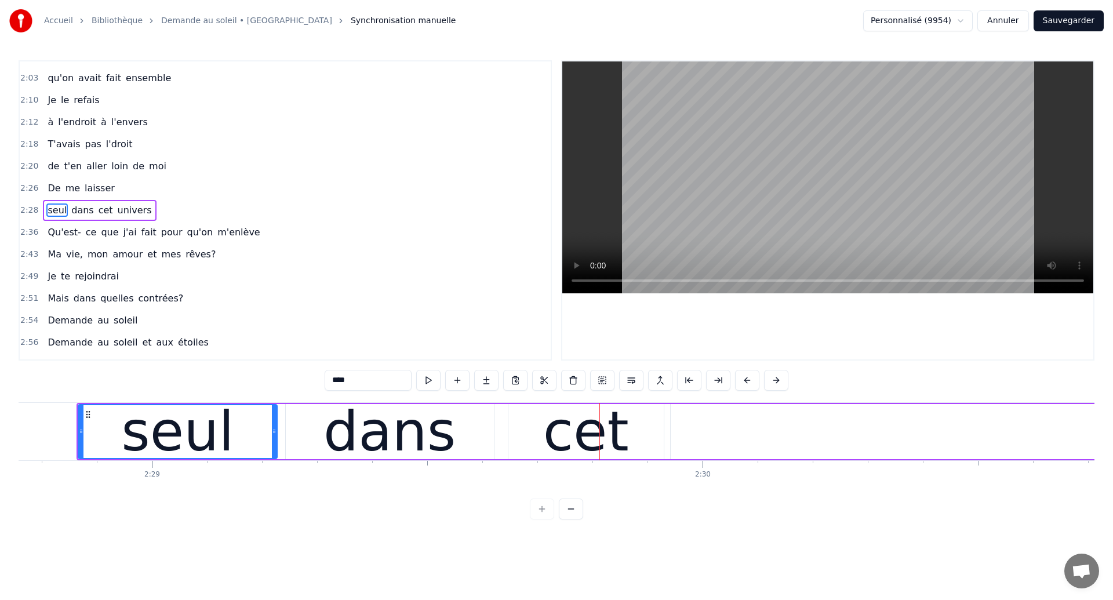
click at [303, 431] on div "dans" at bounding box center [390, 431] width 208 height 55
type input "****"
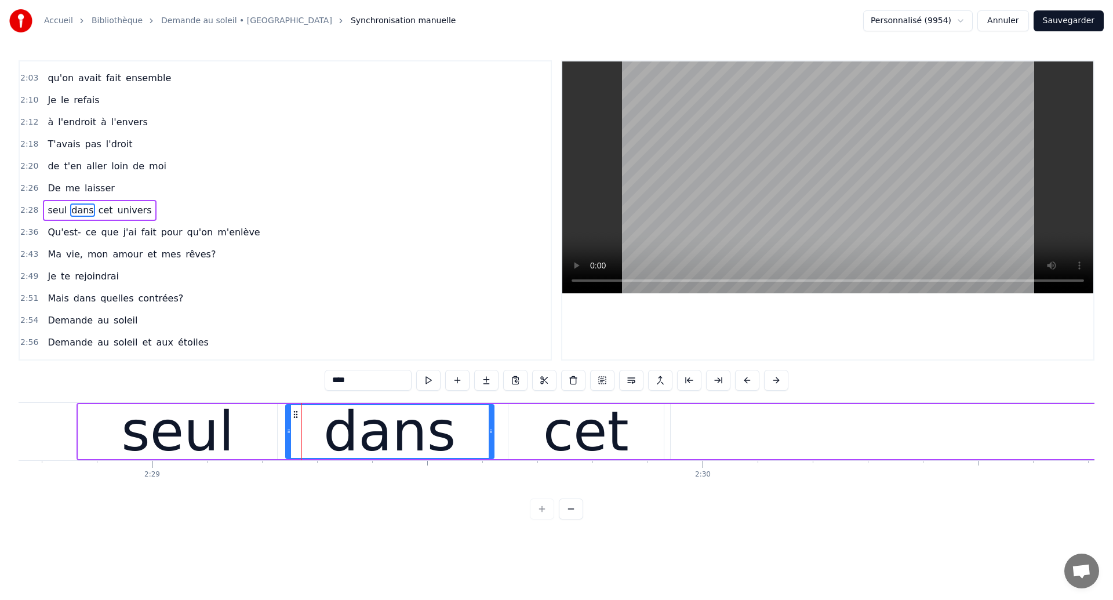
click at [14, 431] on div "Accueil Bibliothèque Demande au soleil • Garou Synchronisation manuelle Personn…" at bounding box center [556, 260] width 1113 height 520
